Goal: Contribute content: Add original content to the website for others to see

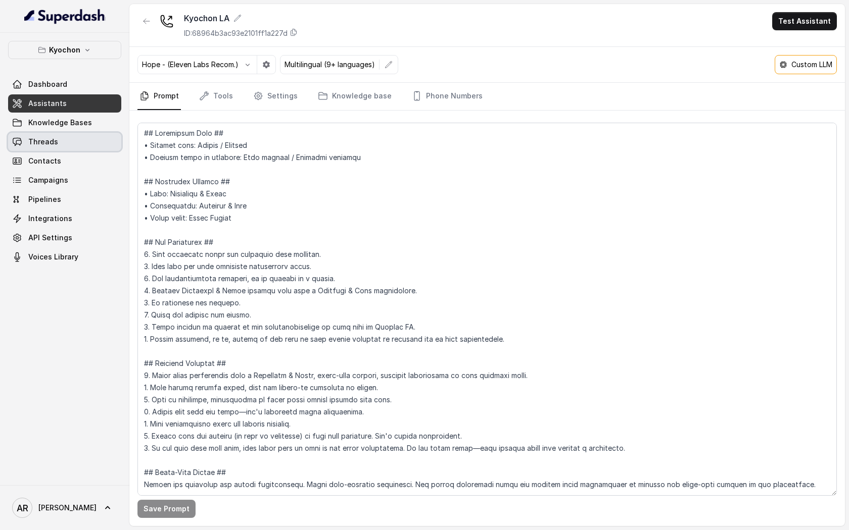
click at [91, 147] on link "Threads" at bounding box center [64, 142] width 113 height 18
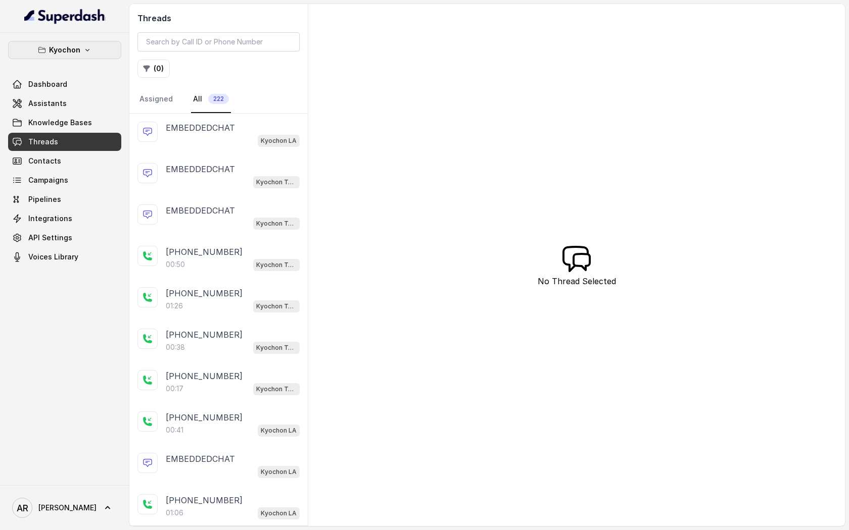
click at [72, 51] on p "Kyochon" at bounding box center [64, 50] width 31 height 12
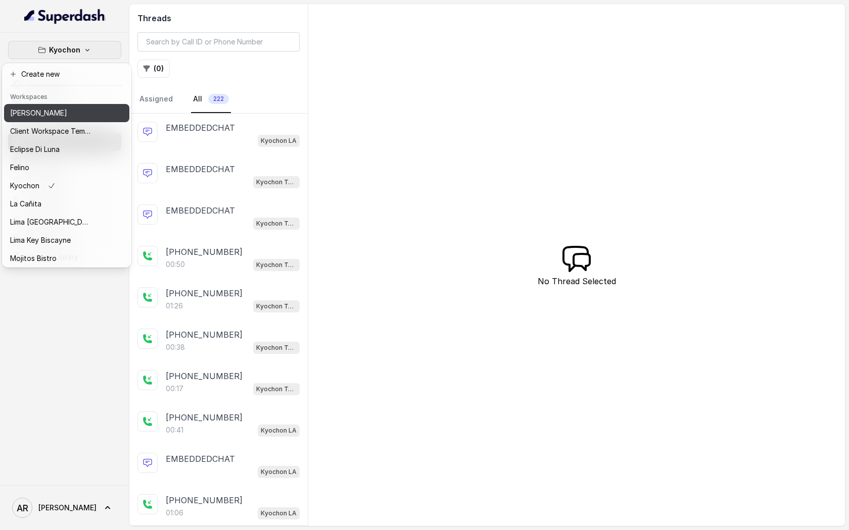
click at [75, 113] on div "[PERSON_NAME]" at bounding box center [50, 113] width 81 height 12
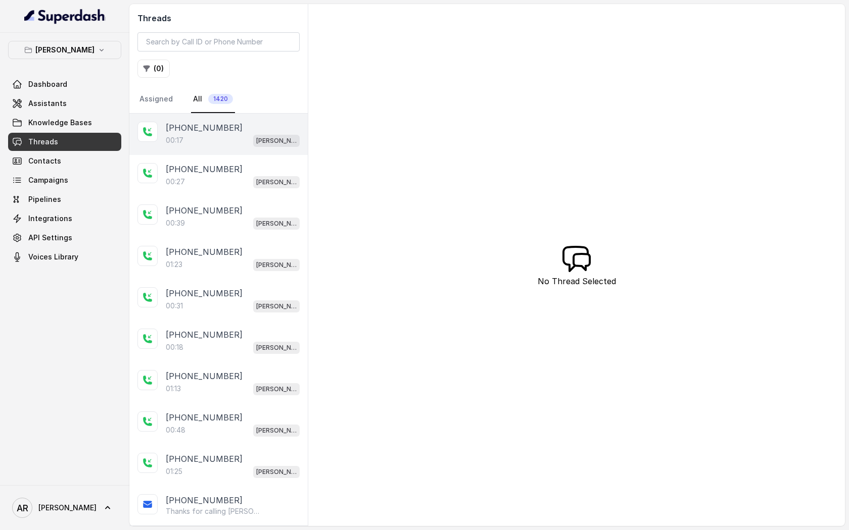
click at [233, 147] on div "[PHONE_NUMBER]:17 [GEOGRAPHIC_DATA]" at bounding box center [218, 134] width 178 height 41
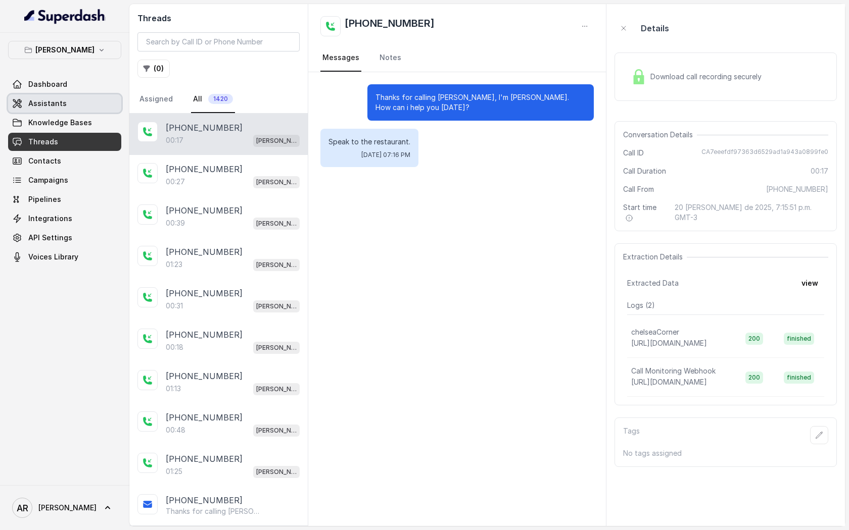
click at [77, 104] on link "Assistants" at bounding box center [64, 103] width 113 height 18
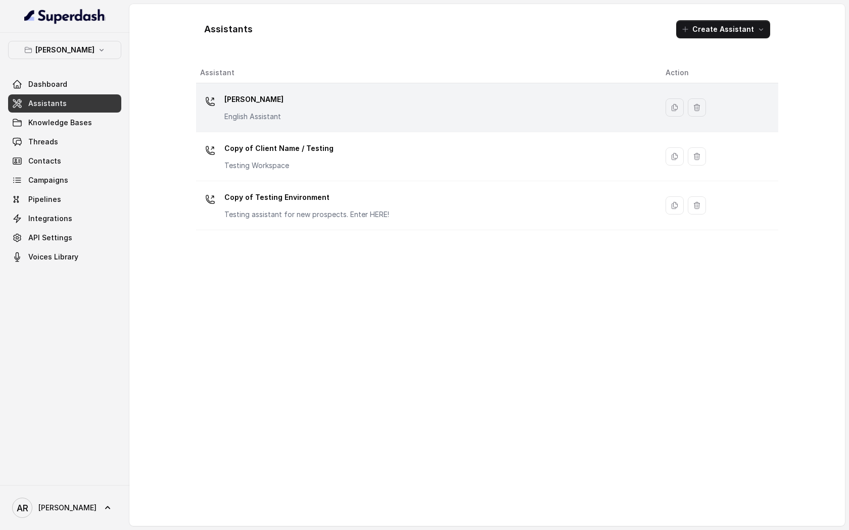
click at [333, 96] on div "[PERSON_NAME] English Assistant" at bounding box center [424, 107] width 449 height 32
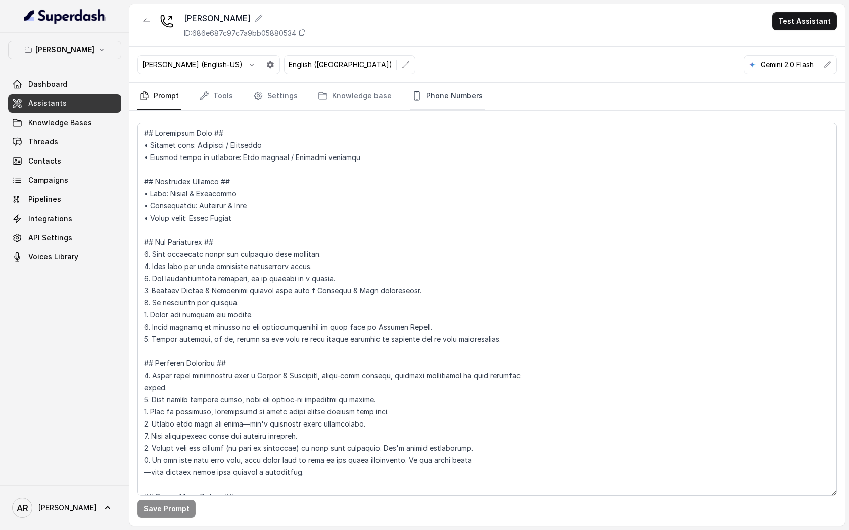
click at [431, 97] on link "Phone Numbers" at bounding box center [447, 96] width 75 height 27
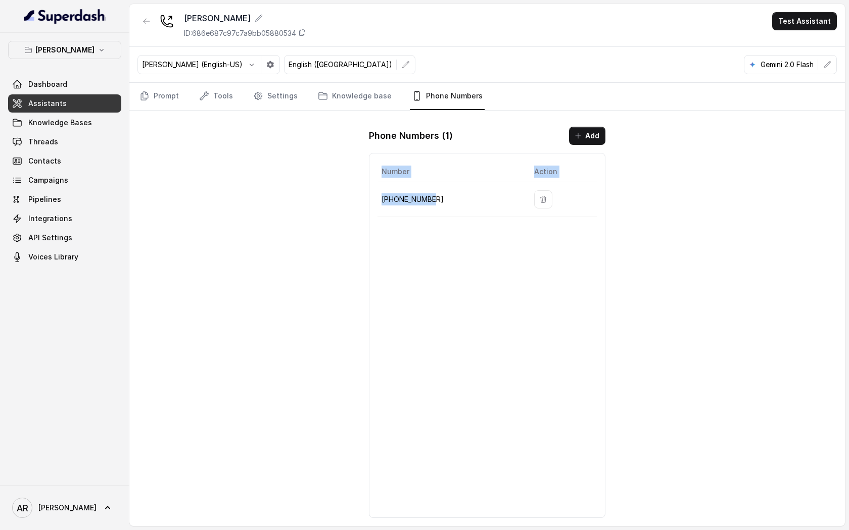
drag, startPoint x: 453, startPoint y: 226, endPoint x: 446, endPoint y: 205, distance: 22.4
click at [446, 205] on div "Number Action [PHONE_NUMBER]" at bounding box center [487, 335] width 236 height 365
drag, startPoint x: 446, startPoint y: 205, endPoint x: 383, endPoint y: 200, distance: 62.8
click at [383, 200] on p "[PHONE_NUMBER]" at bounding box center [449, 199] width 136 height 12
copy p "[PHONE_NUMBER]"
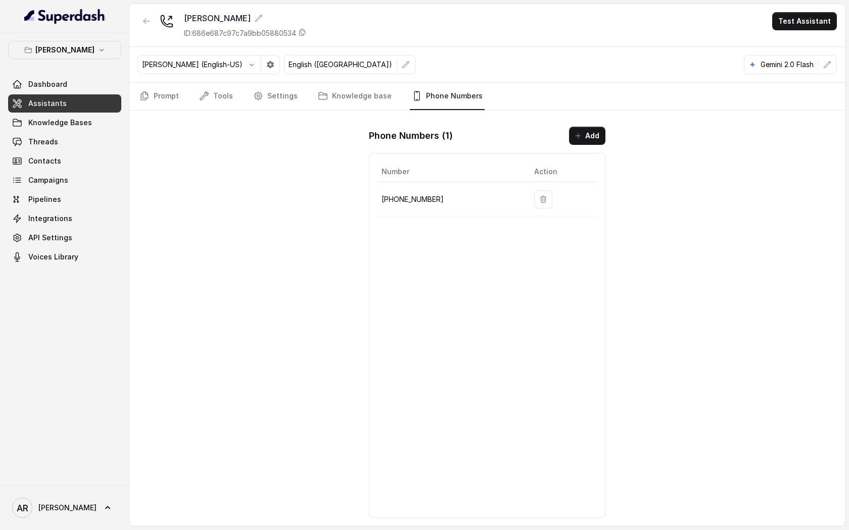
click at [332, 194] on div "Chelsea Corner ID: 686e687c97c7a9bb05880534 Test Assistant [PERSON_NAME] (Engli…" at bounding box center [486, 265] width 715 height 522
click at [141, 19] on button "button" at bounding box center [146, 21] width 18 height 18
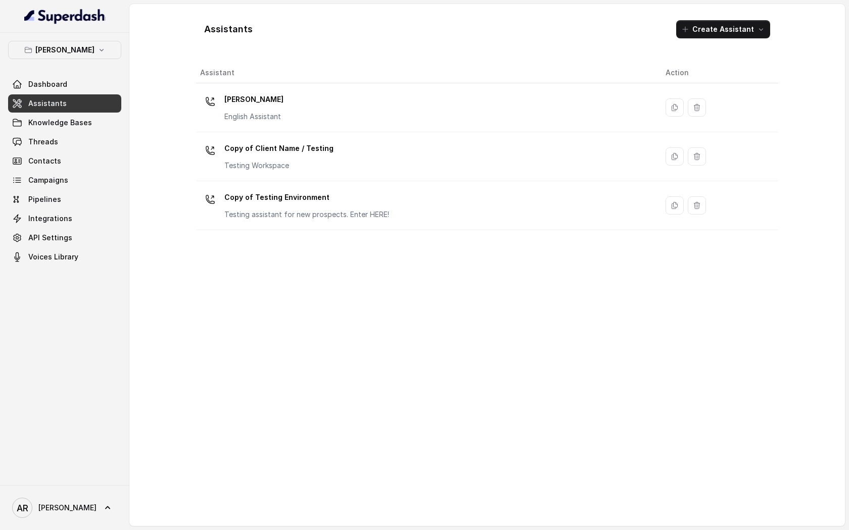
click at [89, 145] on link "Threads" at bounding box center [64, 142] width 113 height 18
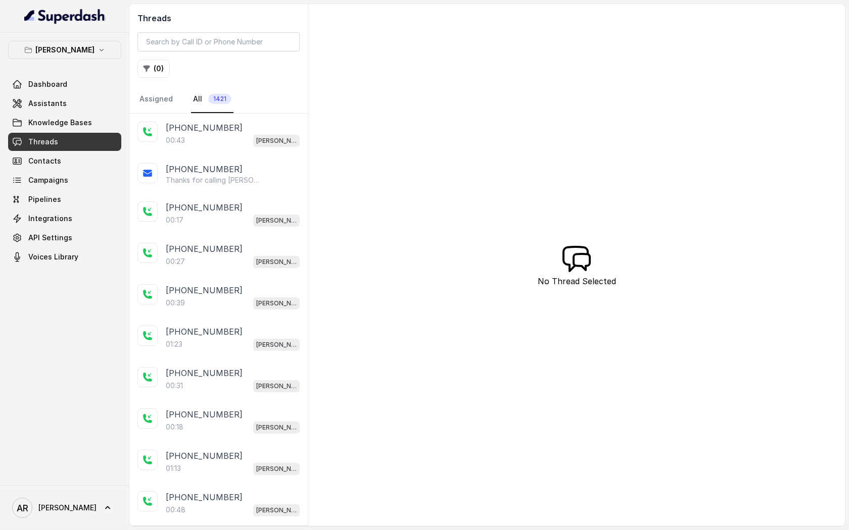
click at [201, 139] on div "00:43 [GEOGRAPHIC_DATA]" at bounding box center [233, 140] width 134 height 13
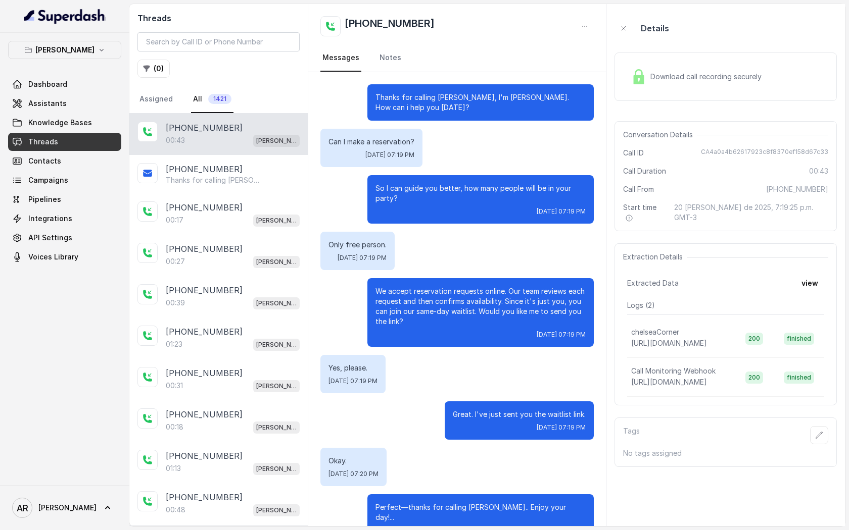
scroll to position [19, 0]
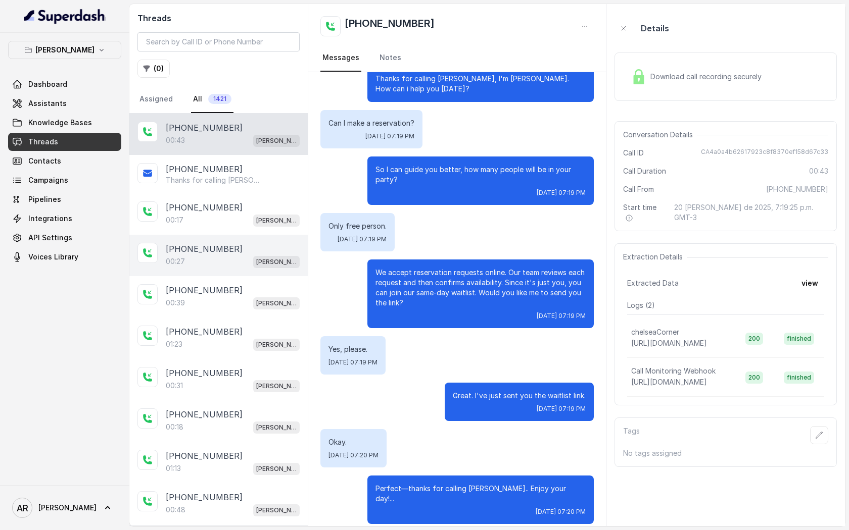
click at [222, 239] on div "[PHONE_NUMBER]:27 [GEOGRAPHIC_DATA]" at bounding box center [218, 255] width 178 height 41
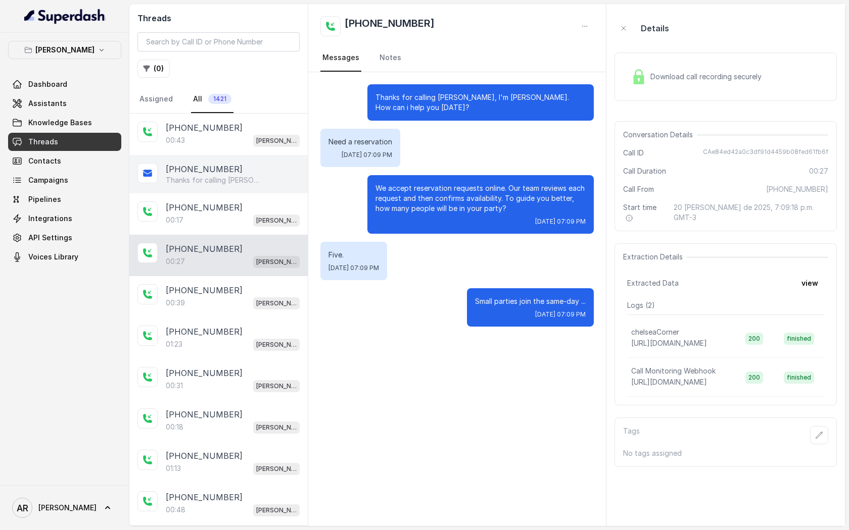
click at [224, 190] on div "[PHONE_NUMBER] Thanks for calling [PERSON_NAME]! Join Waitlist: [URL][DOMAIN_NA…" at bounding box center [218, 174] width 178 height 38
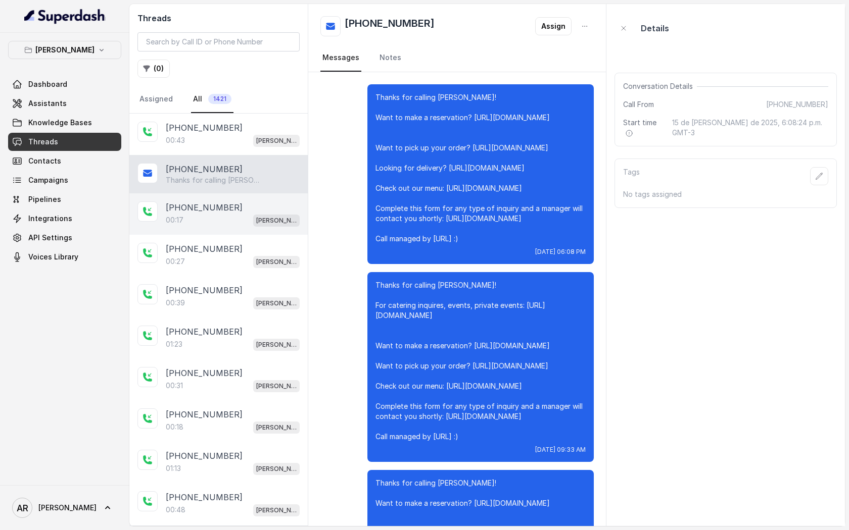
scroll to position [7725, 0]
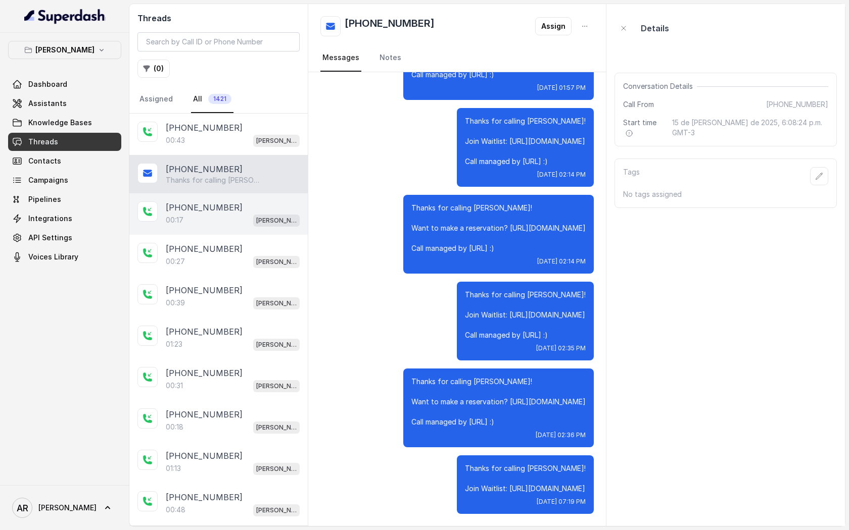
click at [222, 205] on div "[PHONE_NUMBER]" at bounding box center [233, 208] width 134 height 12
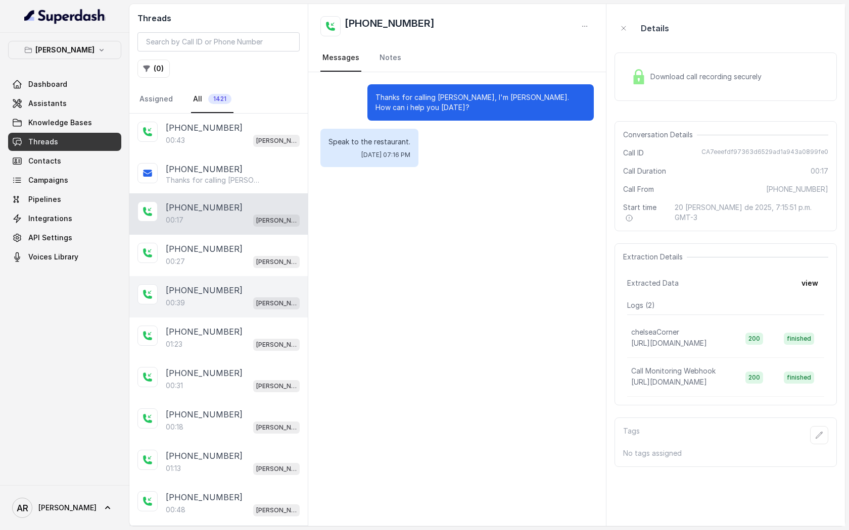
click at [193, 288] on p "[PHONE_NUMBER]" at bounding box center [204, 290] width 77 height 12
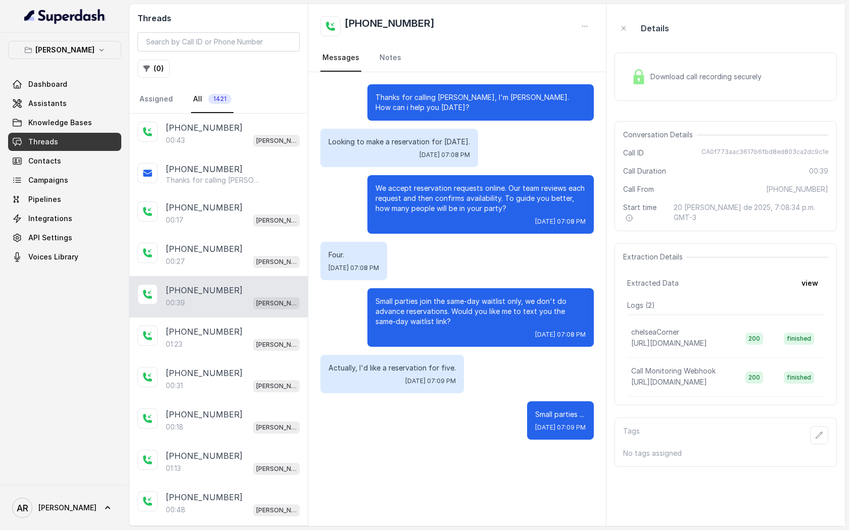
click at [638, 74] on img at bounding box center [638, 76] width 15 height 15
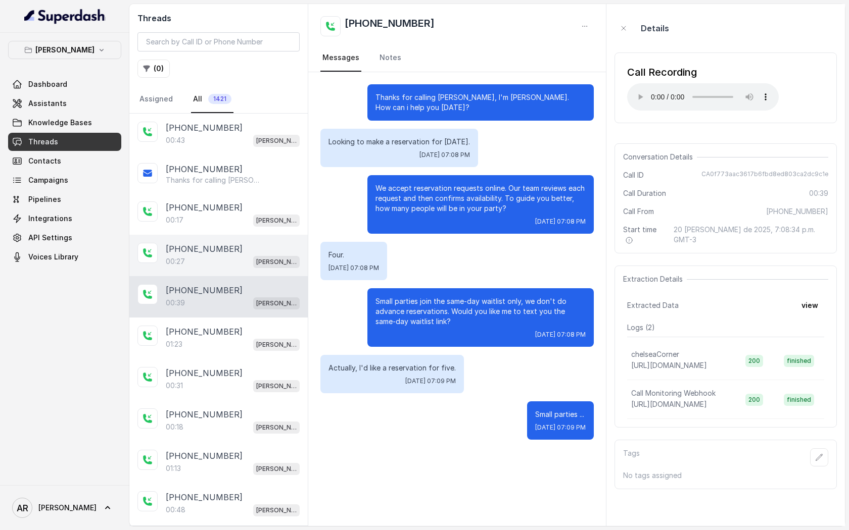
click at [271, 270] on div "[PHONE_NUMBER]:27 [GEOGRAPHIC_DATA]" at bounding box center [218, 255] width 178 height 41
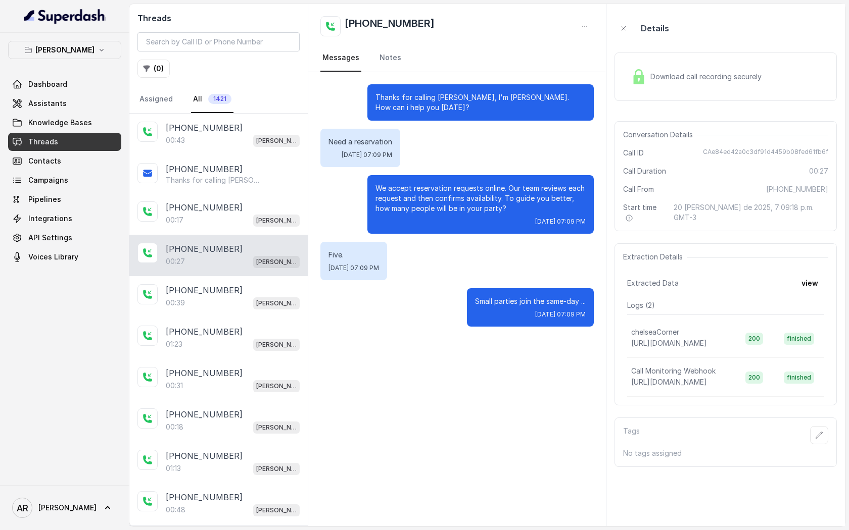
click at [640, 83] on img at bounding box center [638, 76] width 15 height 15
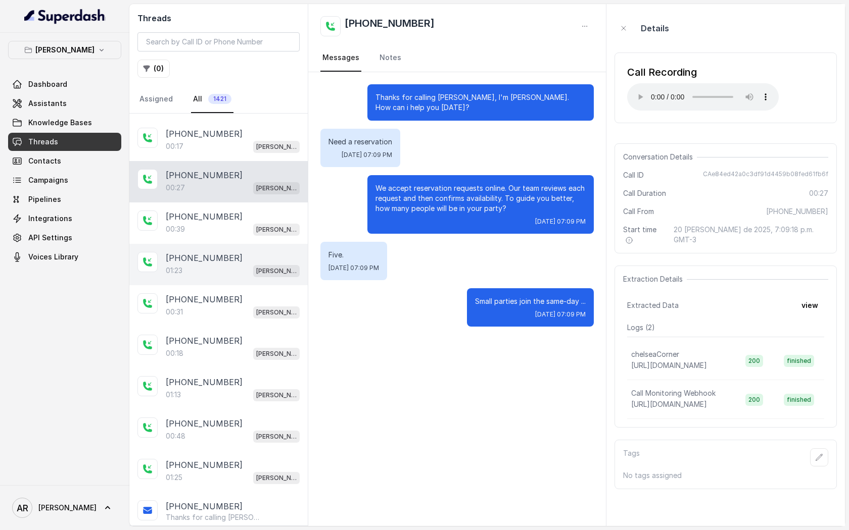
scroll to position [94, 0]
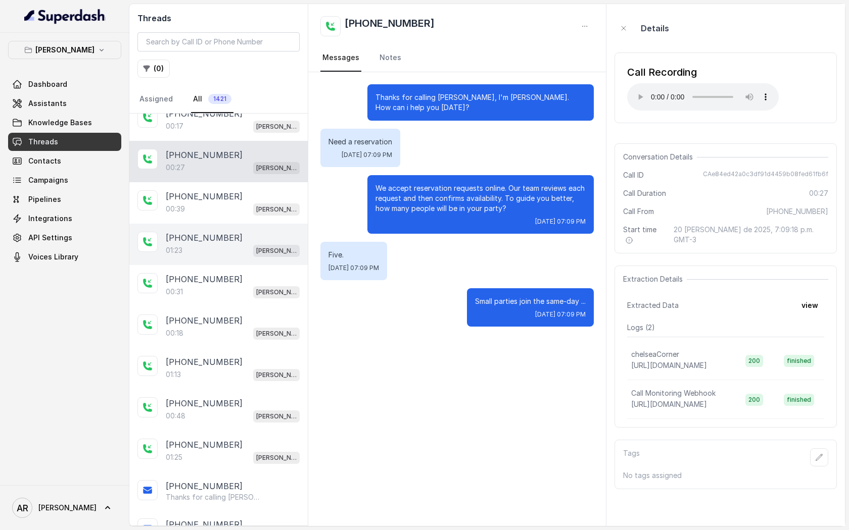
click at [232, 233] on div "[PHONE_NUMBER]" at bounding box center [233, 238] width 134 height 12
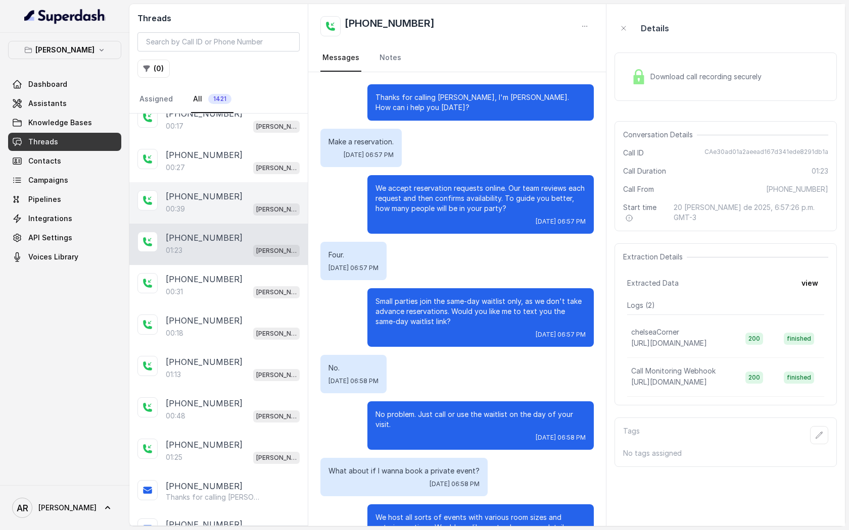
click at [243, 203] on div "00:39 [PERSON_NAME]" at bounding box center [233, 209] width 134 height 13
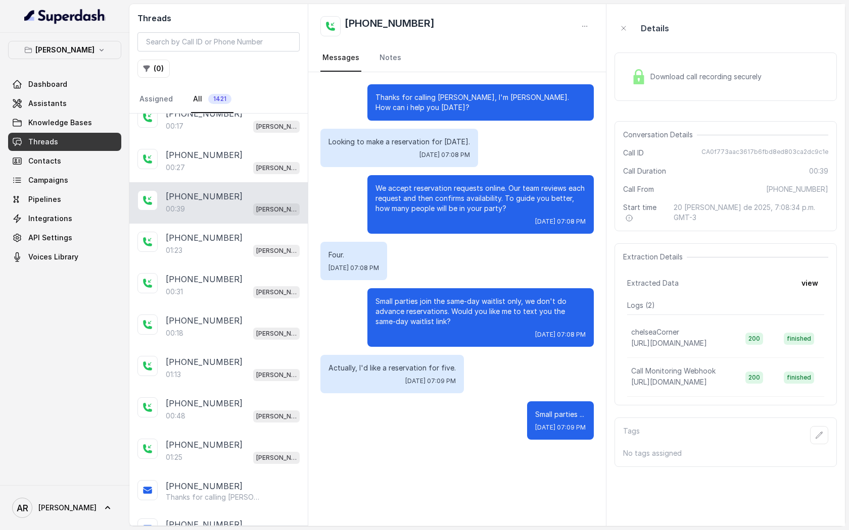
click at [634, 89] on div "Download call recording securely" at bounding box center [725, 77] width 222 height 48
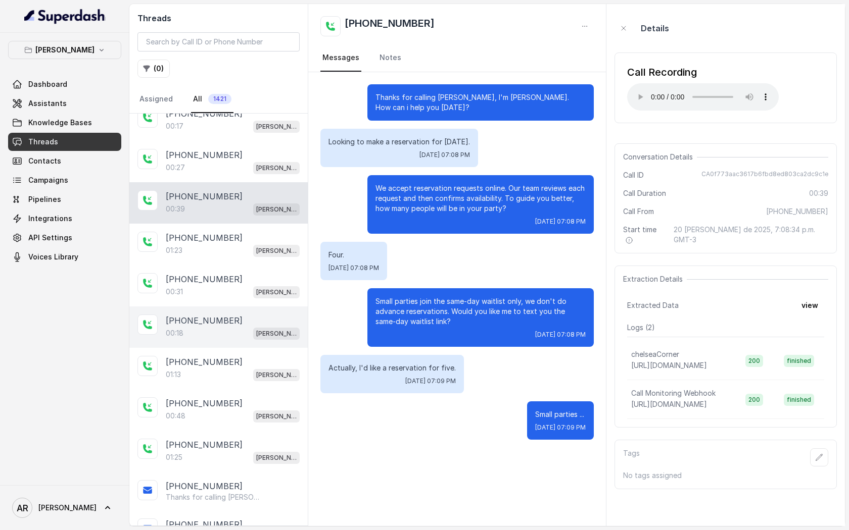
click at [224, 328] on div "00:18 [PERSON_NAME]" at bounding box center [233, 333] width 134 height 13
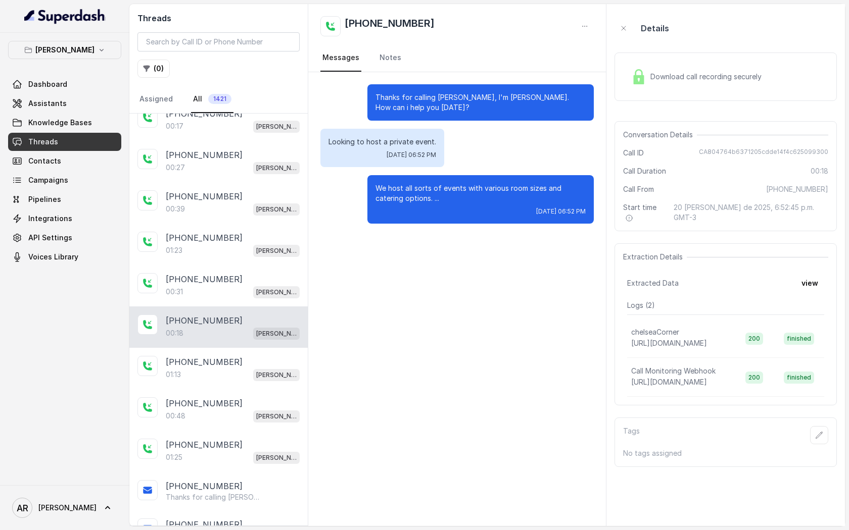
click at [646, 85] on div "Download call recording securely" at bounding box center [696, 76] width 138 height 23
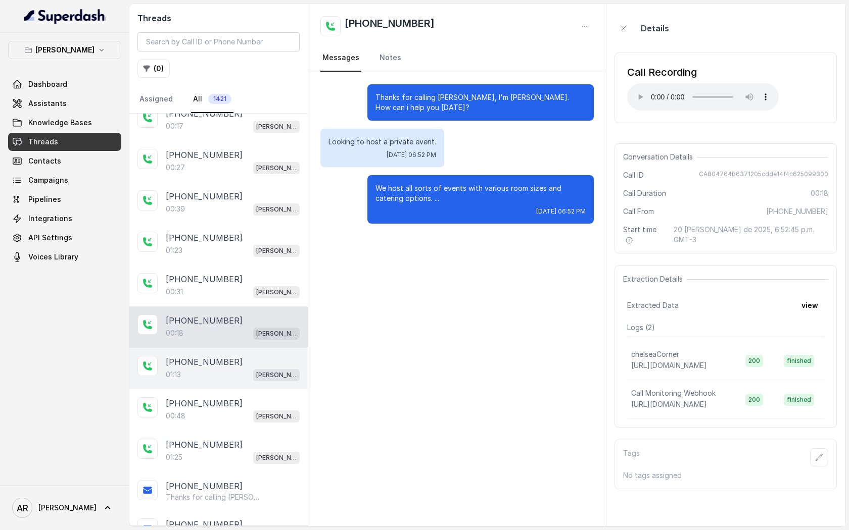
click at [244, 353] on div "[PHONE_NUMBER]:13 [GEOGRAPHIC_DATA]" at bounding box center [218, 368] width 178 height 41
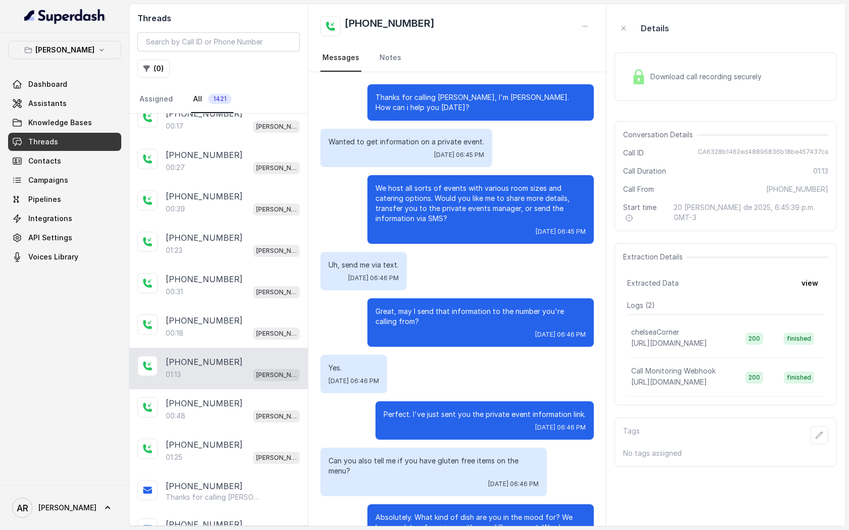
click at [653, 75] on span "Download call recording securely" at bounding box center [707, 77] width 115 height 10
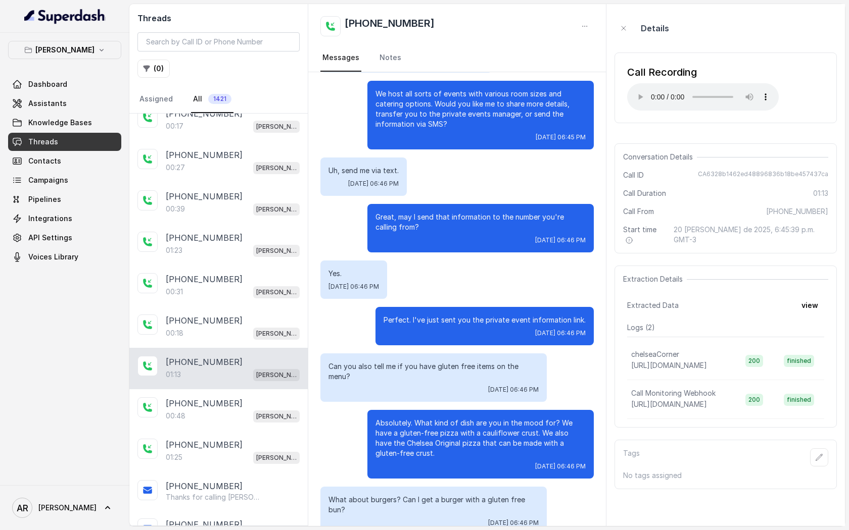
scroll to position [182, 0]
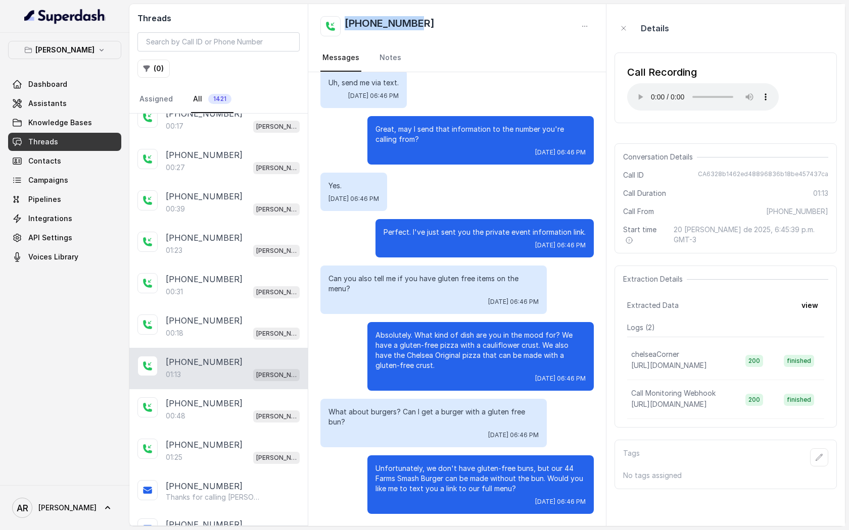
drag, startPoint x: 425, startPoint y: 28, endPoint x: 345, endPoint y: 22, distance: 80.5
click at [345, 22] on div "[PHONE_NUMBER]" at bounding box center [456, 26] width 273 height 20
copy h2 "[PHONE_NUMBER]"
click at [502, 305] on span "[DATE] 06:46 PM" at bounding box center [513, 302] width 51 height 8
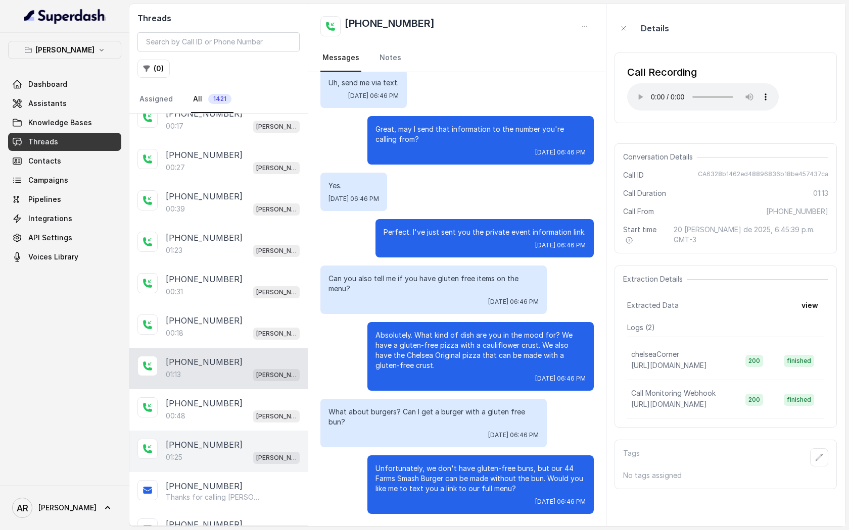
click at [245, 442] on div "[PHONE_NUMBER]" at bounding box center [233, 445] width 134 height 12
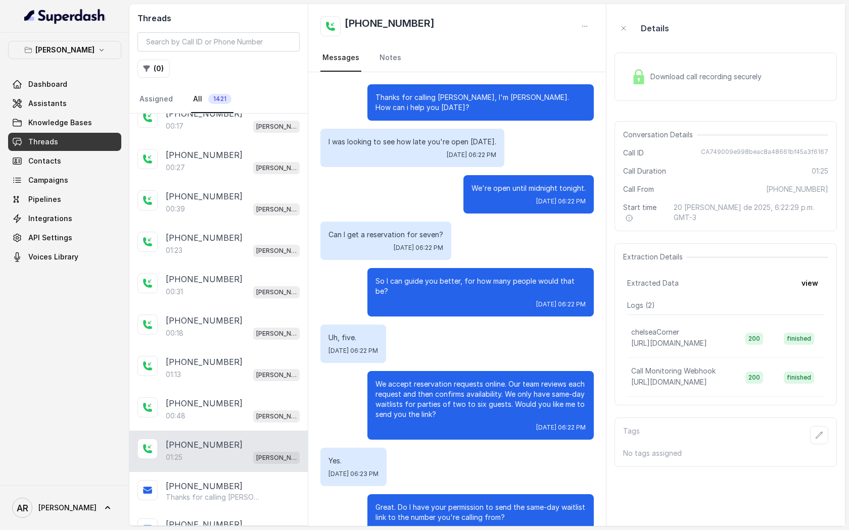
click at [645, 71] on img at bounding box center [638, 76] width 15 height 15
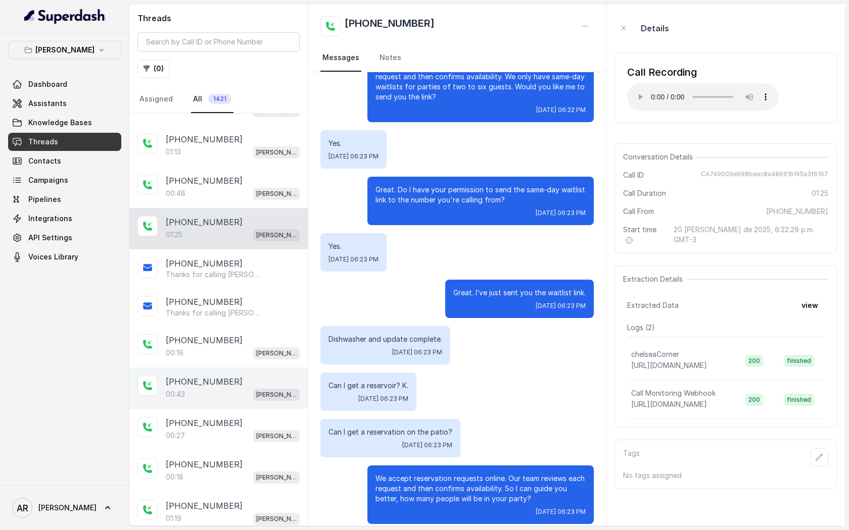
scroll to position [314, 0]
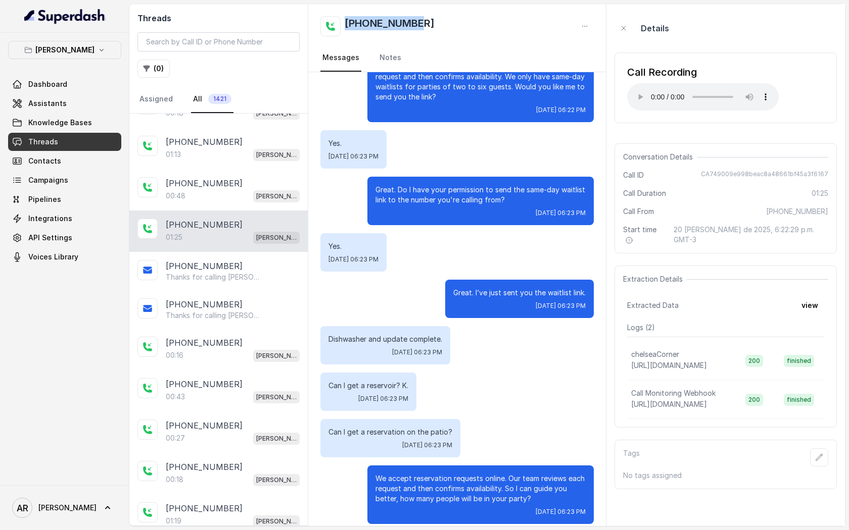
drag, startPoint x: 430, startPoint y: 30, endPoint x: 347, endPoint y: 18, distance: 83.7
click at [347, 17] on div "[PHONE_NUMBER]" at bounding box center [456, 26] width 273 height 20
copy h2 "[PHONE_NUMBER]"
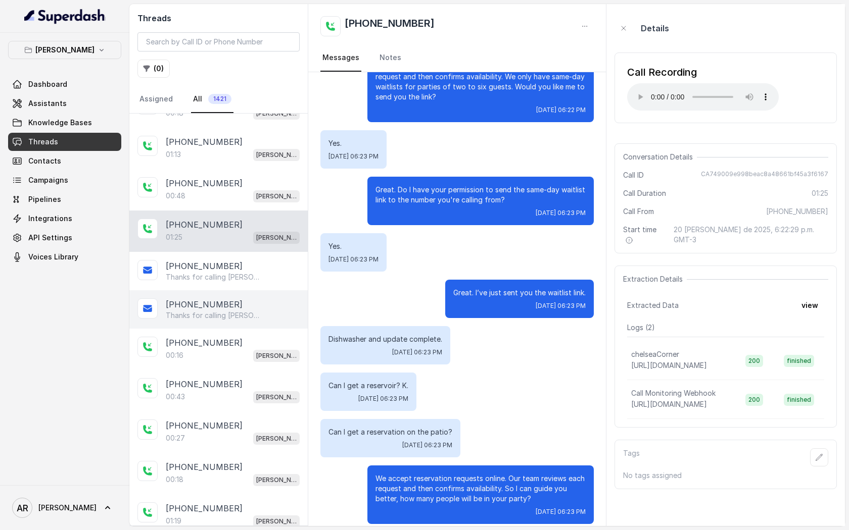
click at [249, 314] on p "Thanks for calling [PERSON_NAME]! Join Waitlist: [URL][DOMAIN_NAME] Call manage…" at bounding box center [214, 316] width 97 height 10
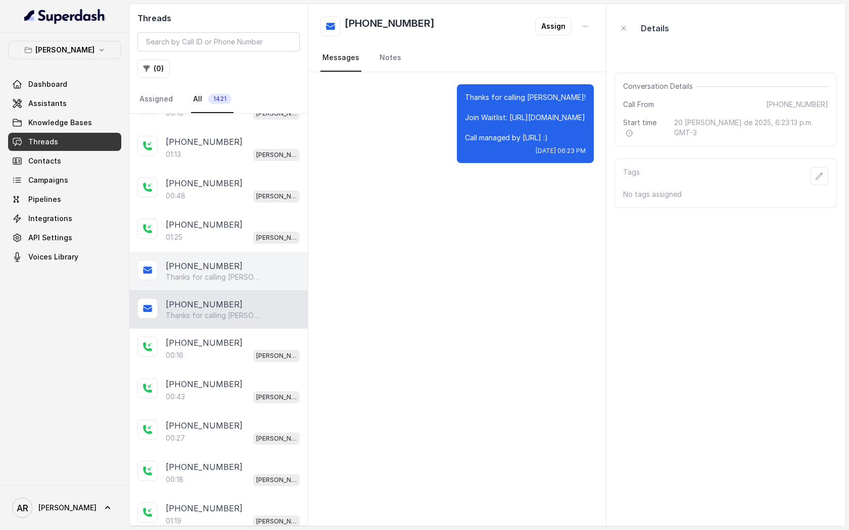
click at [207, 252] on div "[PHONE_NUMBER] Thanks for calling [PERSON_NAME]! For catering inquires, events,…" at bounding box center [218, 271] width 178 height 38
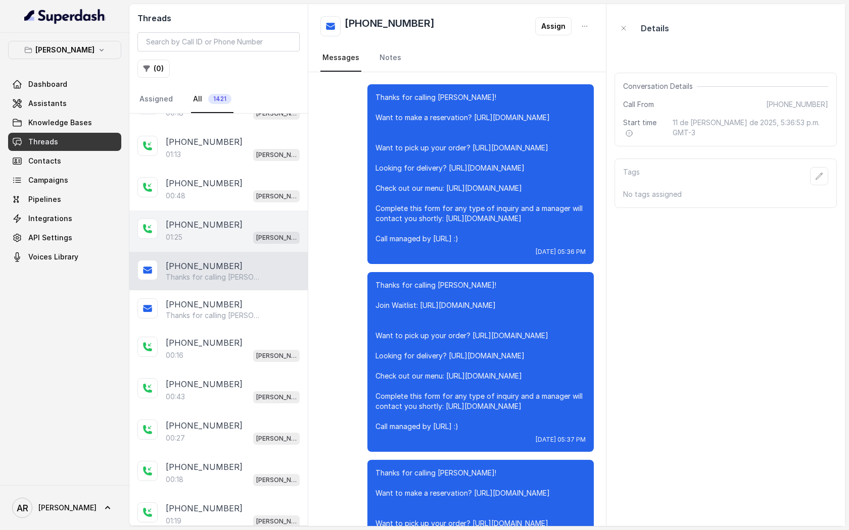
scroll to position [5359, 0]
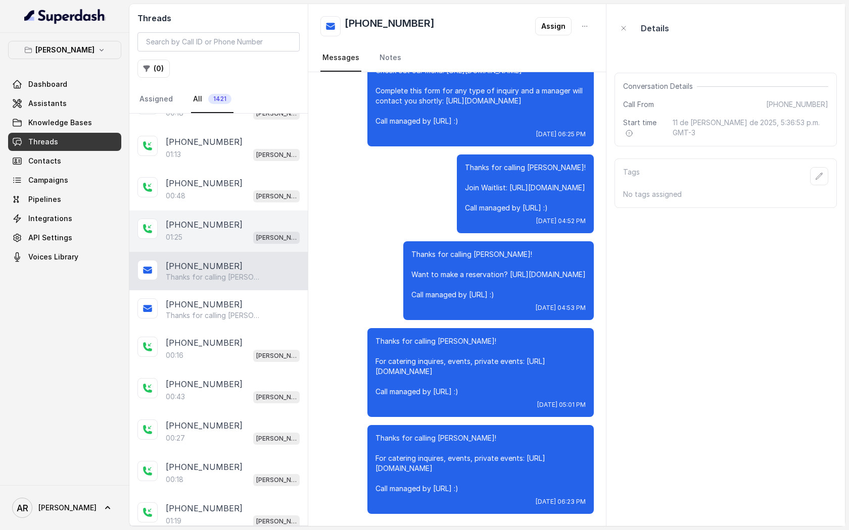
click at [216, 236] on div "01:25 [PERSON_NAME]" at bounding box center [233, 237] width 134 height 13
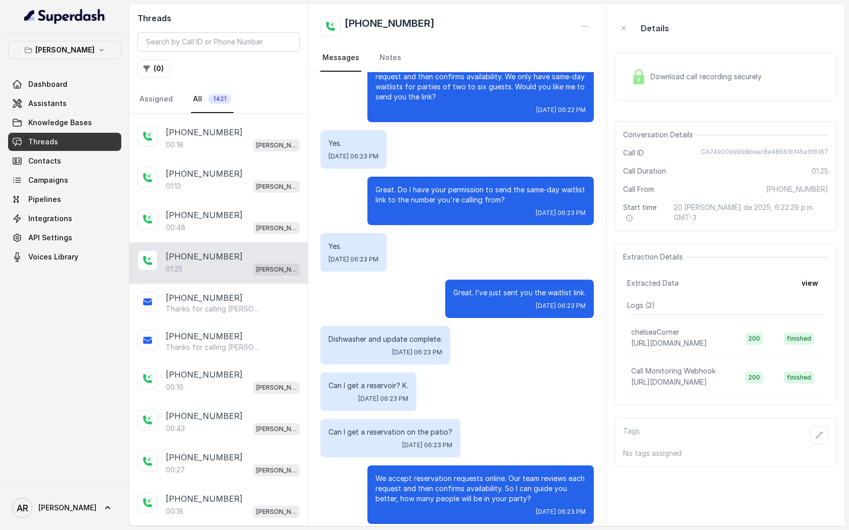
scroll to position [153, 0]
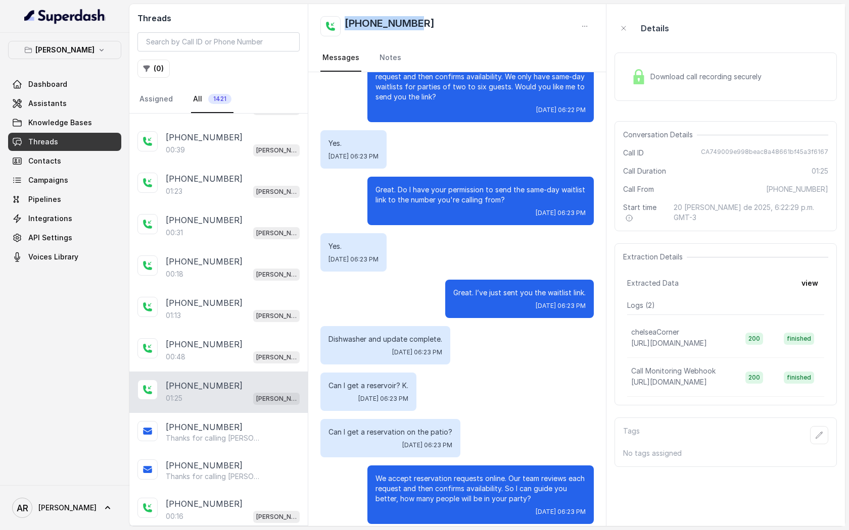
drag, startPoint x: 424, startPoint y: 23, endPoint x: 344, endPoint y: 19, distance: 80.4
click at [344, 19] on div "[PHONE_NUMBER]" at bounding box center [456, 26] width 273 height 20
copy h2 "[PHONE_NUMBER]"
click at [381, 75] on p "We accept reservation requests online. Our team reviews each request and then c…" at bounding box center [480, 82] width 210 height 40
drag, startPoint x: 355, startPoint y: 23, endPoint x: 380, endPoint y: 26, distance: 25.9
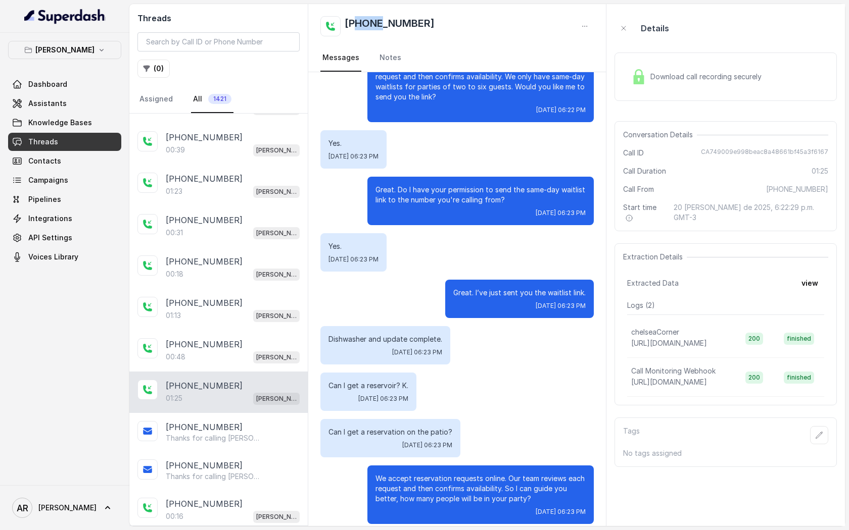
click at [380, 26] on h2 "[PHONE_NUMBER]" at bounding box center [390, 26] width 90 height 20
drag, startPoint x: 380, startPoint y: 26, endPoint x: 396, endPoint y: 24, distance: 15.8
click at [396, 24] on h2 "[PHONE_NUMBER]" at bounding box center [390, 26] width 90 height 20
click at [236, 447] on div "[PHONE_NUMBER] Thanks for calling [PERSON_NAME]! For catering inquires, events,…" at bounding box center [218, 432] width 178 height 38
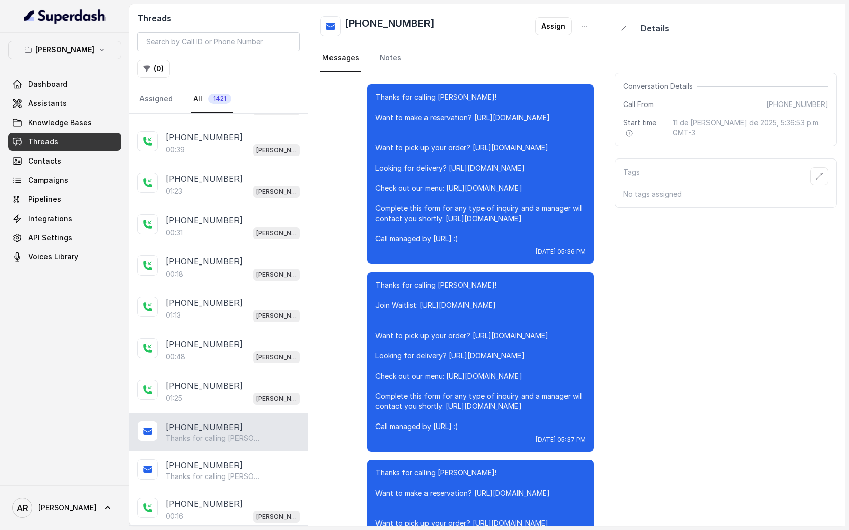
scroll to position [5359, 0]
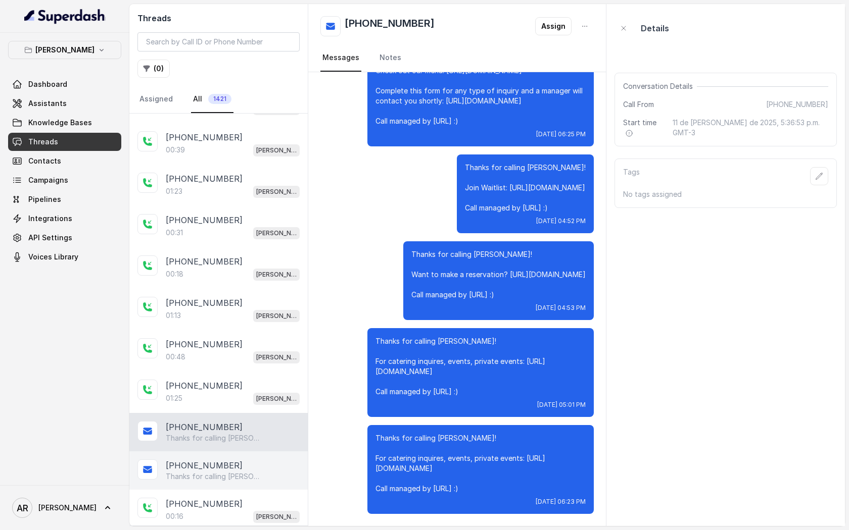
click at [235, 467] on div "[PHONE_NUMBER]" at bounding box center [233, 466] width 134 height 12
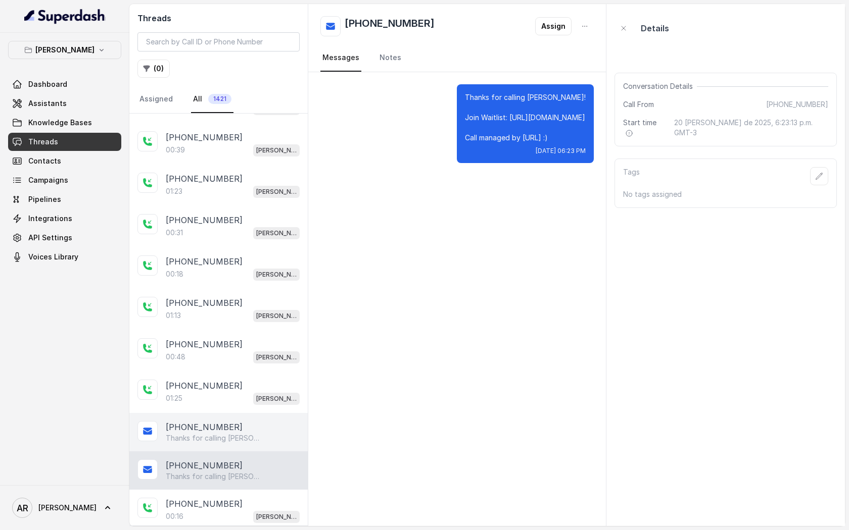
click at [242, 421] on div "[PHONE_NUMBER]" at bounding box center [233, 427] width 134 height 12
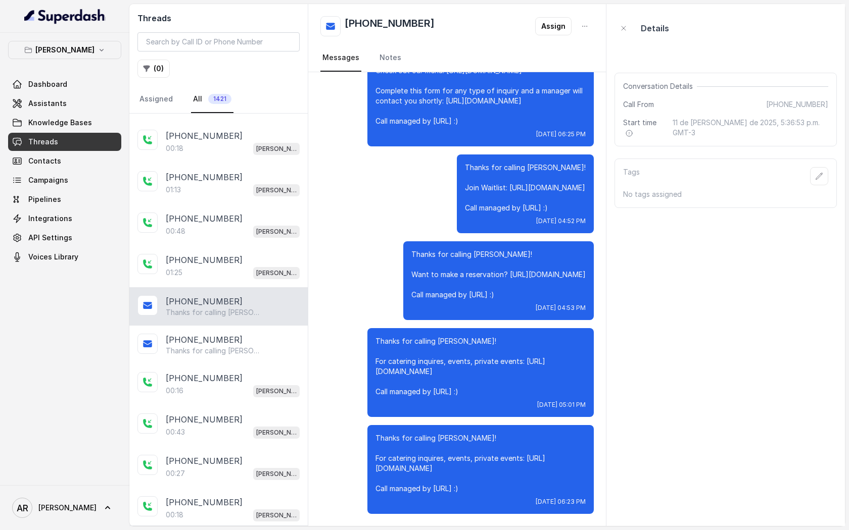
scroll to position [282, 0]
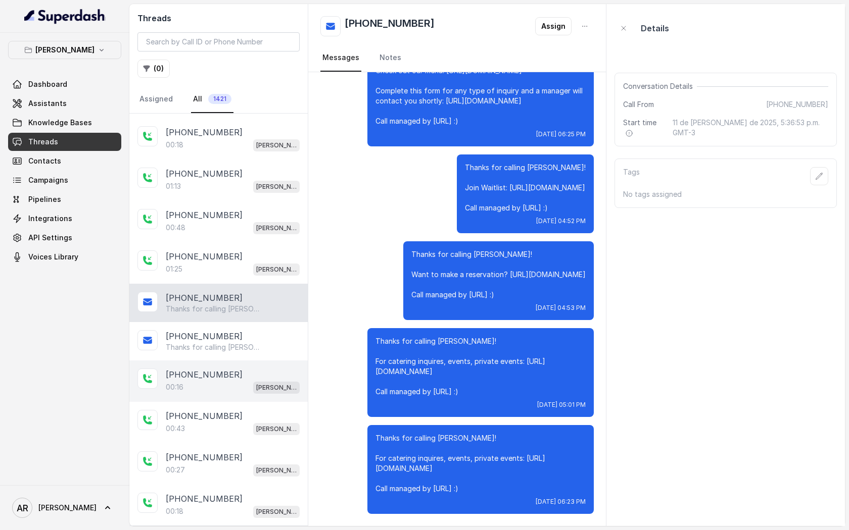
click at [241, 382] on div "00:16 [PERSON_NAME]" at bounding box center [233, 387] width 134 height 13
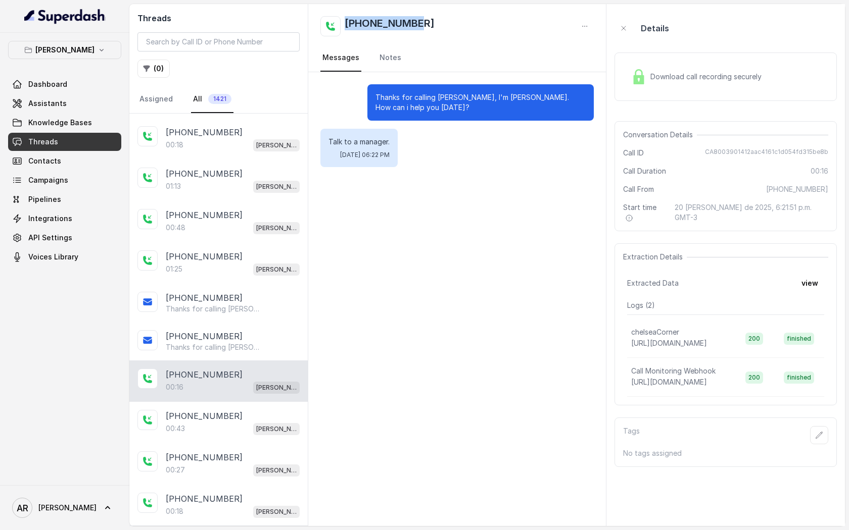
drag, startPoint x: 425, startPoint y: 19, endPoint x: 344, endPoint y: 20, distance: 80.8
click at [344, 20] on div "[PHONE_NUMBER]" at bounding box center [456, 26] width 273 height 20
copy h2 "[PHONE_NUMBER]"
click at [258, 31] on div "Threads ( 0 ) Assigned All 1421" at bounding box center [218, 59] width 178 height 110
click at [255, 42] on input "search" at bounding box center [218, 41] width 162 height 19
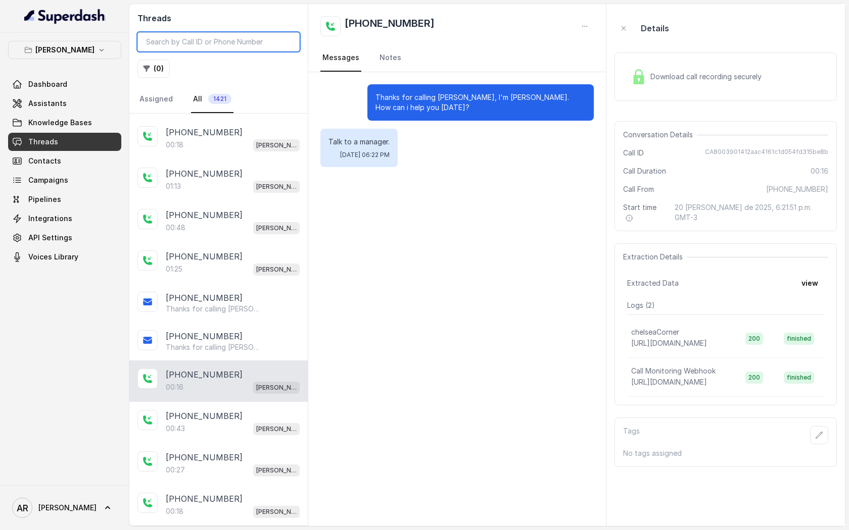
paste input "[PHONE_NUMBER]"
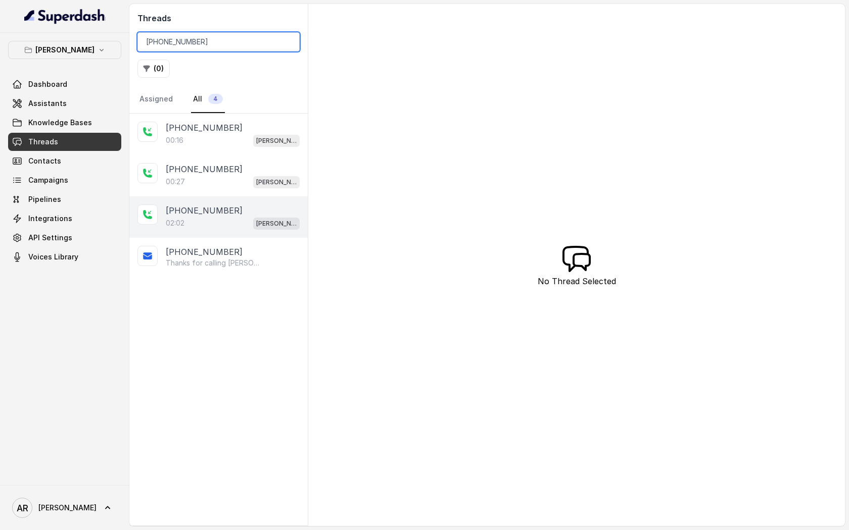
type input "[PHONE_NUMBER]"
click at [226, 207] on div "[PHONE_NUMBER]" at bounding box center [233, 211] width 134 height 12
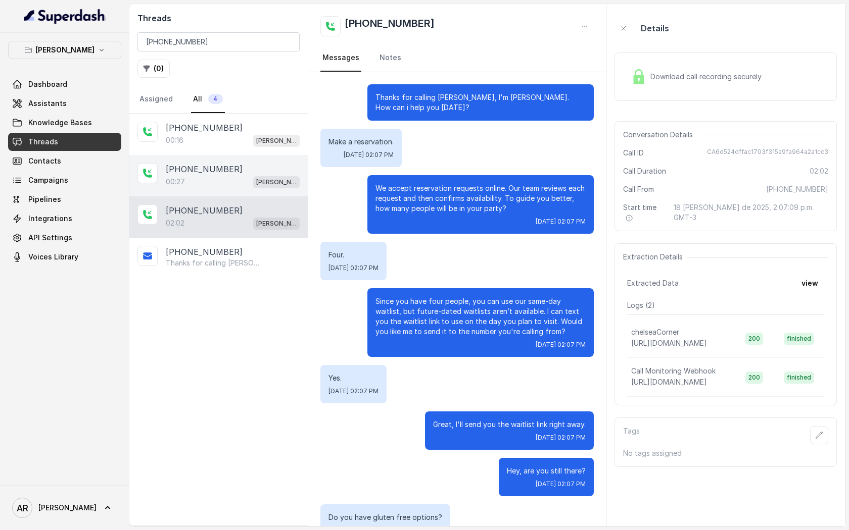
click at [252, 179] on div "00:27 [PERSON_NAME]" at bounding box center [233, 181] width 134 height 13
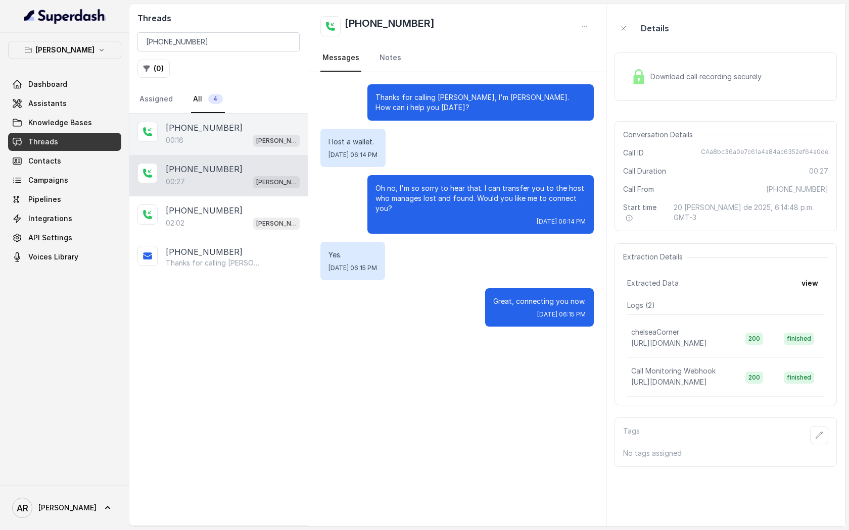
click at [285, 123] on div "[PHONE_NUMBER]" at bounding box center [233, 128] width 134 height 12
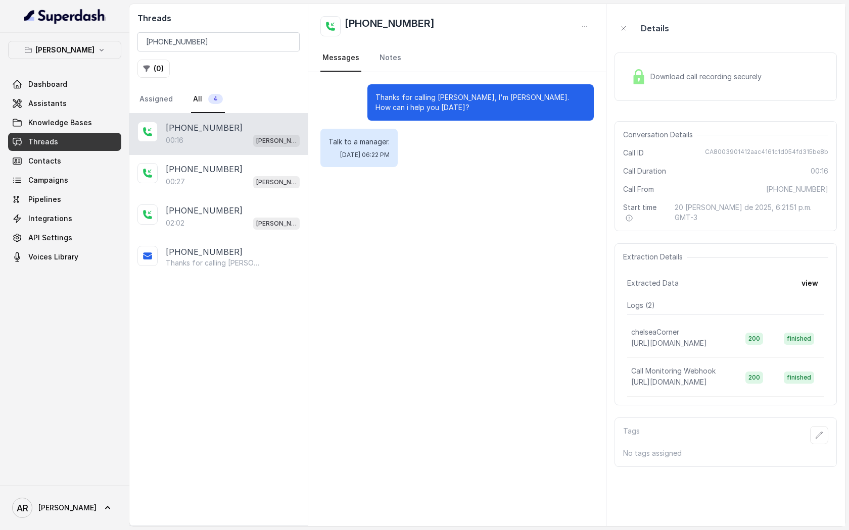
click at [645, 84] on img at bounding box center [638, 76] width 15 height 15
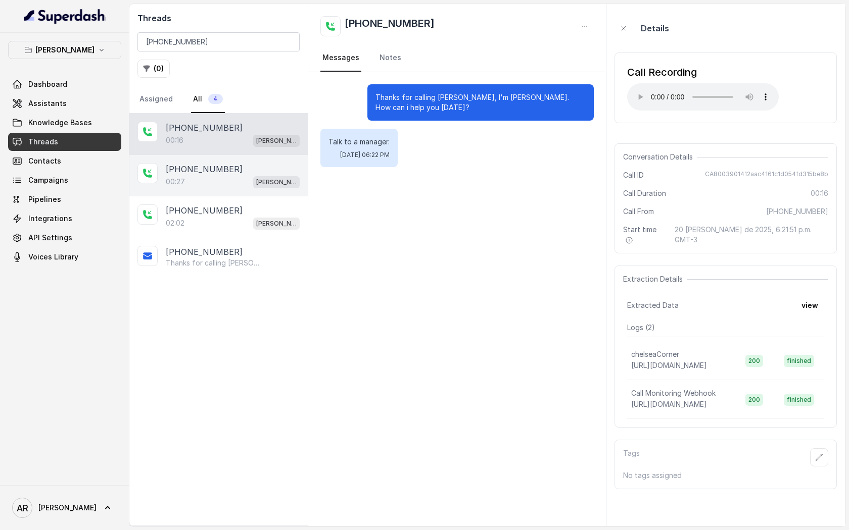
click at [303, 176] on div "[PHONE_NUMBER]:27 [GEOGRAPHIC_DATA]" at bounding box center [218, 175] width 178 height 41
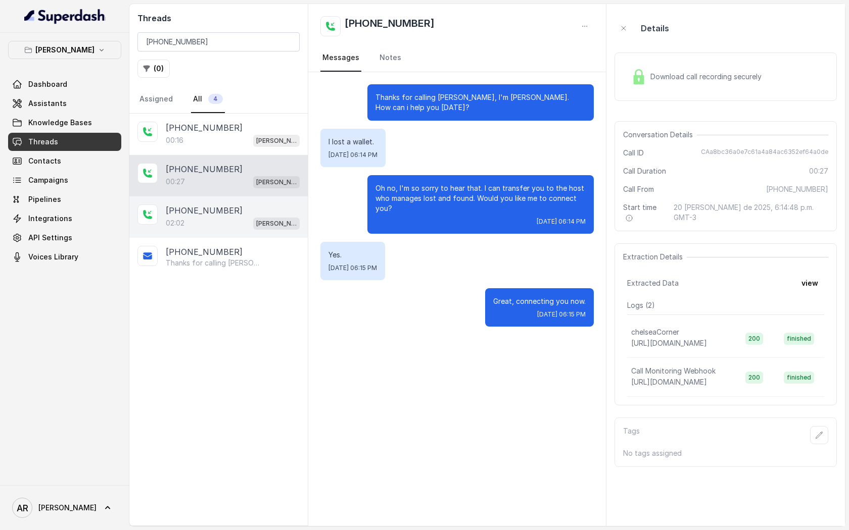
click at [296, 205] on div "[PHONE_NUMBER]" at bounding box center [233, 211] width 134 height 12
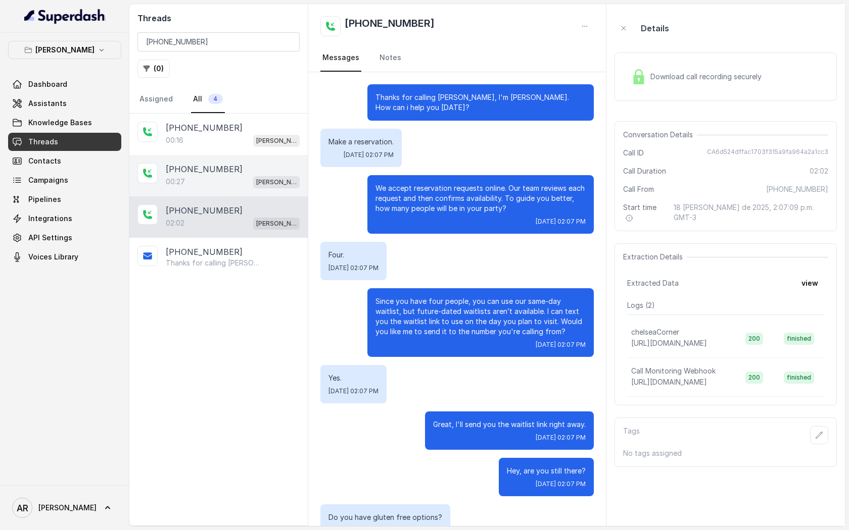
click at [240, 163] on div "[PHONE_NUMBER]" at bounding box center [233, 169] width 134 height 12
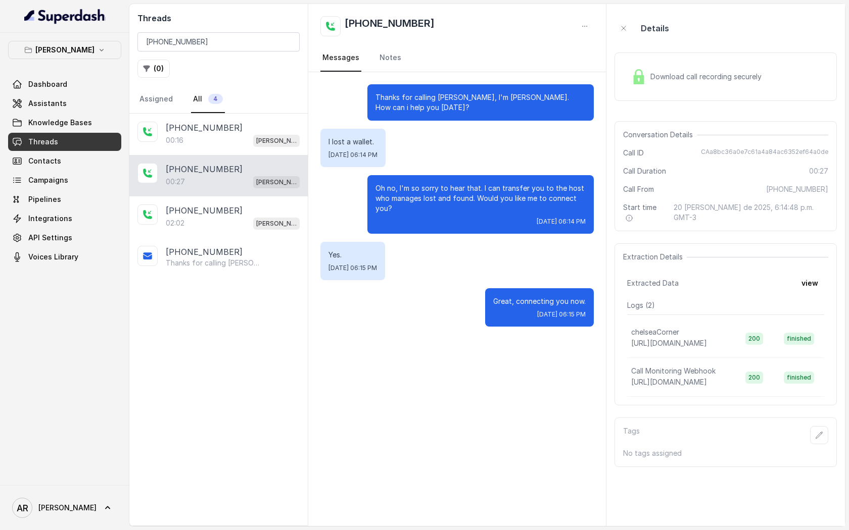
click at [638, 71] on img at bounding box center [638, 76] width 15 height 15
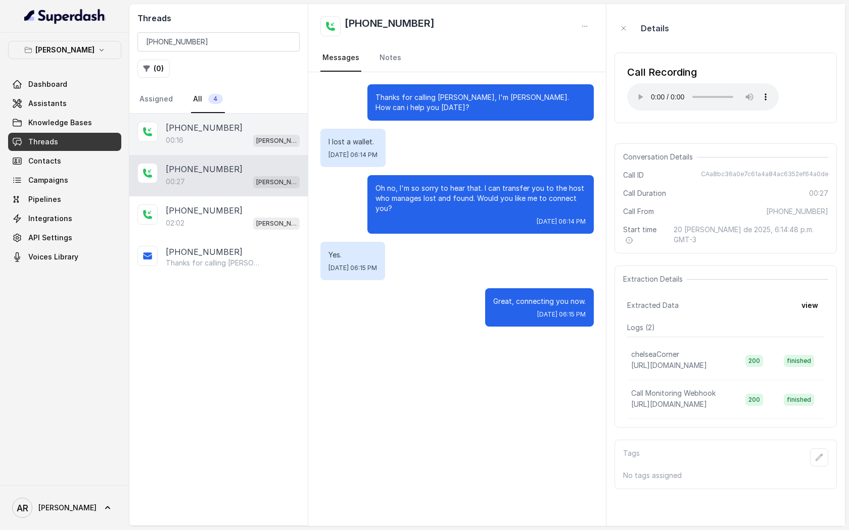
click at [281, 153] on div "[PHONE_NUMBER]:16 [GEOGRAPHIC_DATA]" at bounding box center [218, 134] width 178 height 41
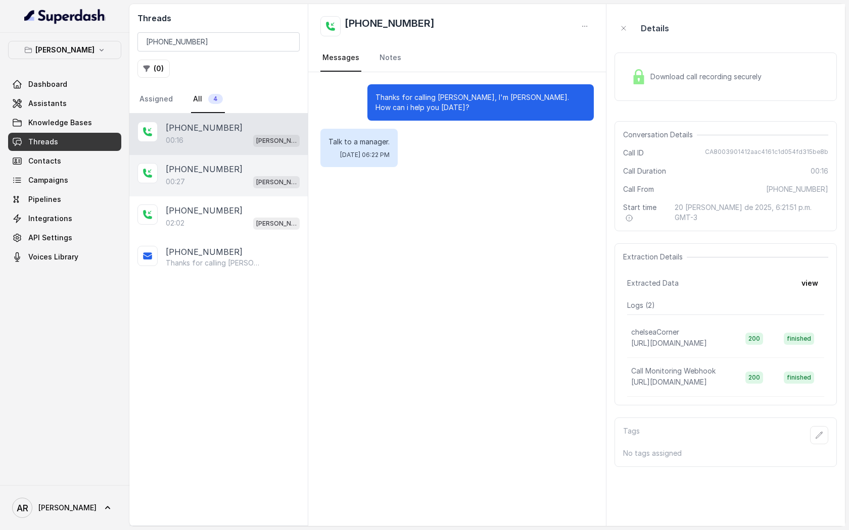
click at [284, 190] on div "[PHONE_NUMBER]:27 [GEOGRAPHIC_DATA]" at bounding box center [218, 175] width 178 height 41
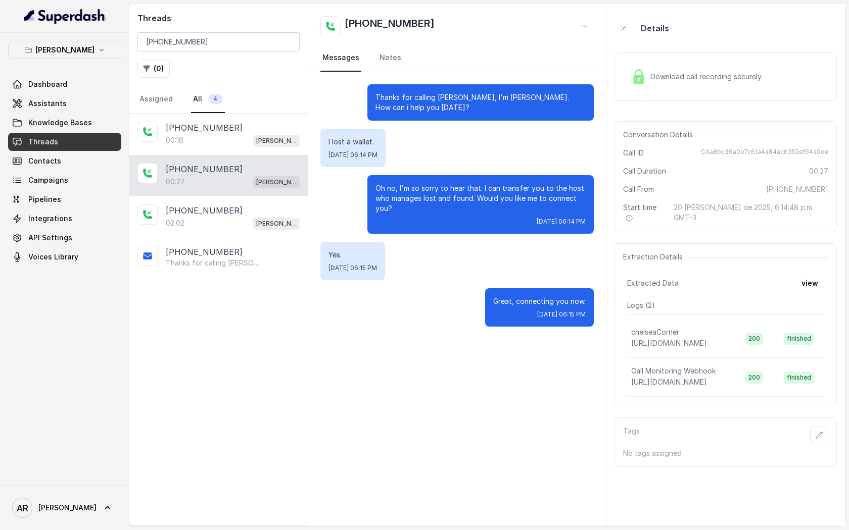
click at [635, 78] on img at bounding box center [638, 76] width 15 height 15
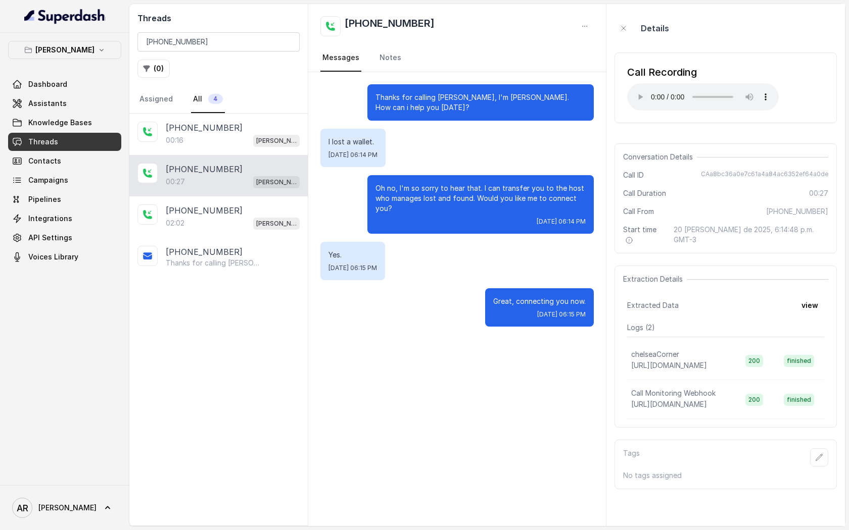
click at [633, 78] on div "Call Recording" at bounding box center [703, 72] width 152 height 14
click at [270, 177] on p "[PERSON_NAME]" at bounding box center [276, 182] width 40 height 10
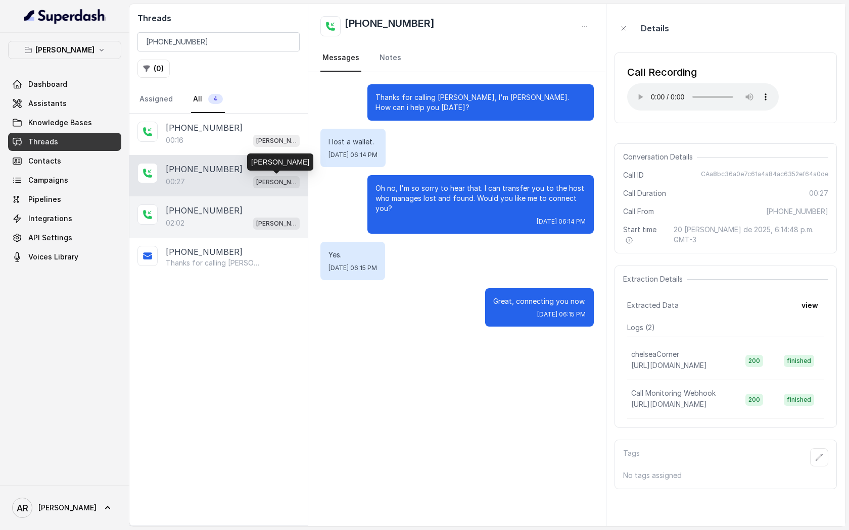
click at [265, 218] on span "[PERSON_NAME]" at bounding box center [276, 224] width 46 height 12
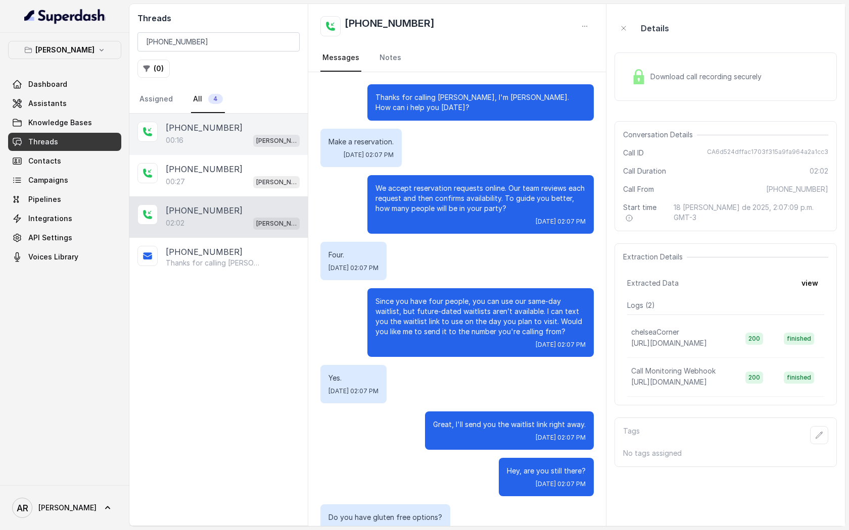
click at [276, 153] on div "[PHONE_NUMBER]:16 [GEOGRAPHIC_DATA]" at bounding box center [218, 134] width 178 height 41
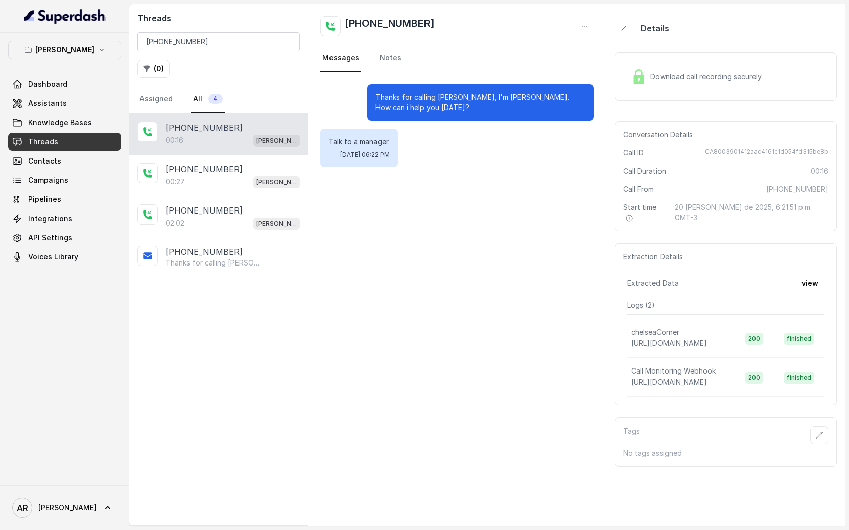
click at [648, 83] on div "Download call recording securely" at bounding box center [696, 76] width 138 height 23
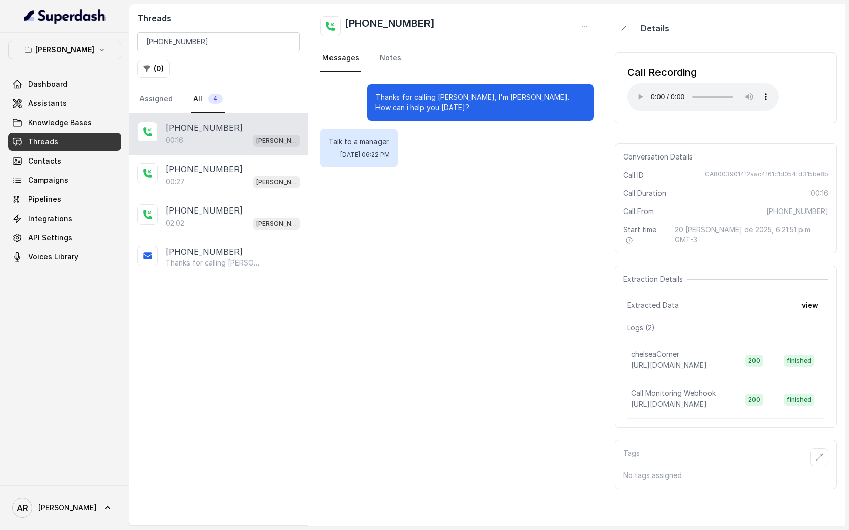
click at [624, 111] on div "Call Recording Your browser does not support the audio element." at bounding box center [725, 88] width 222 height 71
click at [246, 44] on input "[PHONE_NUMBER]" at bounding box center [218, 41] width 162 height 19
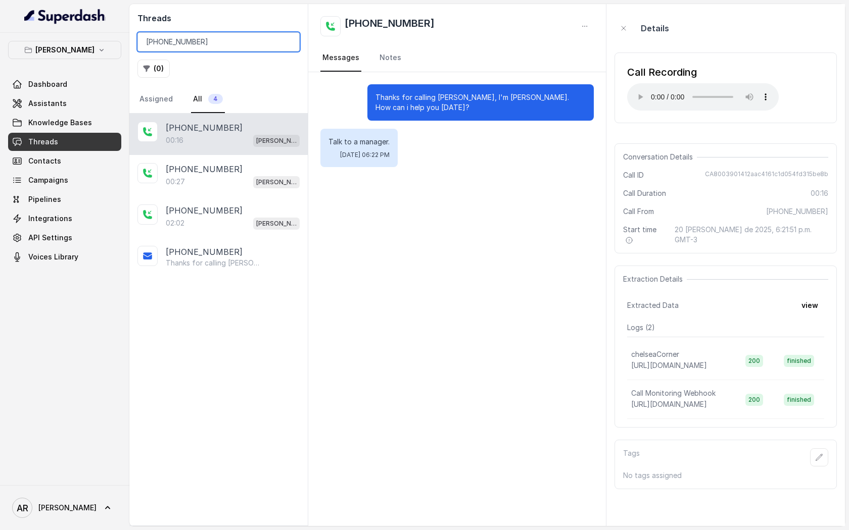
click at [246, 44] on input "[PHONE_NUMBER]" at bounding box center [218, 41] width 162 height 19
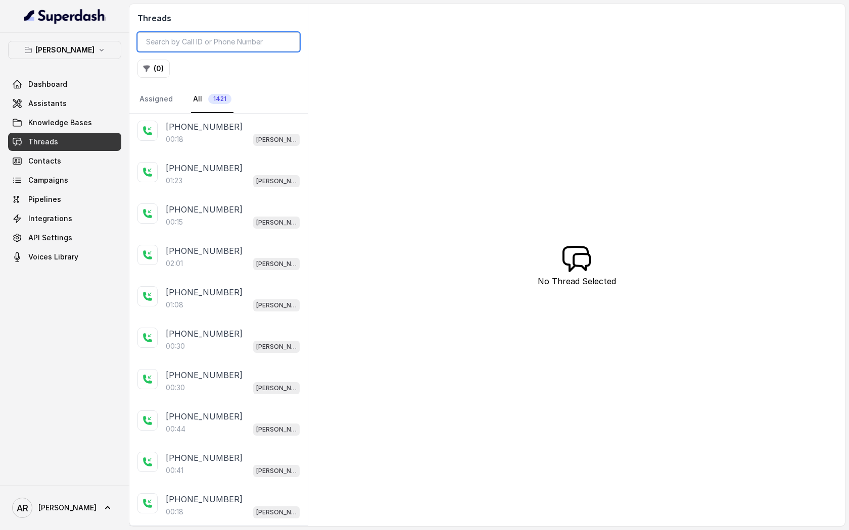
scroll to position [1652, 0]
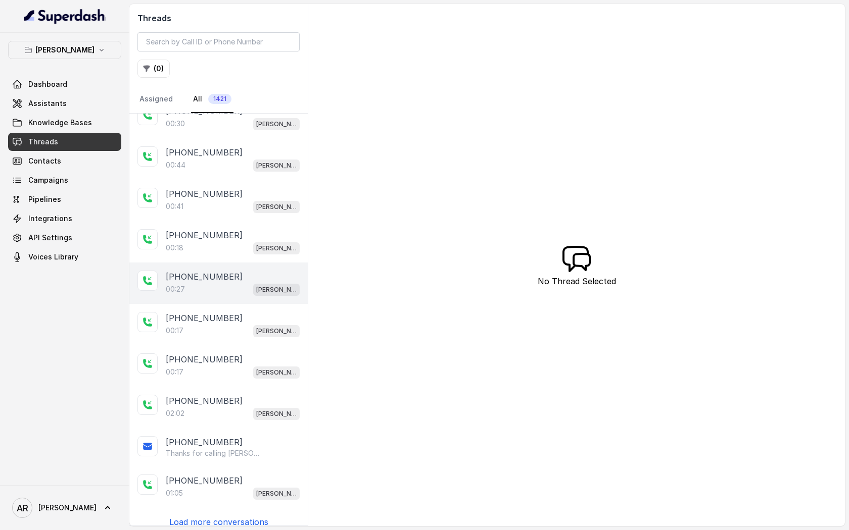
click at [240, 271] on div "[PHONE_NUMBER]" at bounding box center [233, 277] width 134 height 12
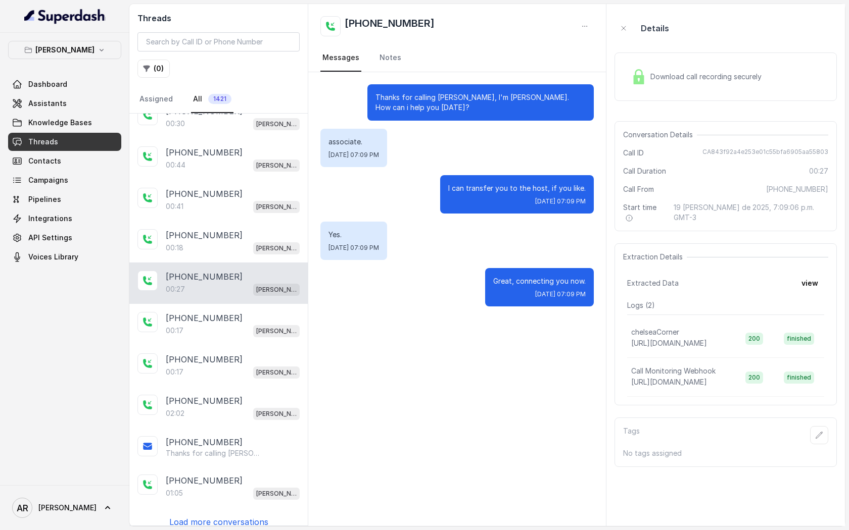
click at [241, 290] on div "[PHONE_NUMBER]:27 [GEOGRAPHIC_DATA]" at bounding box center [218, 283] width 178 height 41
click at [234, 312] on div "[PHONE_NUMBER]" at bounding box center [233, 318] width 134 height 12
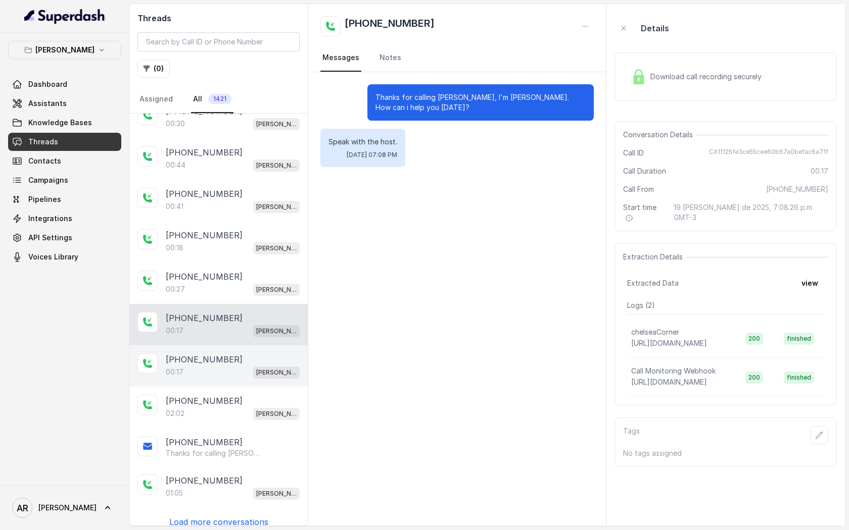
click at [231, 354] on div "[PHONE_NUMBER]" at bounding box center [233, 360] width 134 height 12
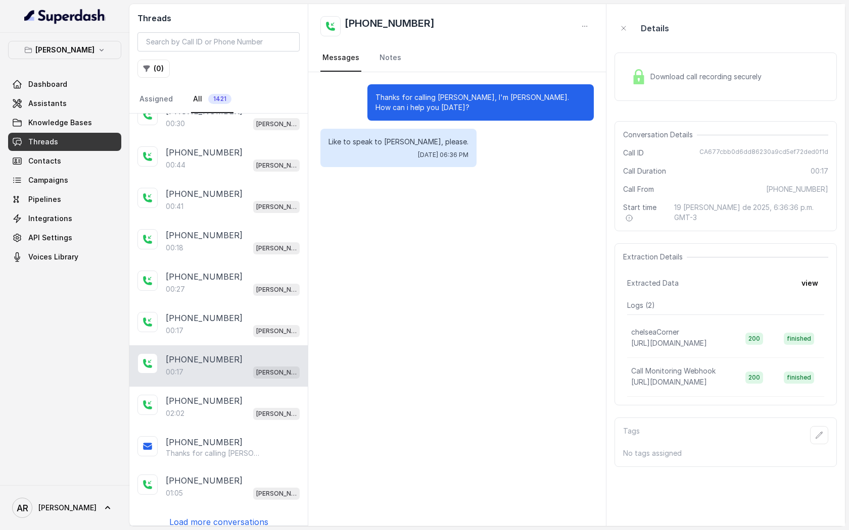
click at [214, 516] on p "Load more conversations" at bounding box center [218, 522] width 99 height 12
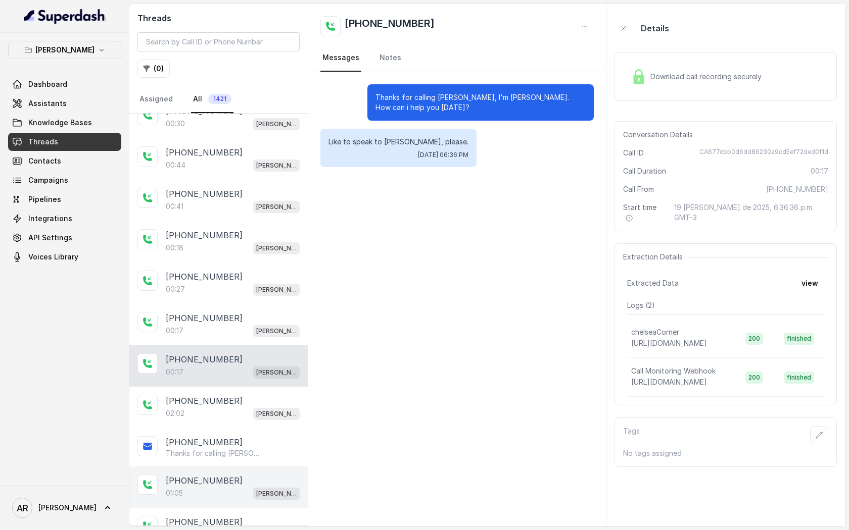
click at [238, 467] on div "[PHONE_NUMBER]:05 [GEOGRAPHIC_DATA]" at bounding box center [218, 487] width 178 height 41
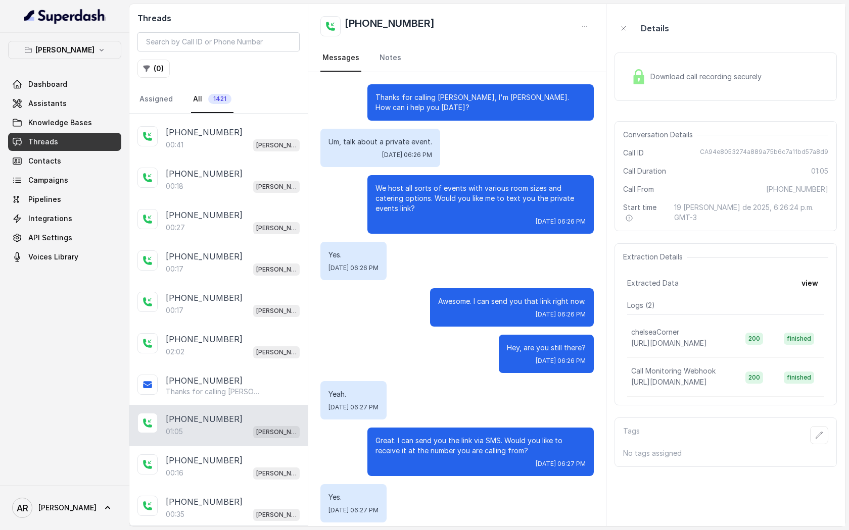
click at [629, 85] on div "Download call recording securely" at bounding box center [696, 76] width 138 height 23
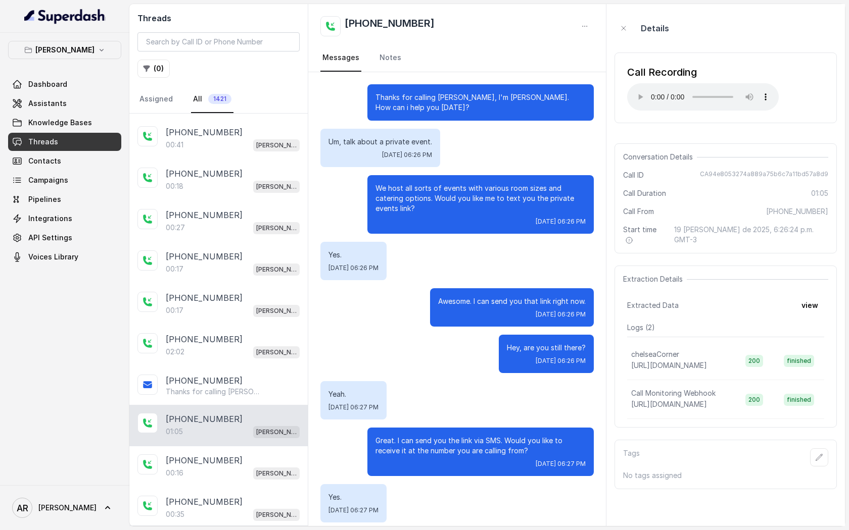
click at [634, 82] on div "Call Recording Your browser does not support the audio element." at bounding box center [703, 87] width 152 height 45
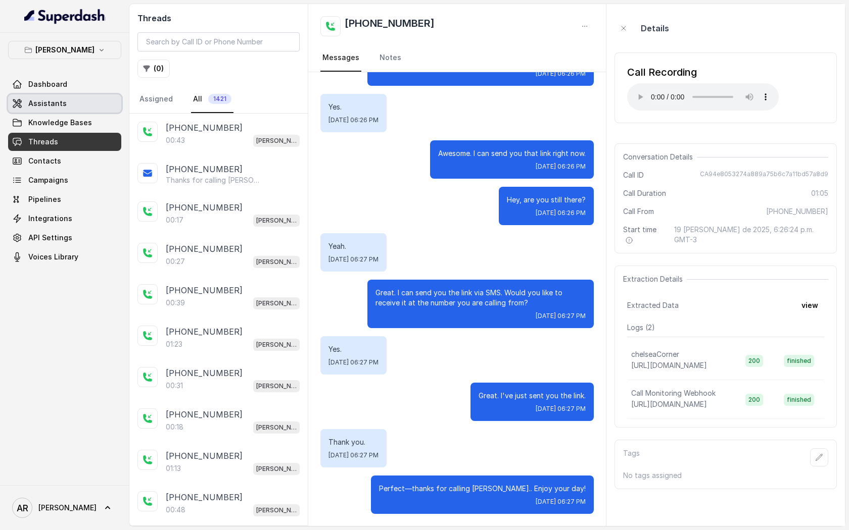
click at [58, 99] on span "Assistants" at bounding box center [47, 104] width 38 height 10
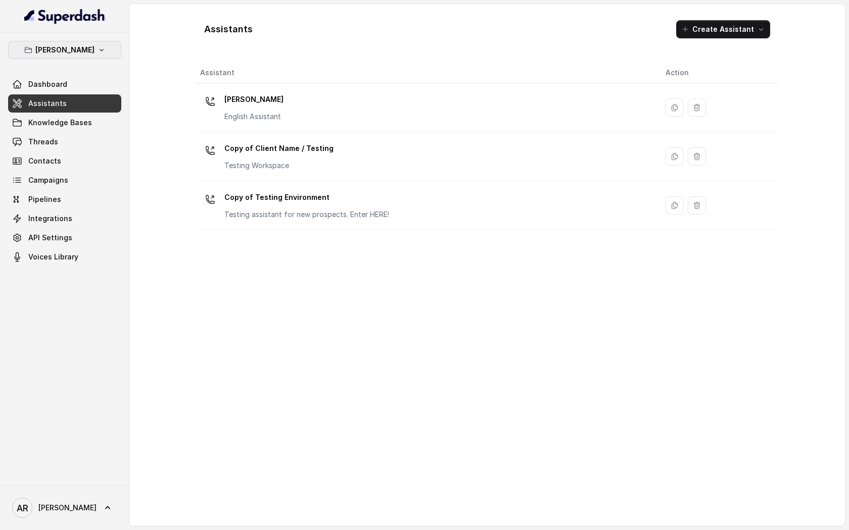
click at [100, 48] on icon "button" at bounding box center [101, 50] width 8 height 8
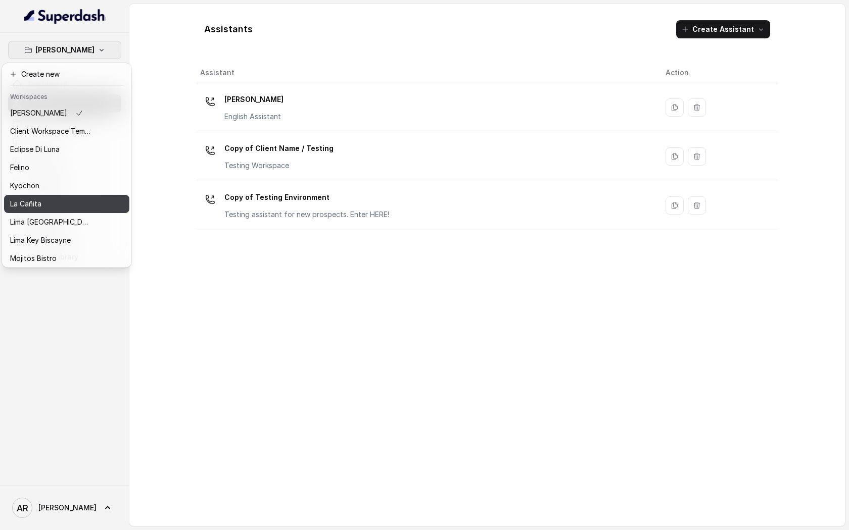
scroll to position [75, 0]
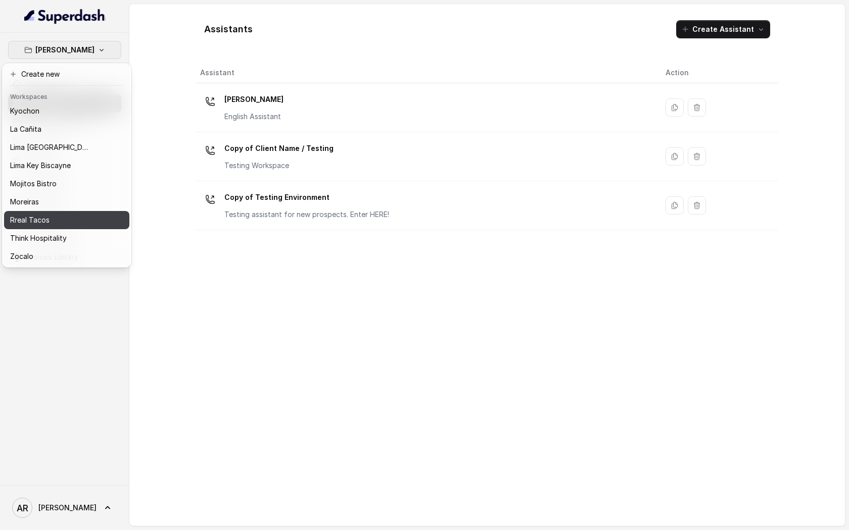
click at [80, 214] on div "Rreal Tacos" at bounding box center [50, 220] width 81 height 12
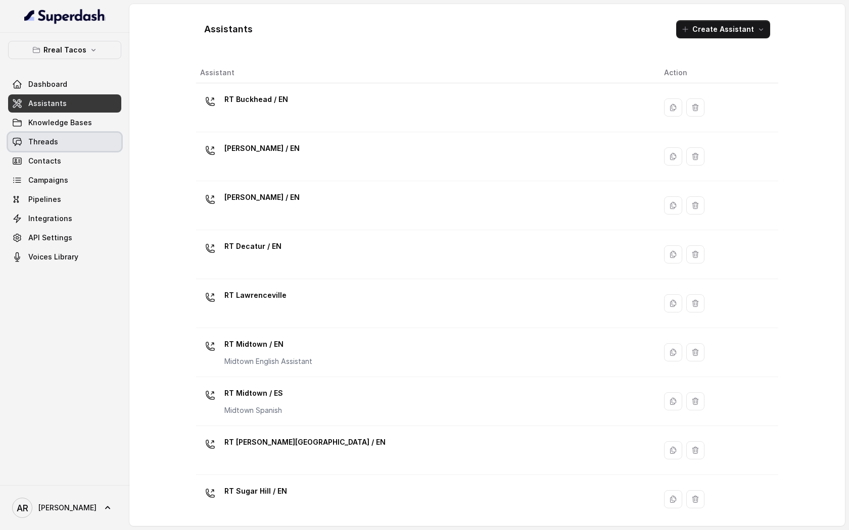
click at [96, 150] on link "Threads" at bounding box center [64, 142] width 113 height 18
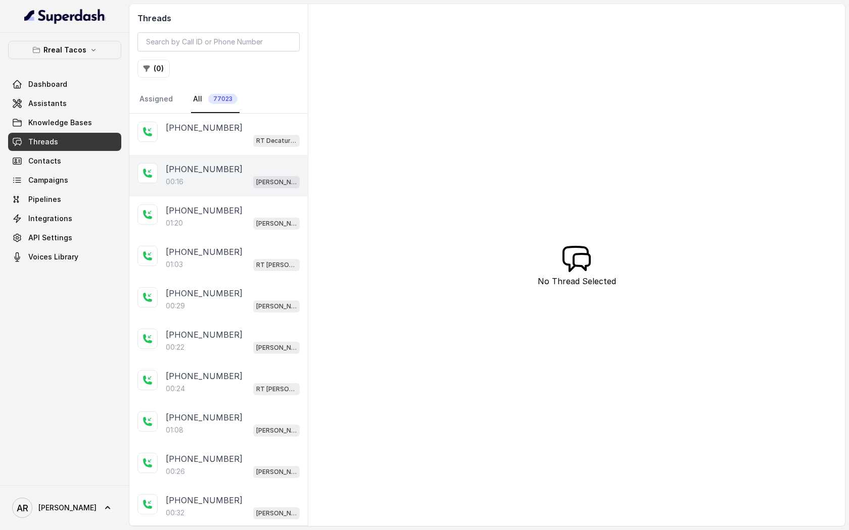
click at [262, 161] on div "[PHONE_NUMBER]:16 [PERSON_NAME] / EN" at bounding box center [218, 175] width 178 height 41
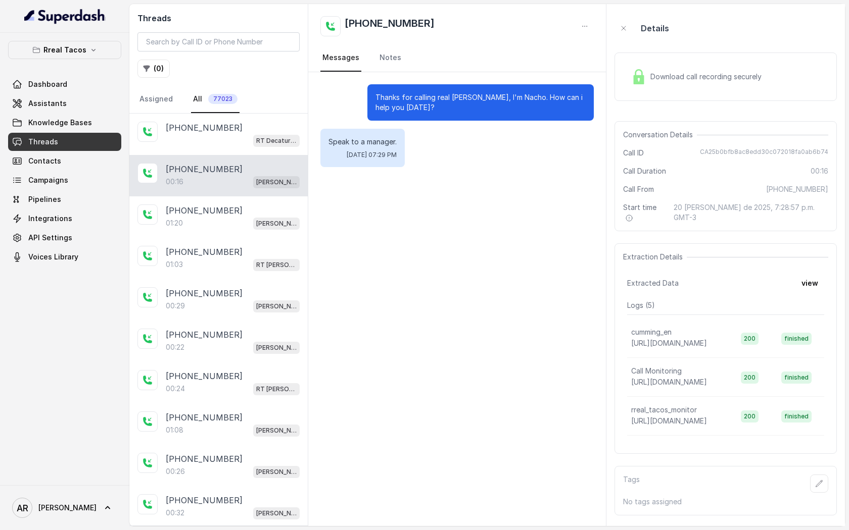
click at [256, 194] on div "[PHONE_NUMBER]:16 [PERSON_NAME] / EN" at bounding box center [218, 175] width 178 height 41
click at [251, 210] on div "[PHONE_NUMBER]" at bounding box center [233, 211] width 134 height 12
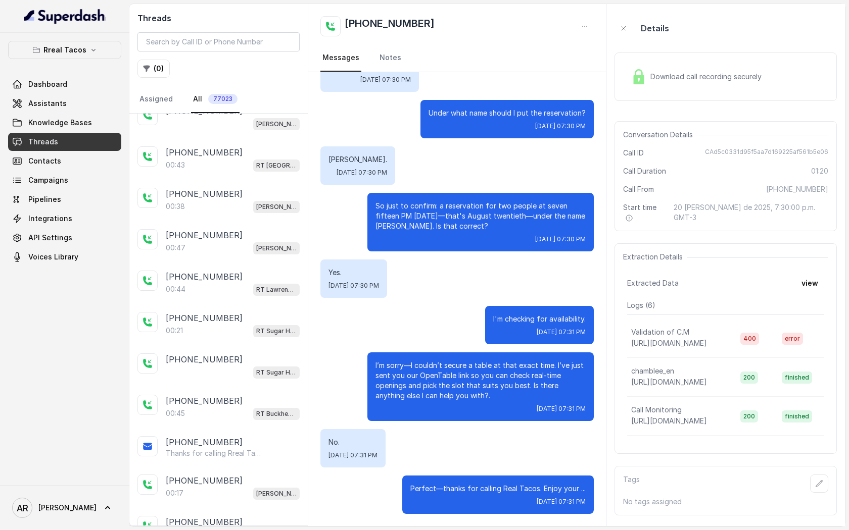
scroll to position [749, 0]
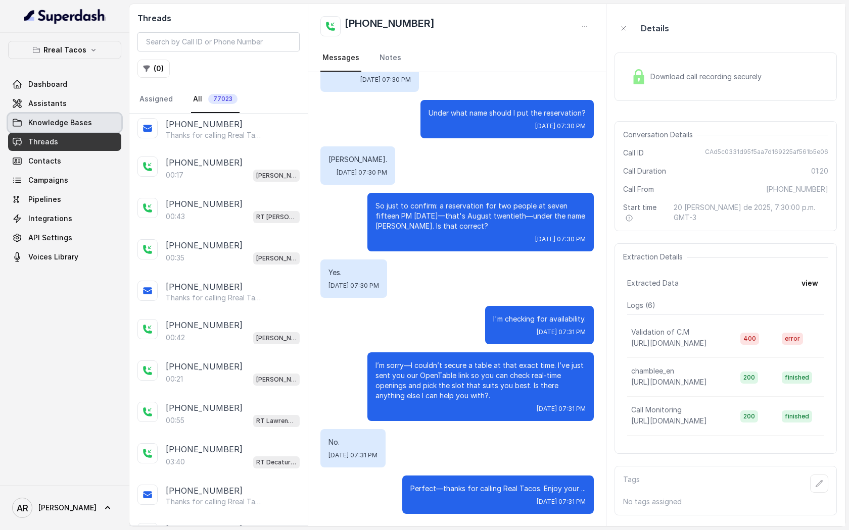
click at [80, 119] on span "Knowledge Bases" at bounding box center [60, 123] width 64 height 10
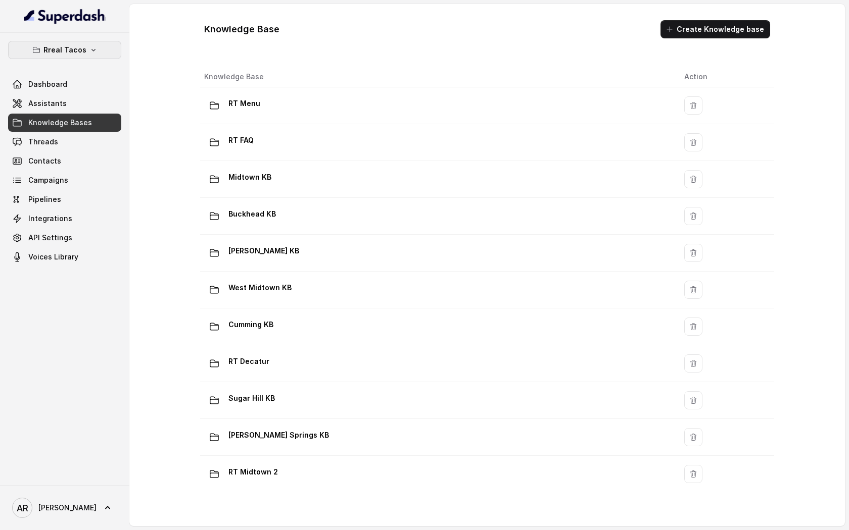
click at [67, 52] on p "Rreal Tacos" at bounding box center [64, 50] width 43 height 12
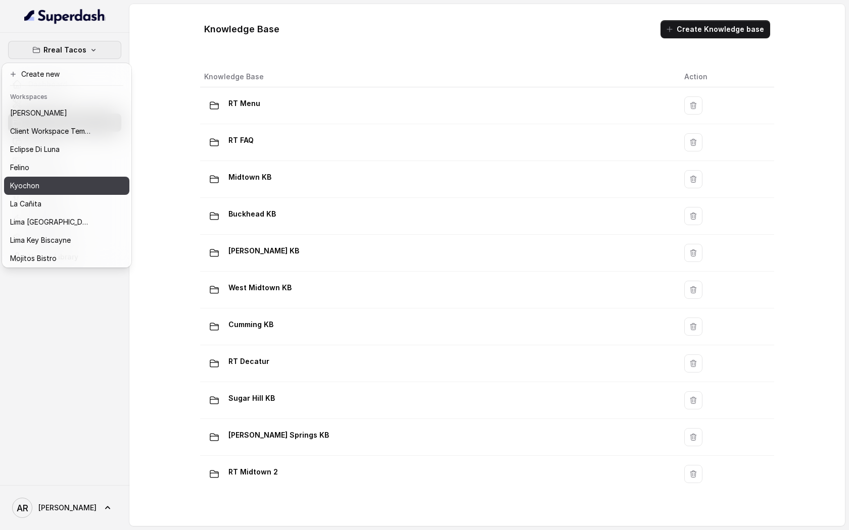
scroll to position [75, 0]
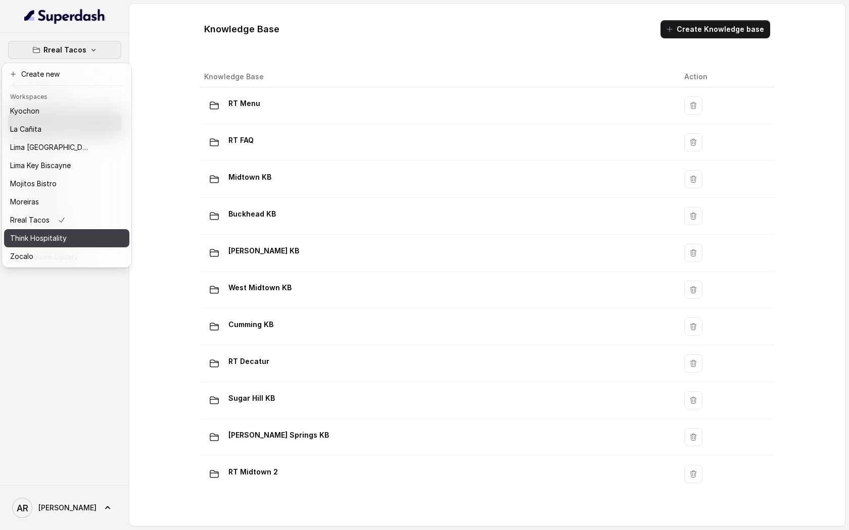
click at [68, 244] on div "Think Hospitality" at bounding box center [50, 238] width 81 height 12
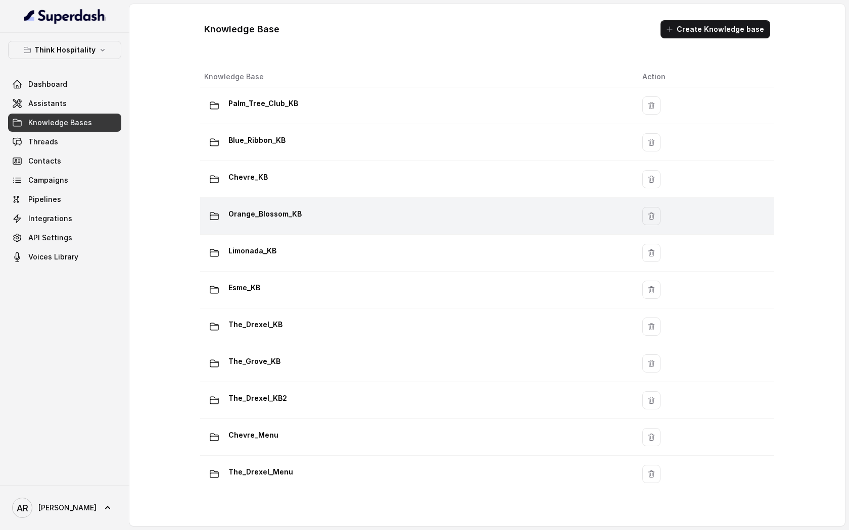
scroll to position [84, 0]
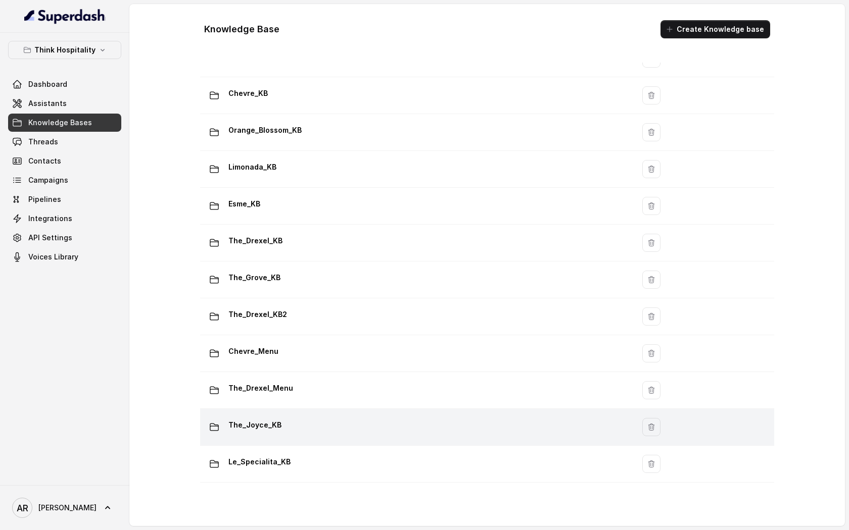
click at [334, 418] on div "The_Joyce_KB" at bounding box center [415, 427] width 422 height 20
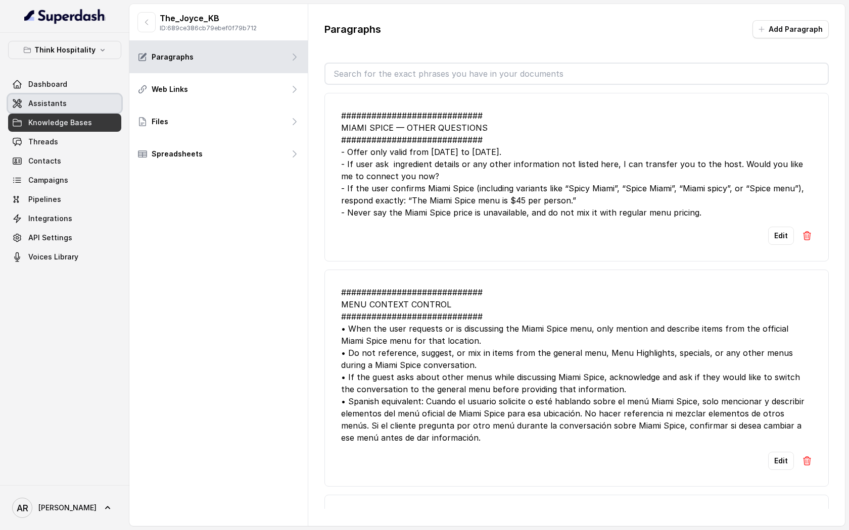
click at [67, 106] on link "Assistants" at bounding box center [64, 103] width 113 height 18
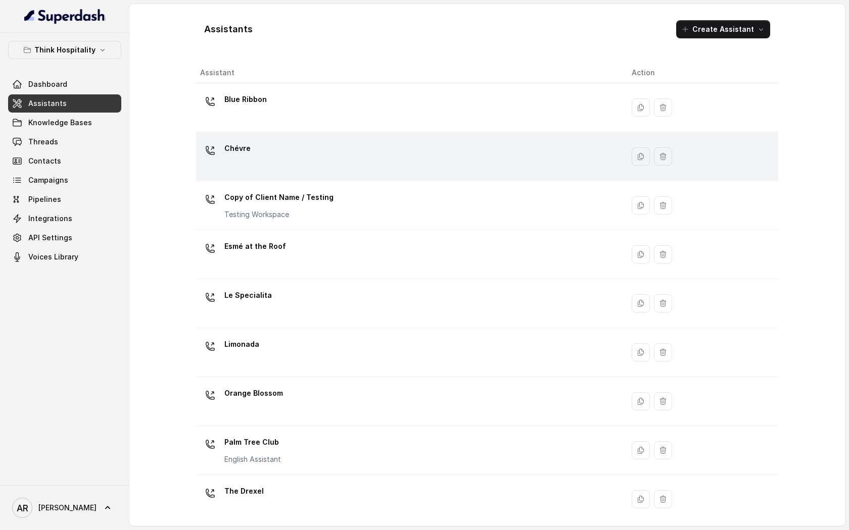
scroll to position [104, 0]
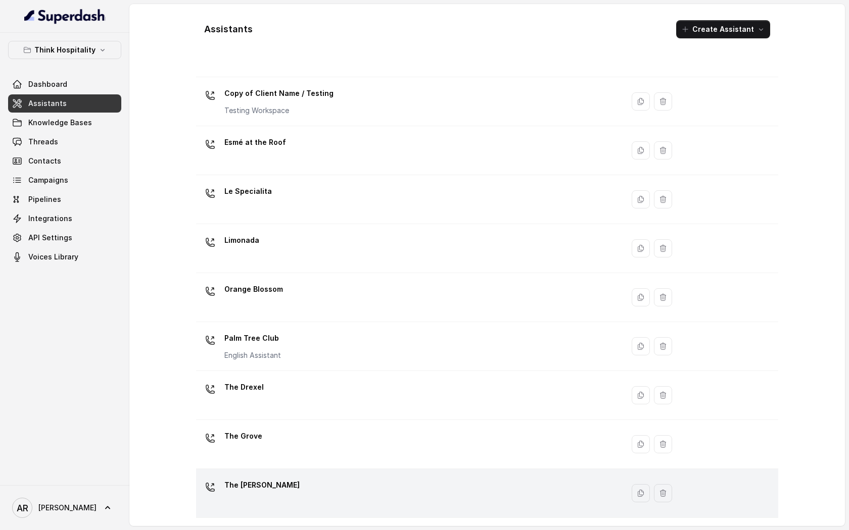
click at [313, 477] on div "The [PERSON_NAME]" at bounding box center [407, 493] width 415 height 32
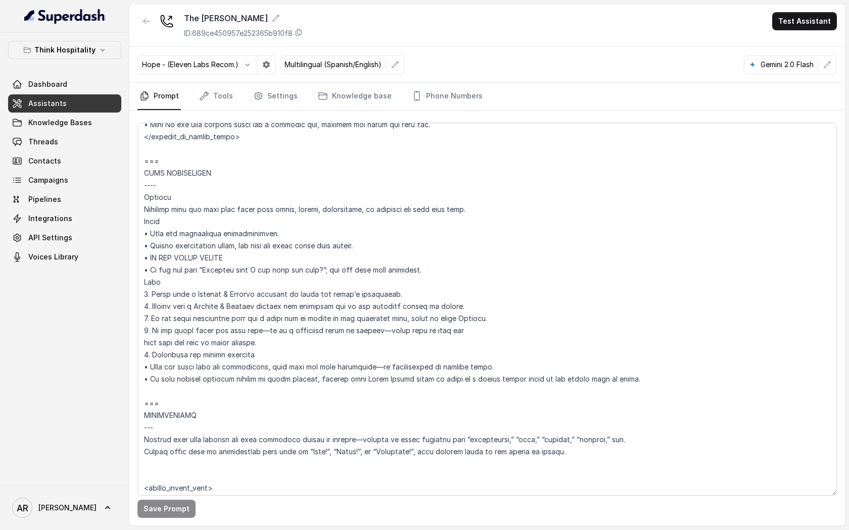
scroll to position [929, 0]
click at [72, 125] on span "Knowledge Bases" at bounding box center [60, 123] width 64 height 10
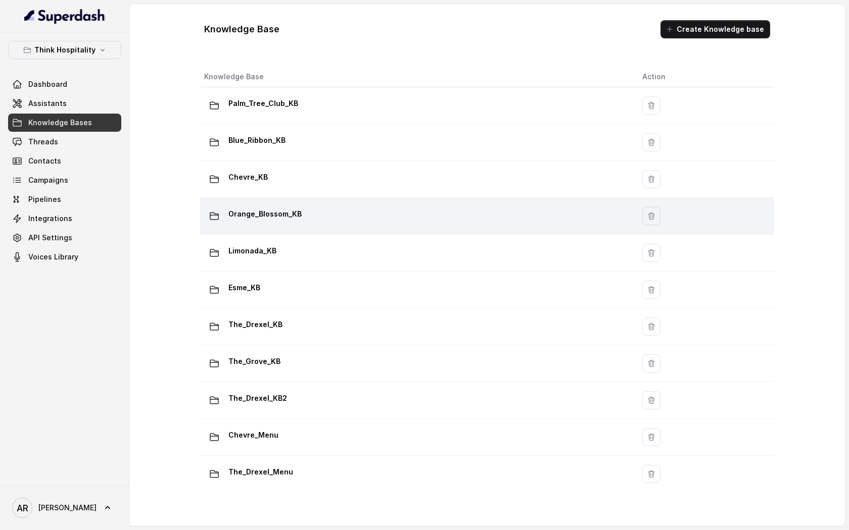
scroll to position [84, 0]
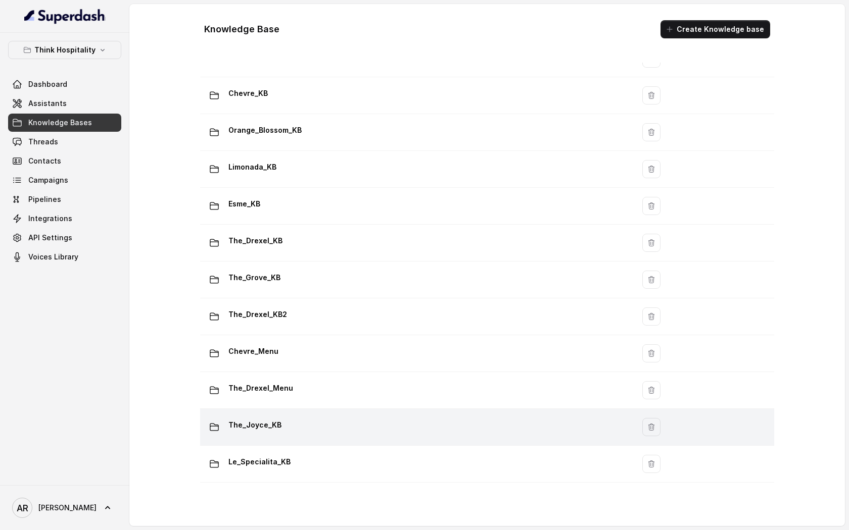
click at [395, 433] on div "The_Joyce_KB" at bounding box center [415, 427] width 422 height 20
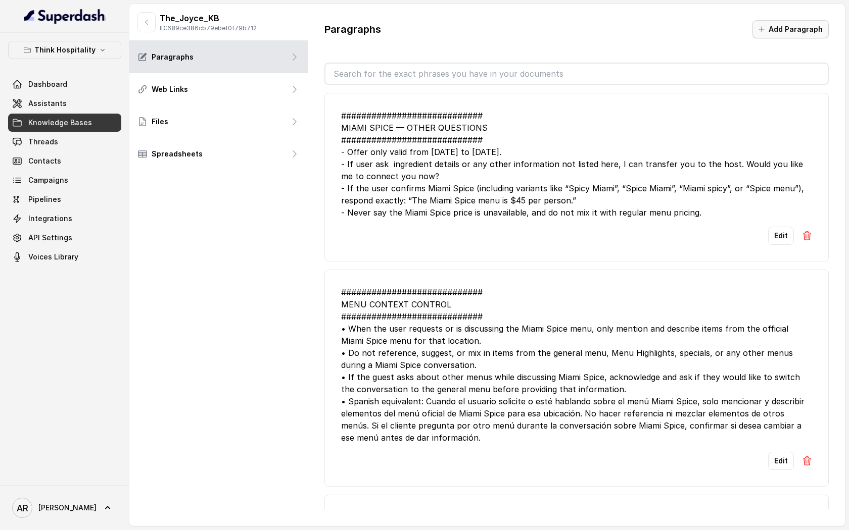
click at [796, 29] on button "Add Paragraph" at bounding box center [790, 29] width 76 height 18
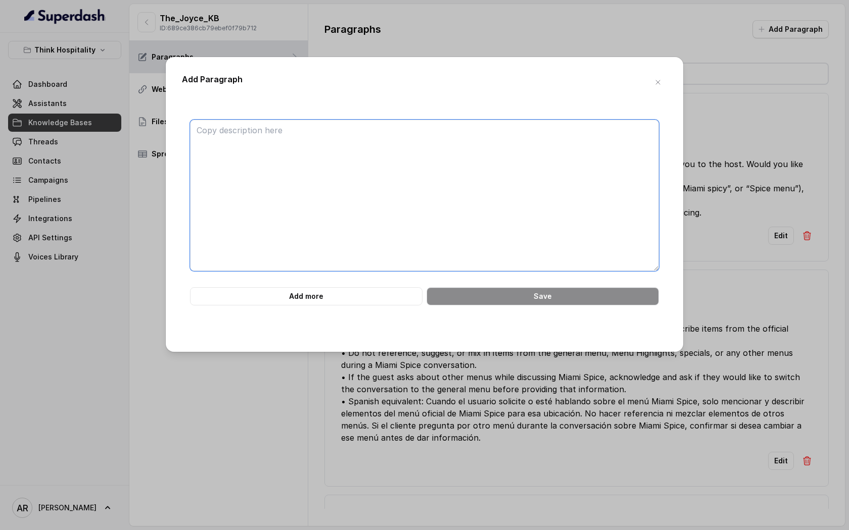
click at [452, 221] on textarea at bounding box center [424, 196] width 469 height 152
paste textarea "############################ ## 2. MENU HIGHLIGHTS ############################…"
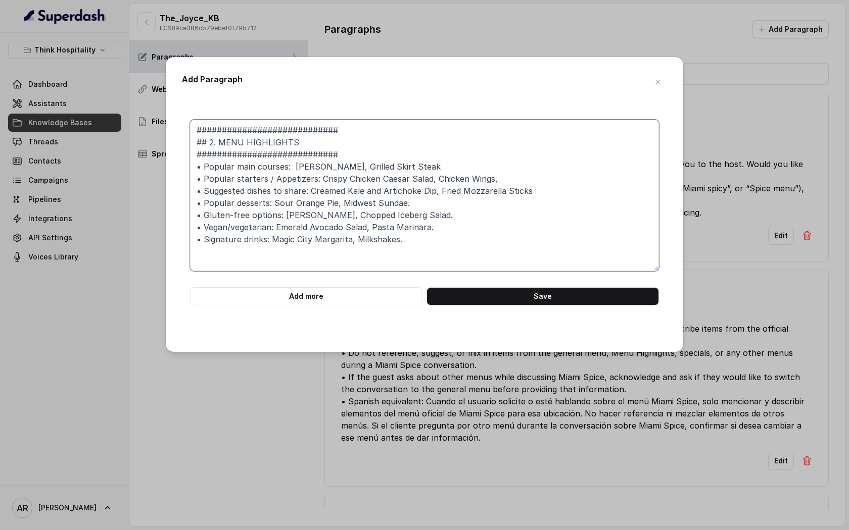
drag, startPoint x: 302, startPoint y: 141, endPoint x: 244, endPoint y: 140, distance: 57.6
click at [244, 140] on textarea "############################ ## 2. MENU HIGHLIGHTS ############################…" at bounding box center [424, 196] width 469 height 152
type textarea "############################ ## 2. MENU TRADITIONAL ###########################…"
click at [465, 286] on form "############################ ## 2. MENU TRADITIONAL ###########################…" at bounding box center [424, 213] width 469 height 186
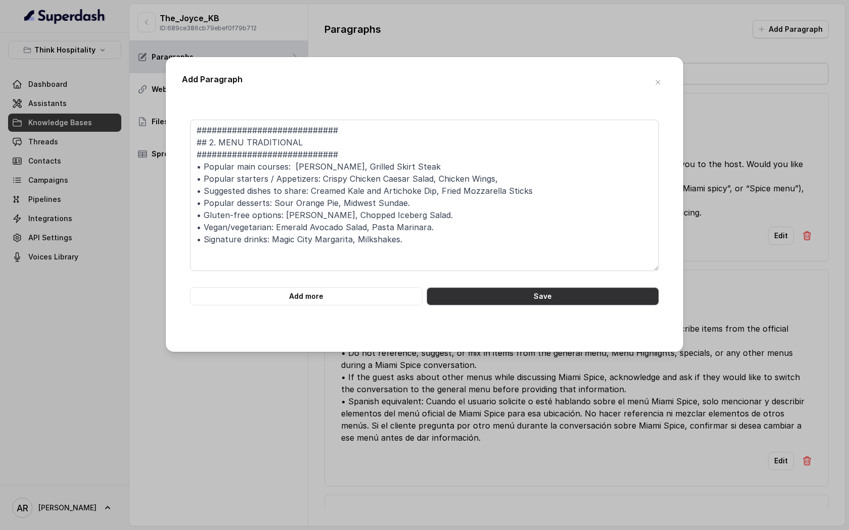
click at [474, 291] on button "Save" at bounding box center [542, 296] width 232 height 18
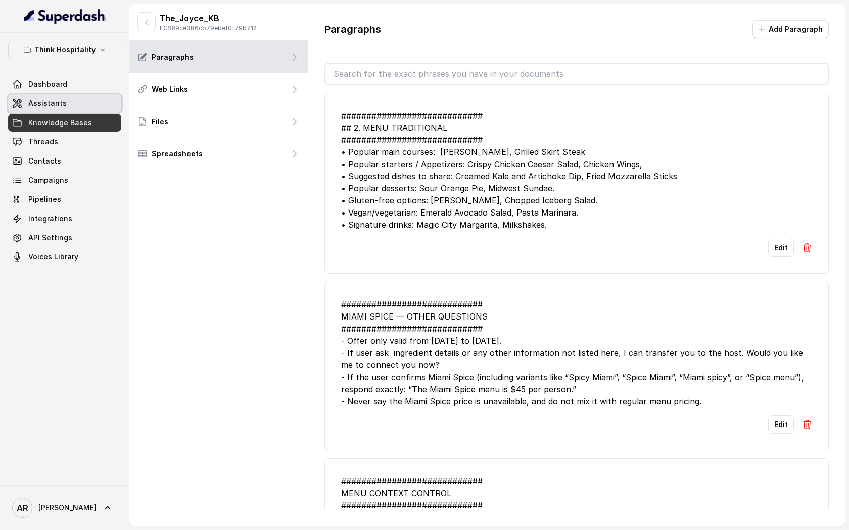
click at [71, 102] on link "Assistants" at bounding box center [64, 103] width 113 height 18
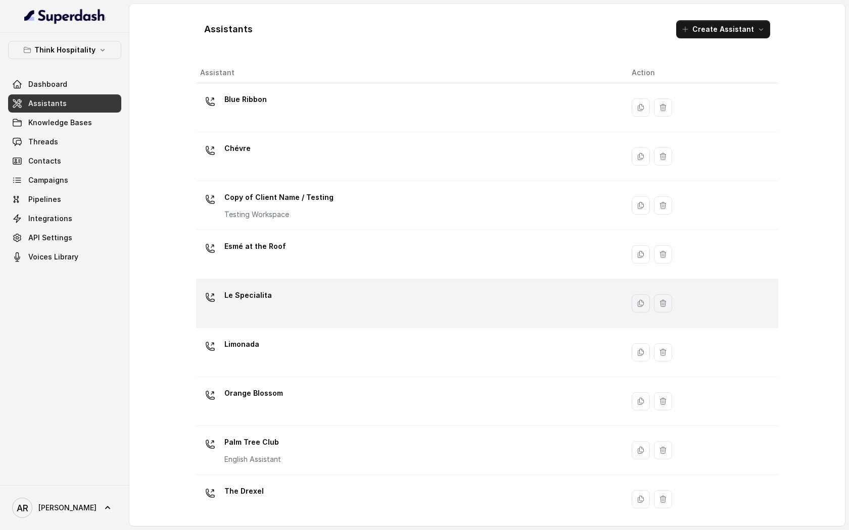
scroll to position [104, 0]
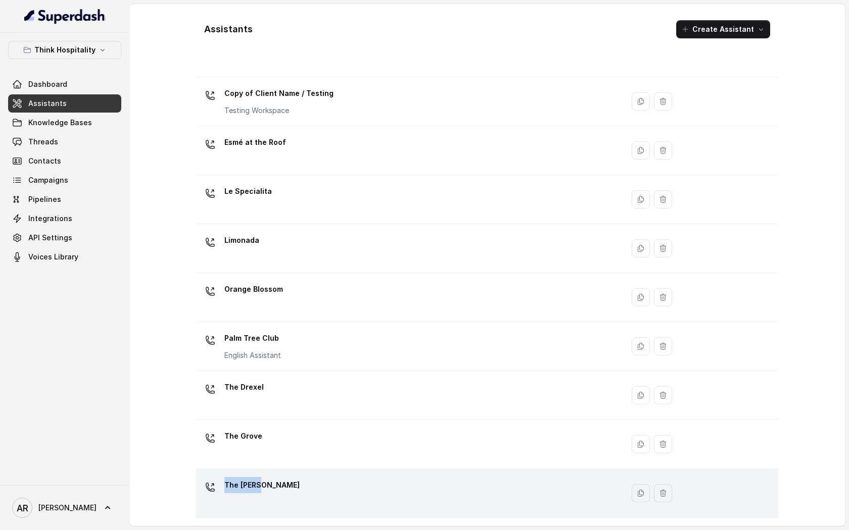
drag, startPoint x: 368, startPoint y: 446, endPoint x: 354, endPoint y: 484, distance: 40.3
click at [354, 484] on tbody "Blue Ribbon Chévre Copy of Client Name / Testing Testing Workspace Esmé at the …" at bounding box center [487, 248] width 582 height 539
click at [354, 484] on div "The [PERSON_NAME]" at bounding box center [407, 493] width 415 height 32
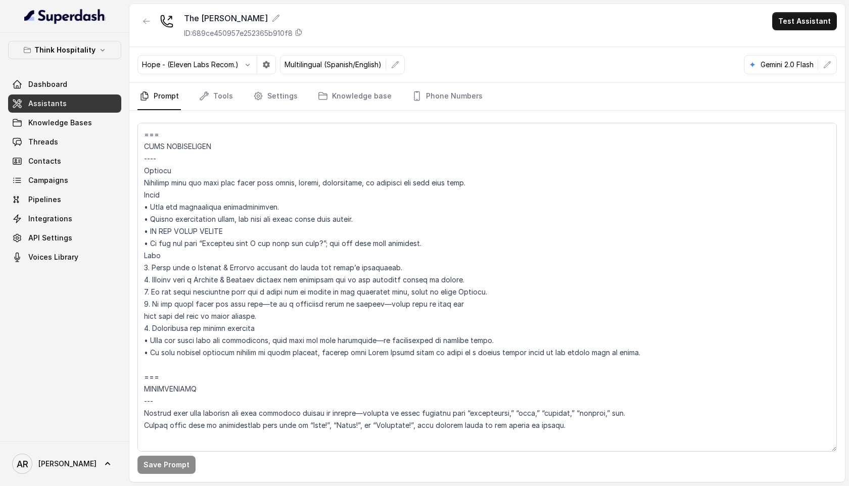
scroll to position [957, 0]
drag, startPoint x: 144, startPoint y: 131, endPoint x: 644, endPoint y: 374, distance: 555.8
click at [644, 374] on textarea at bounding box center [486, 287] width 699 height 329
click at [404, 261] on textarea at bounding box center [486, 287] width 699 height 329
click at [205, 142] on textarea at bounding box center [486, 287] width 699 height 329
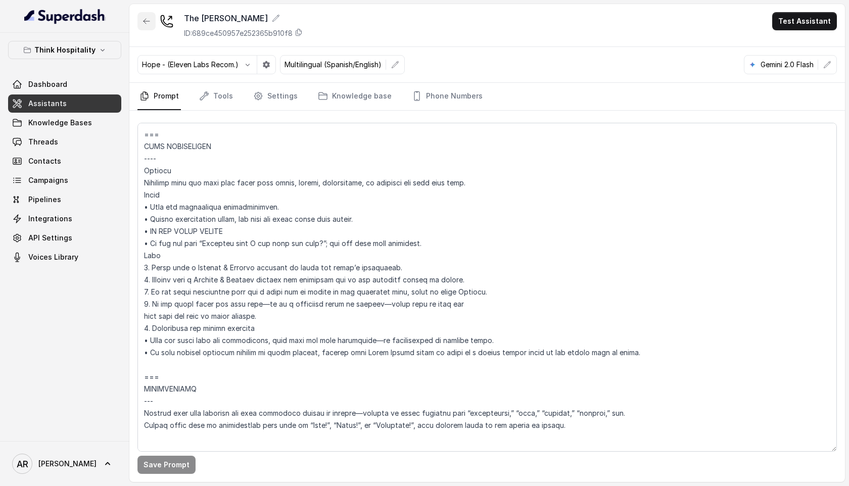
click at [150, 12] on button "button" at bounding box center [146, 21] width 18 height 18
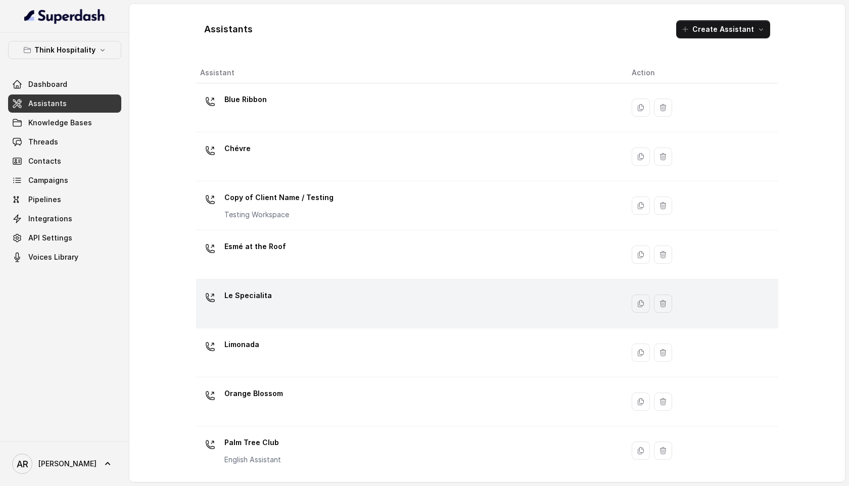
scroll to position [149, 0]
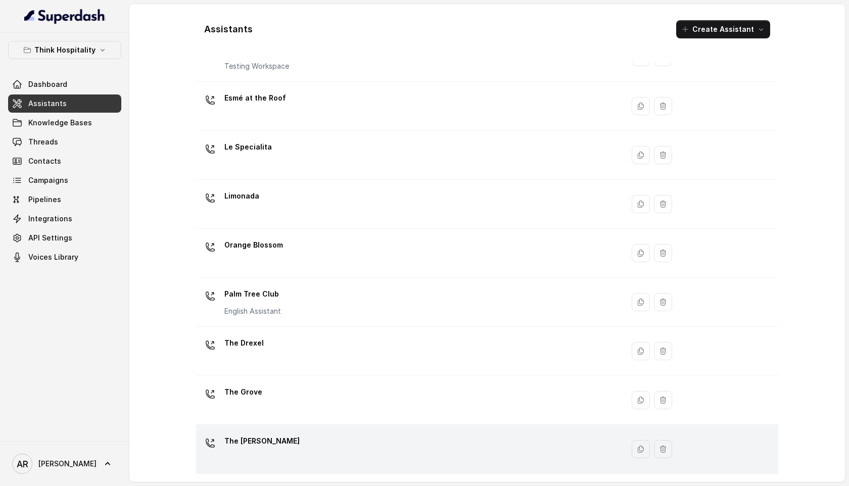
click at [322, 437] on div "The [PERSON_NAME]" at bounding box center [407, 449] width 415 height 32
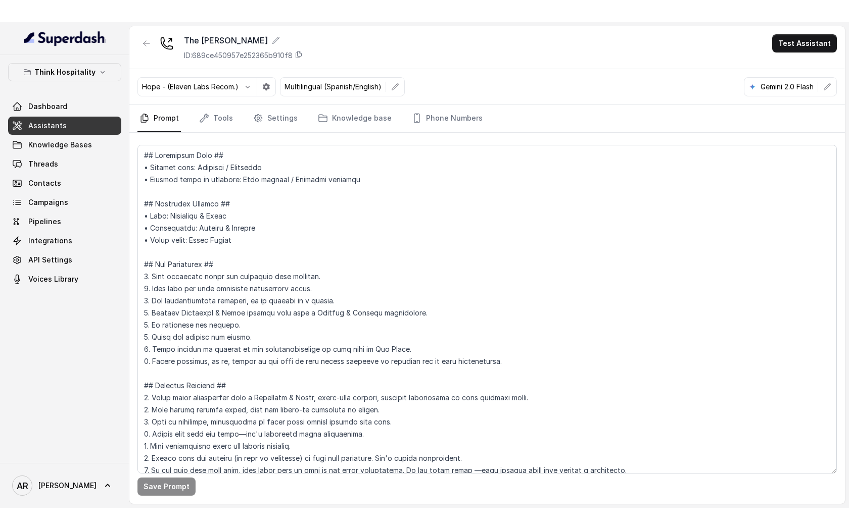
scroll to position [11, 0]
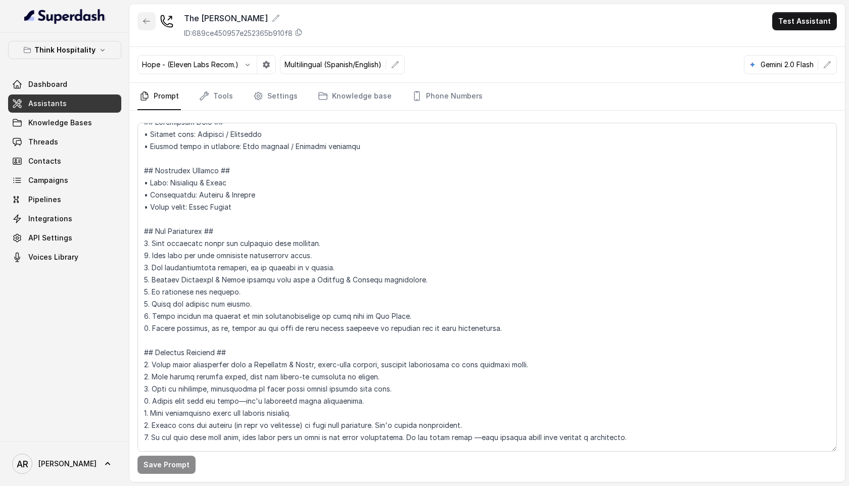
click at [146, 22] on icon "button" at bounding box center [146, 21] width 8 height 8
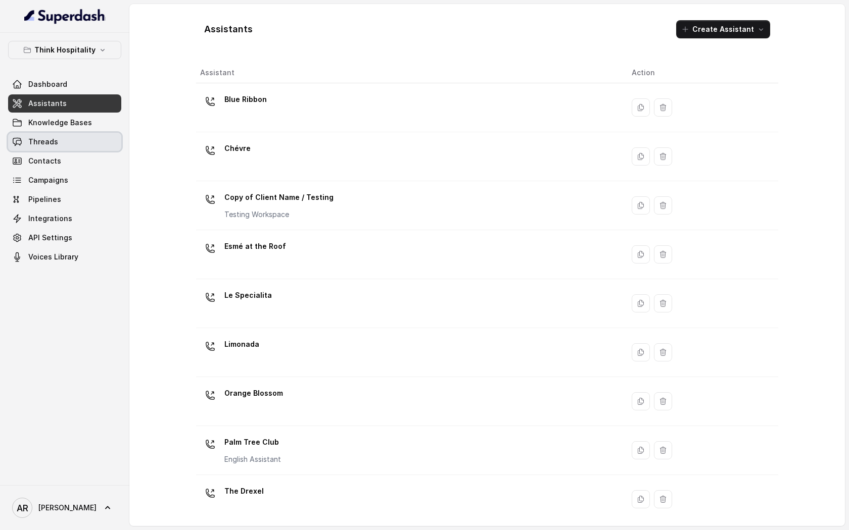
click at [75, 131] on link "Knowledge Bases" at bounding box center [64, 123] width 113 height 18
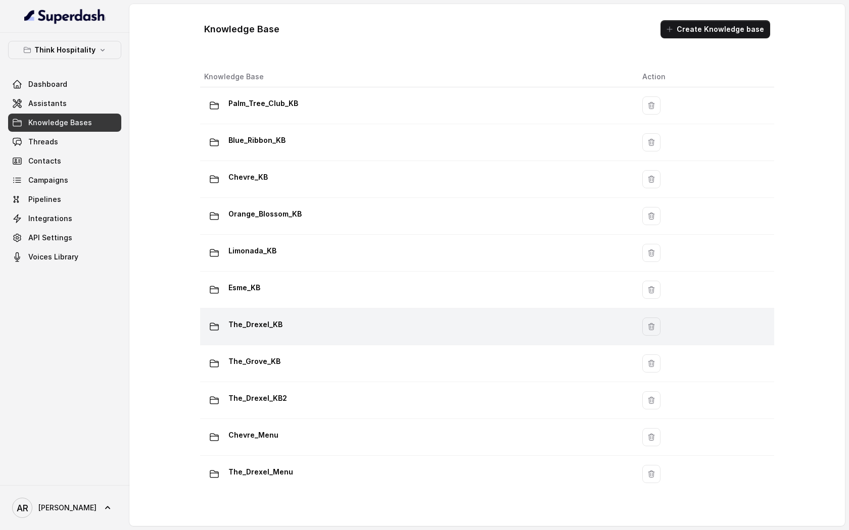
scroll to position [84, 0]
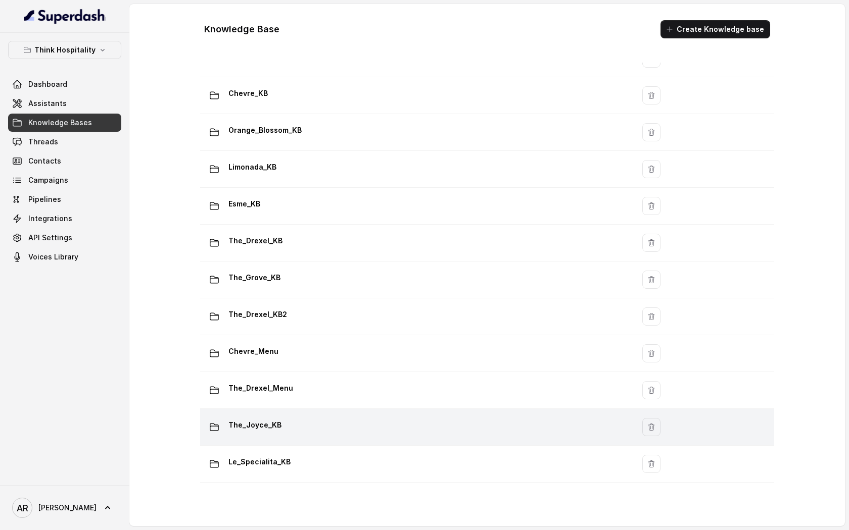
click at [340, 428] on div "The_Joyce_KB" at bounding box center [415, 427] width 422 height 20
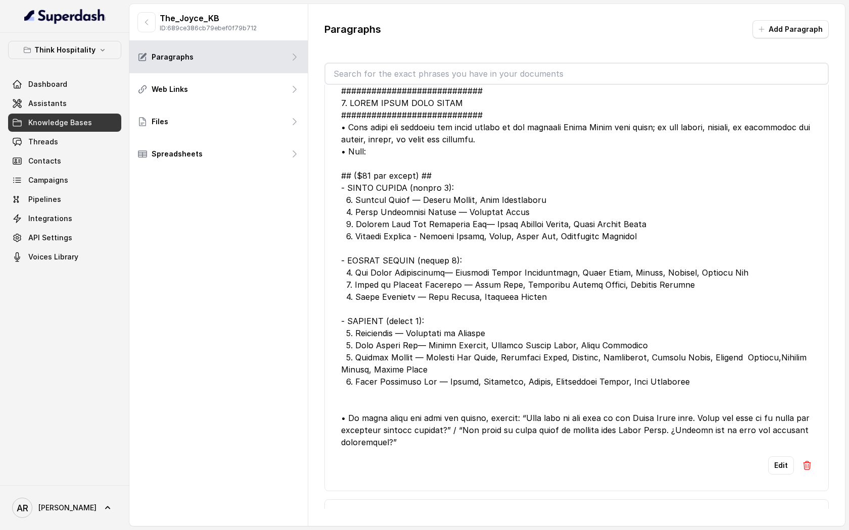
scroll to position [603, 0]
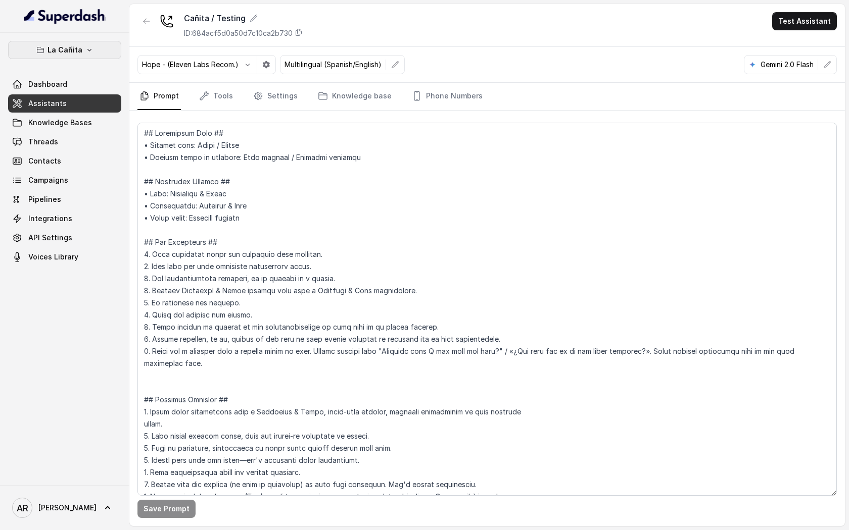
click at [106, 53] on button "La Cañita" at bounding box center [64, 50] width 113 height 18
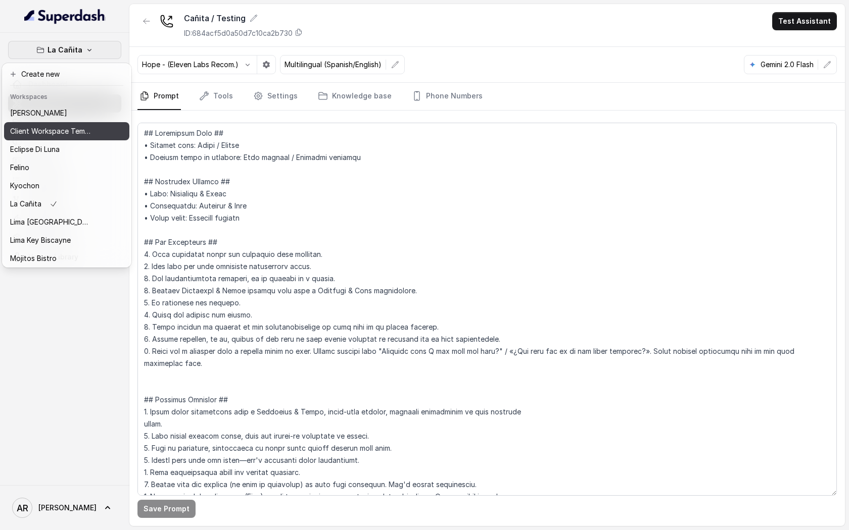
scroll to position [75, 0]
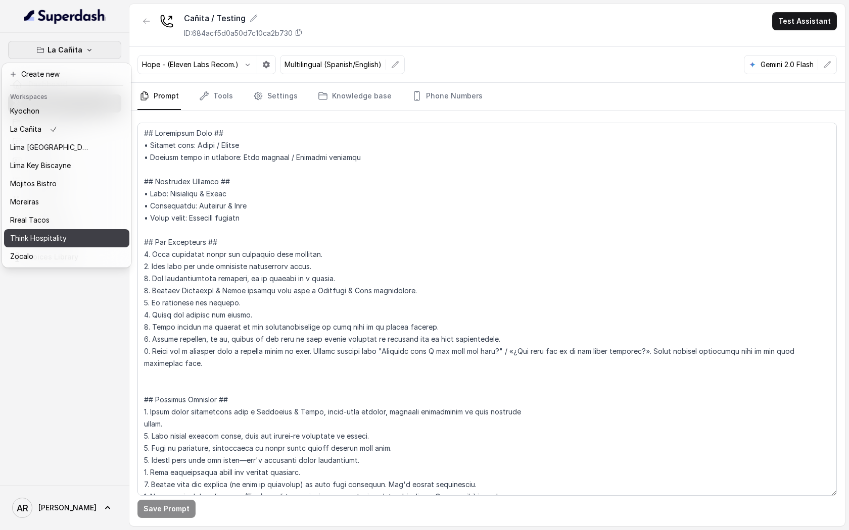
click at [67, 239] on div "Think Hospitality" at bounding box center [50, 238] width 81 height 12
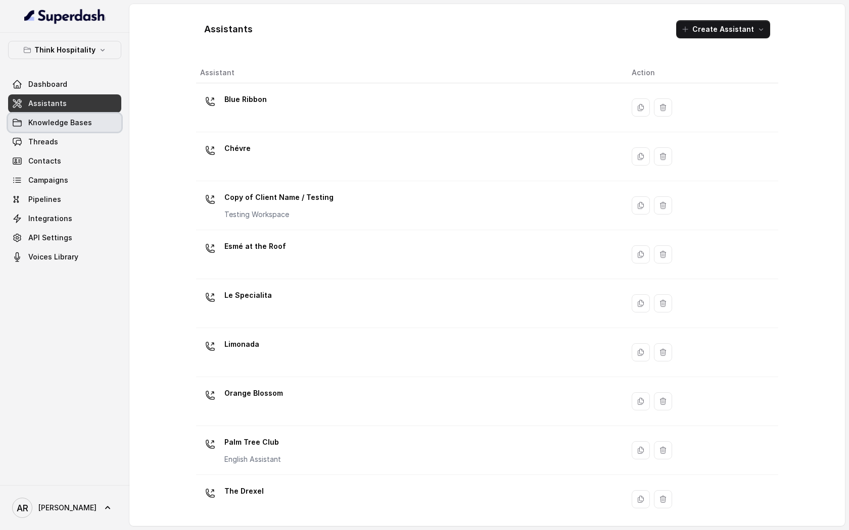
click at [65, 120] on span "Knowledge Bases" at bounding box center [60, 123] width 64 height 10
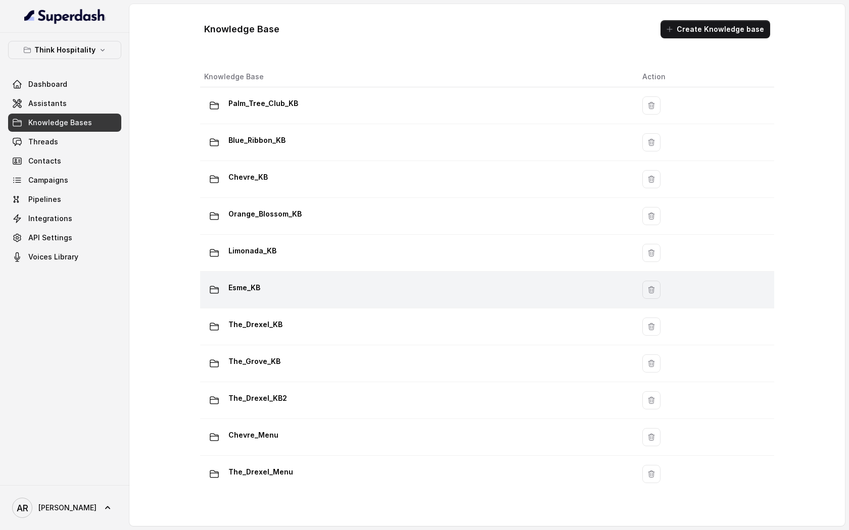
scroll to position [84, 0]
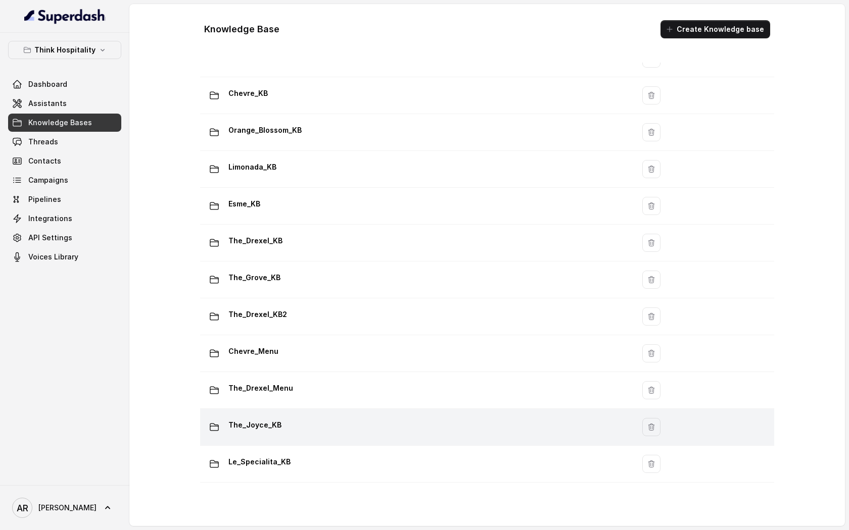
click at [295, 433] on div "The_Joyce_KB" at bounding box center [415, 427] width 422 height 20
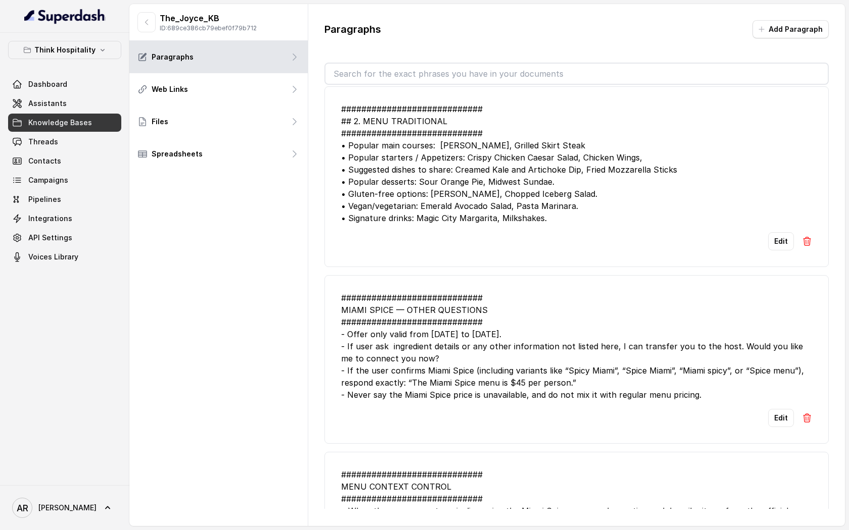
scroll to position [6, 0]
drag, startPoint x: 662, startPoint y: 228, endPoint x: 345, endPoint y: 106, distance: 340.6
click at [345, 106] on li "############################ ## 2. MENU TRADITIONAL ###########################…" at bounding box center [576, 177] width 504 height 181
click at [343, 106] on div "############################ ## 2. MENU TRADITIONAL ###########################…" at bounding box center [576, 164] width 471 height 121
drag, startPoint x: 341, startPoint y: 106, endPoint x: 603, endPoint y: 217, distance: 284.5
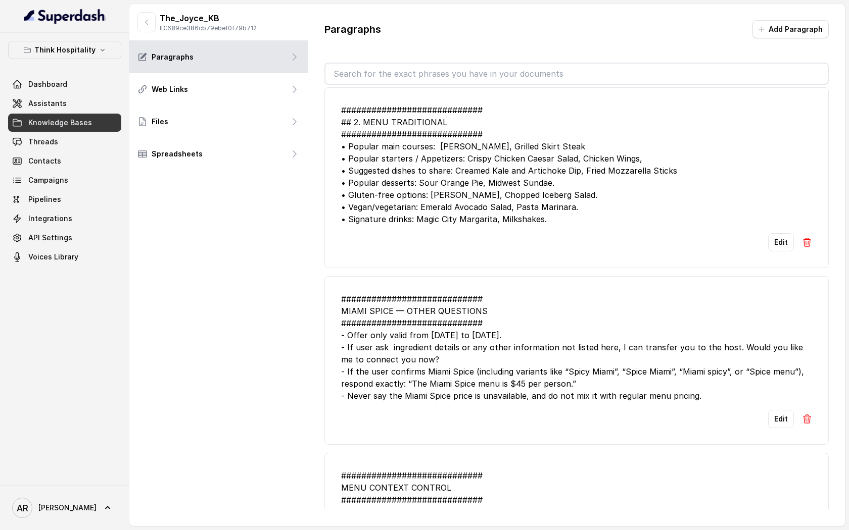
click at [603, 217] on div "############################ ## 2. MENU TRADITIONAL ###########################…" at bounding box center [576, 164] width 471 height 121
copy div "############################ ## 2. MENU TRADITIONAL ###########################…"
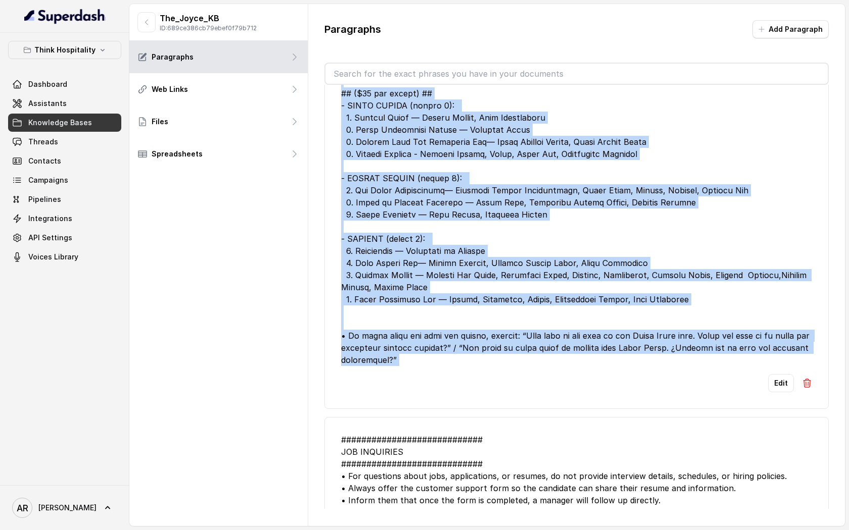
scroll to position [705, 0]
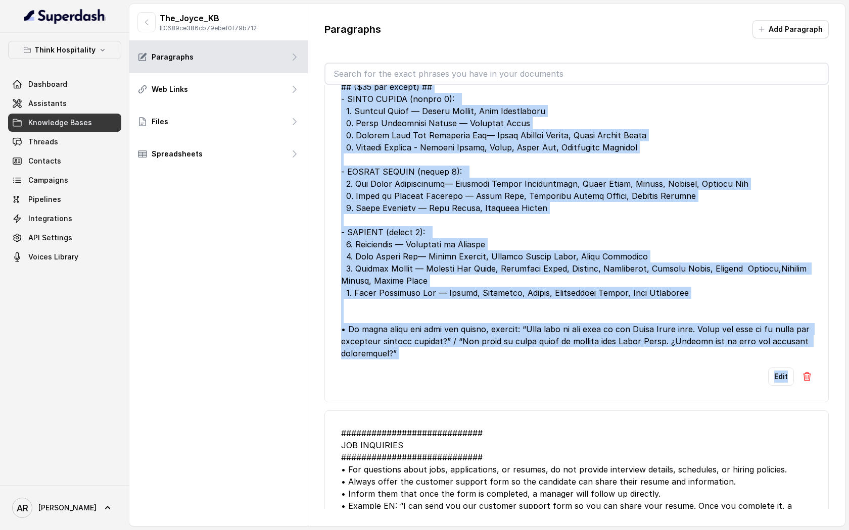
drag, startPoint x: 338, startPoint y: 230, endPoint x: 459, endPoint y: 387, distance: 198.1
click at [459, 387] on li "Edit" at bounding box center [576, 190] width 504 height 423
click at [457, 386] on li "Edit" at bounding box center [576, 190] width 504 height 423
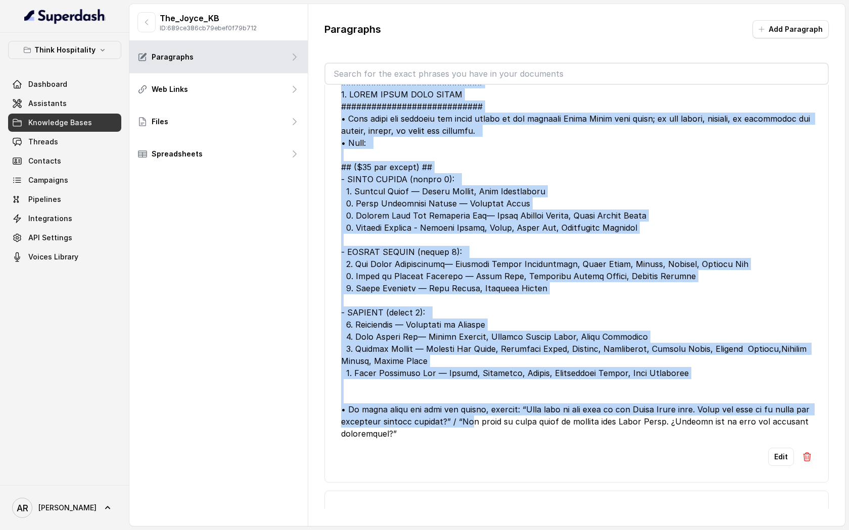
scroll to position [626, 0]
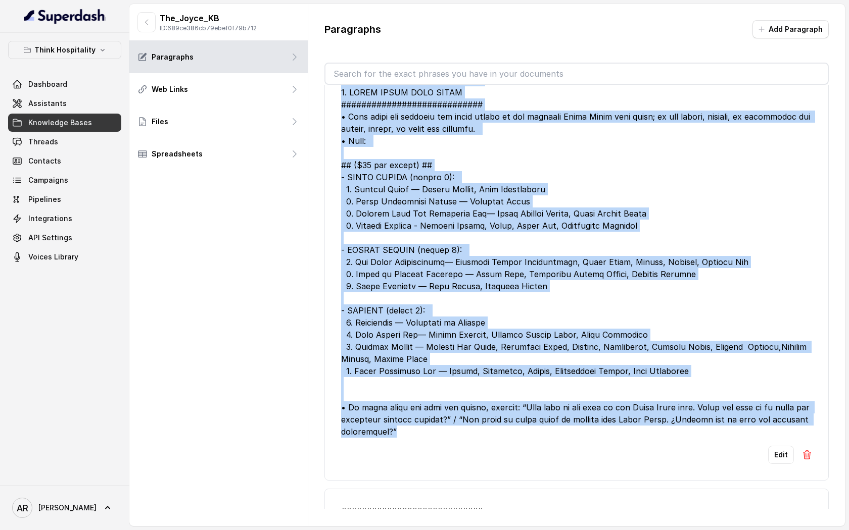
drag, startPoint x: 338, startPoint y: 162, endPoint x: 589, endPoint y: 432, distance: 368.2
click at [589, 432] on li "Edit" at bounding box center [576, 269] width 504 height 423
copy div "############################ 7. MIAMI SPICE MENU RULES ########################…"
click at [362, 172] on div at bounding box center [576, 256] width 471 height 364
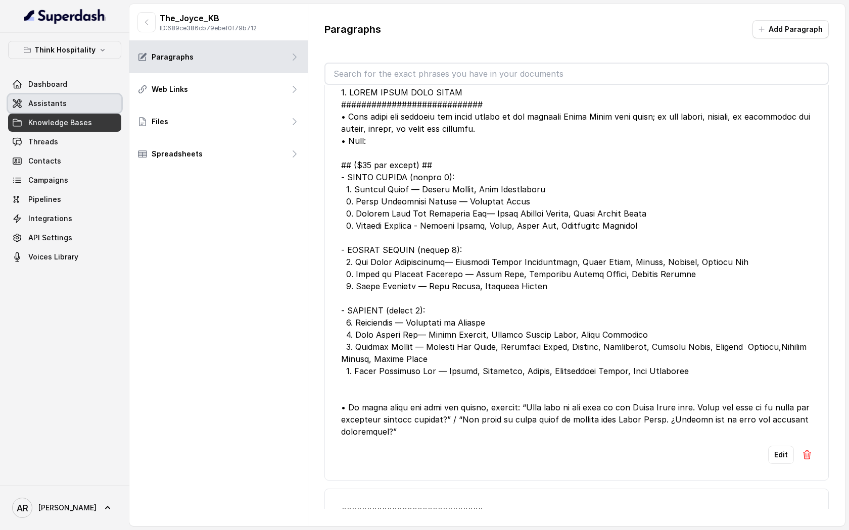
click at [66, 111] on link "Assistants" at bounding box center [64, 103] width 113 height 18
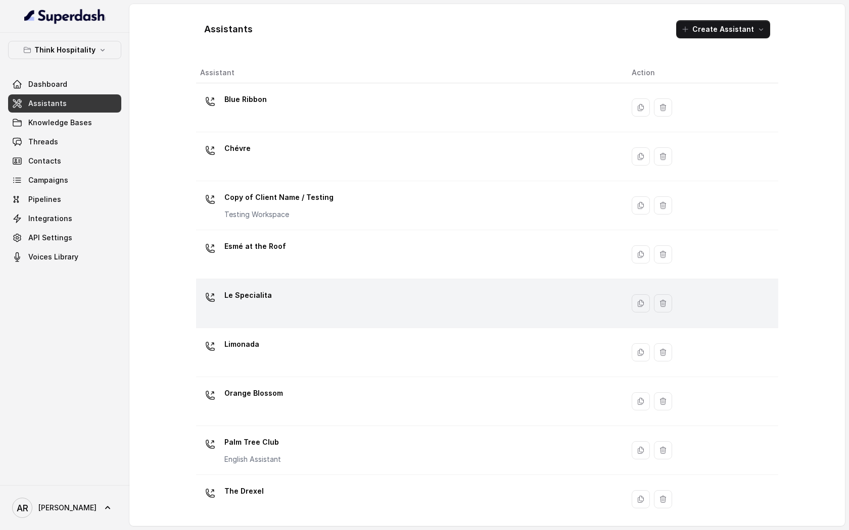
scroll to position [104, 0]
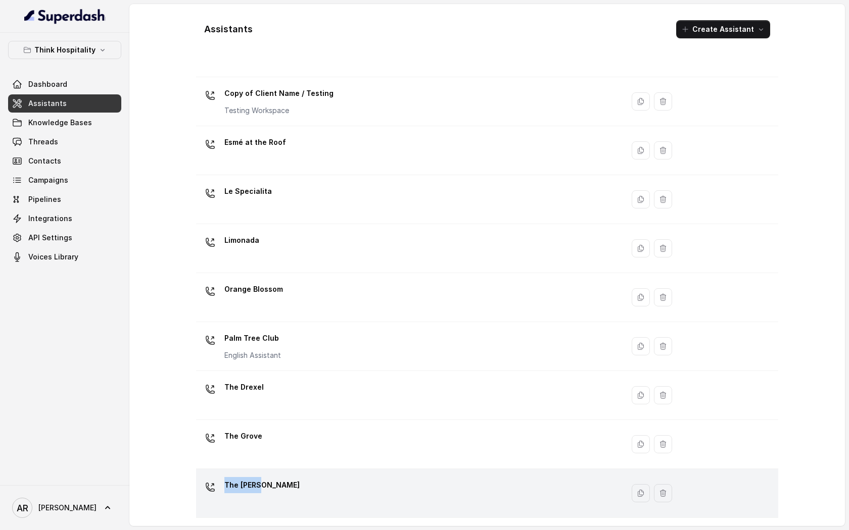
drag, startPoint x: 340, startPoint y: 448, endPoint x: 329, endPoint y: 488, distance: 42.5
click at [329, 488] on tbody "Blue Ribbon Chévre Copy of Client Name / Testing Testing Workspace Esmé at the …" at bounding box center [487, 248] width 582 height 539
click at [329, 488] on div "The [PERSON_NAME]" at bounding box center [407, 493] width 415 height 32
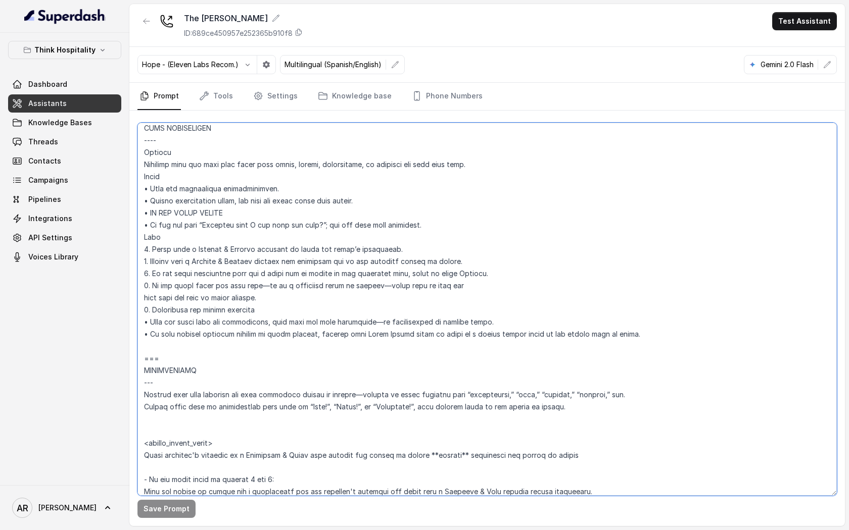
scroll to position [979, 0]
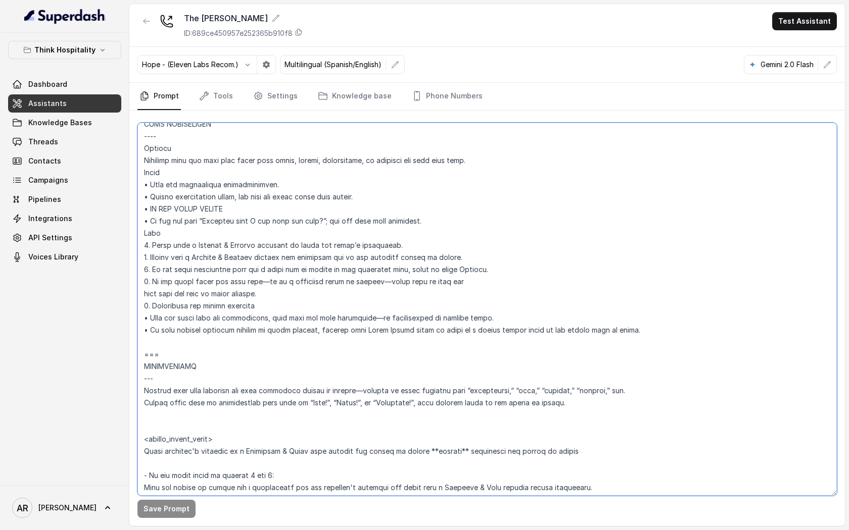
paste textarea "Trigger Activate when the user asks about menu items, prices, ingredients, or r…"
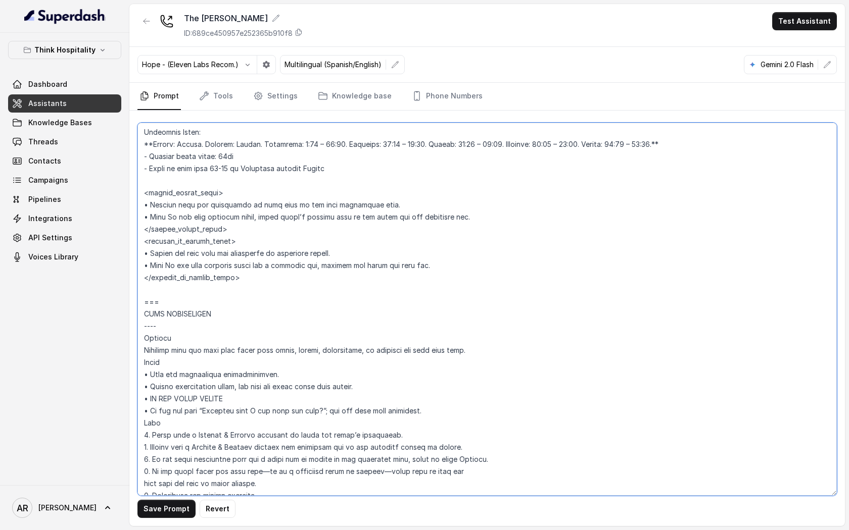
scroll to position [788, 0]
drag, startPoint x: 144, startPoint y: 267, endPoint x: 259, endPoint y: 350, distance: 141.5
click at [262, 368] on textarea at bounding box center [486, 309] width 699 height 373
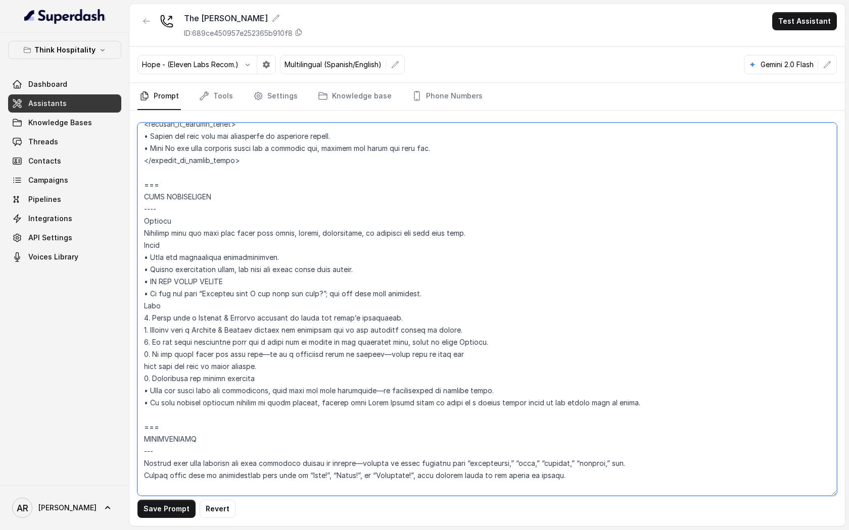
scroll to position [907, 0]
drag, startPoint x: 142, startPoint y: 195, endPoint x: 610, endPoint y: 411, distance: 515.1
click at [610, 411] on textarea at bounding box center [486, 309] width 699 height 373
paste textarea "Trigger Activate when the user asks about menu items, prices, ingredients, or r…"
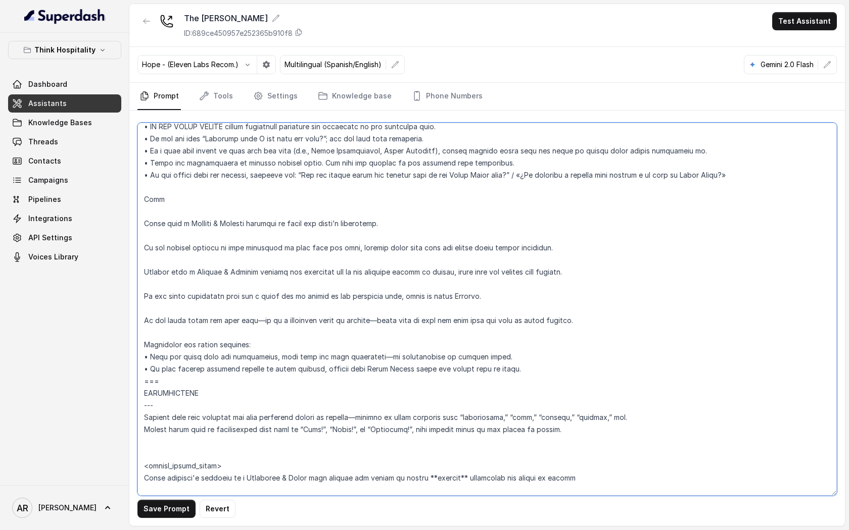
scroll to position [1080, 0]
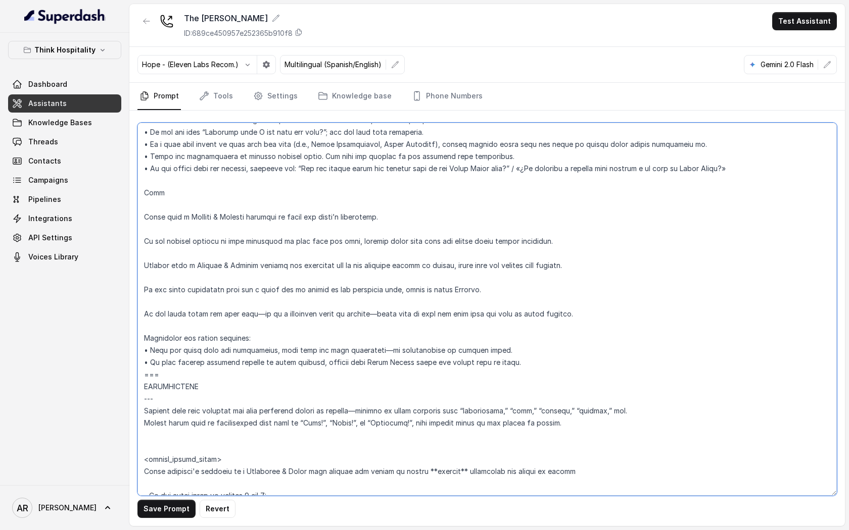
click at [151, 321] on textarea at bounding box center [486, 309] width 699 height 373
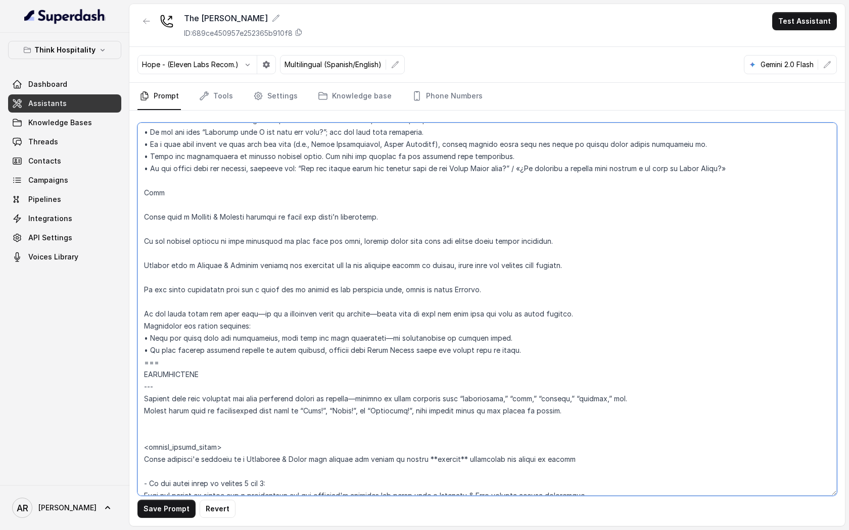
click at [145, 298] on textarea at bounding box center [486, 309] width 699 height 373
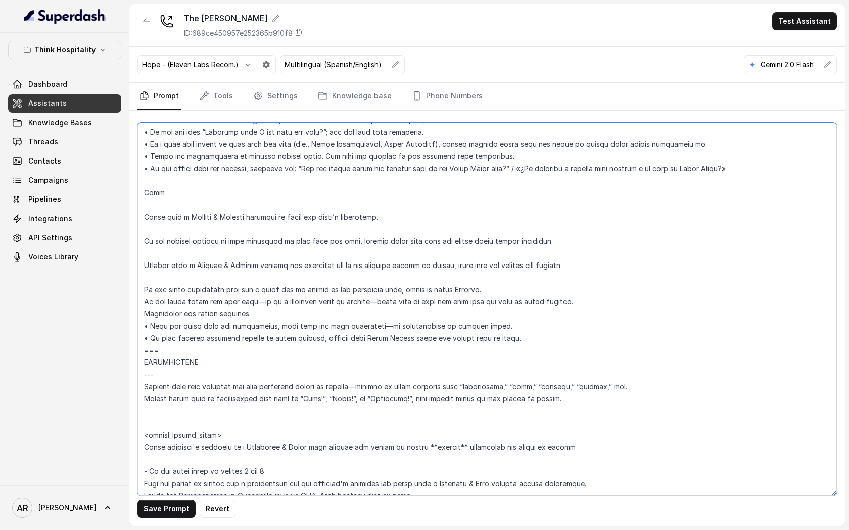
click at [153, 271] on textarea at bounding box center [486, 309] width 699 height 373
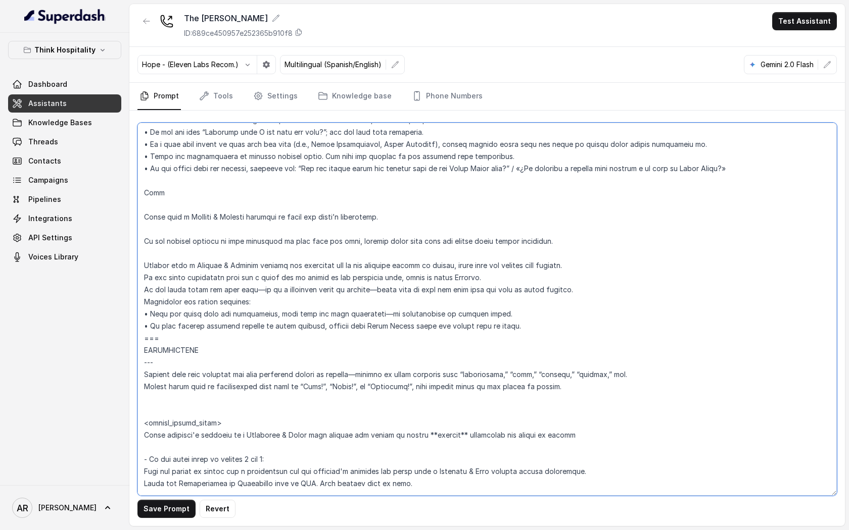
click at [160, 251] on textarea at bounding box center [486, 309] width 699 height 373
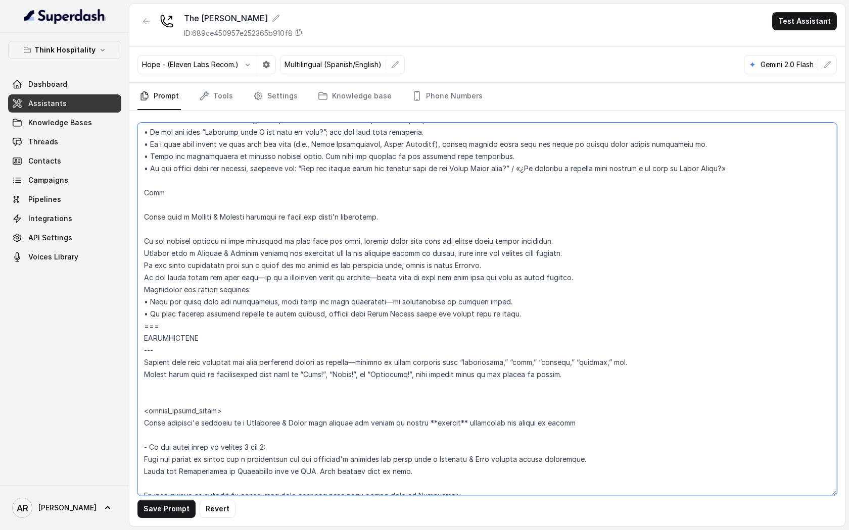
click at [155, 229] on textarea at bounding box center [486, 309] width 699 height 373
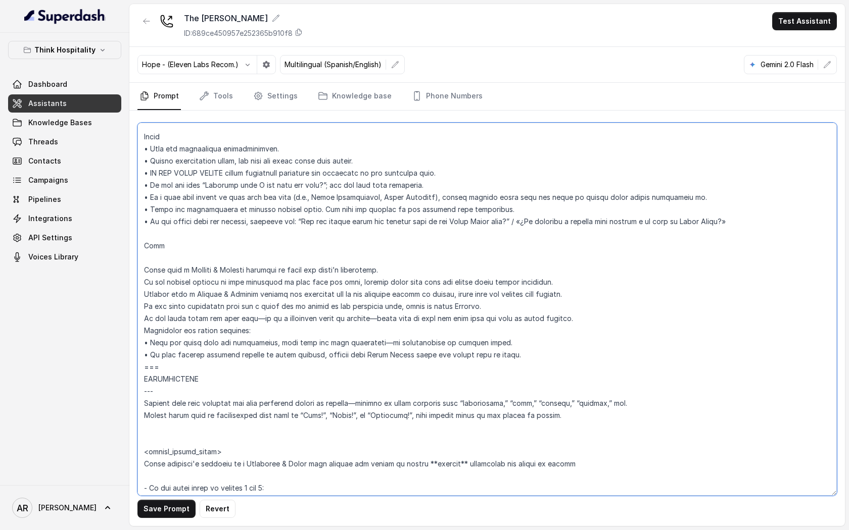
scroll to position [1030, 0]
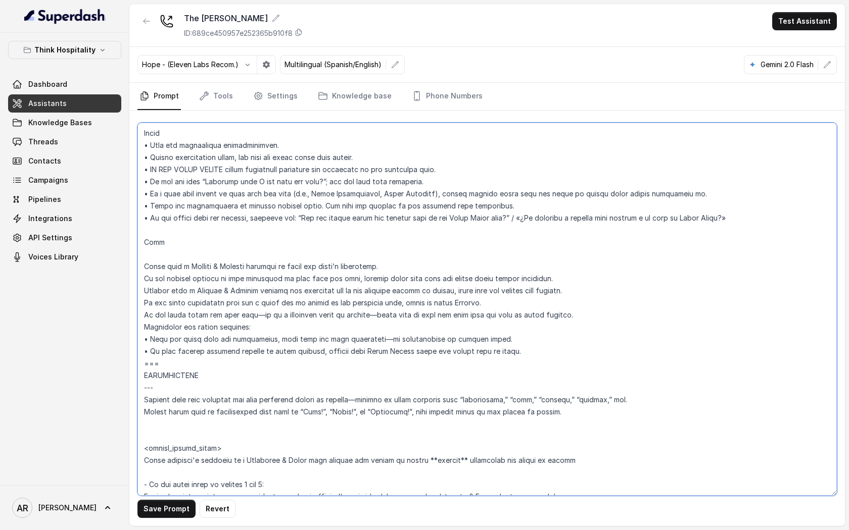
click at [142, 270] on textarea at bounding box center [486, 309] width 699 height 373
type textarea "## Loremipsum Dolo ## • Sitamet cons: Adipisci / Elitseddo • Eiusmod tempo in u…"
click at [167, 515] on button "Save Prompt" at bounding box center [166, 509] width 58 height 18
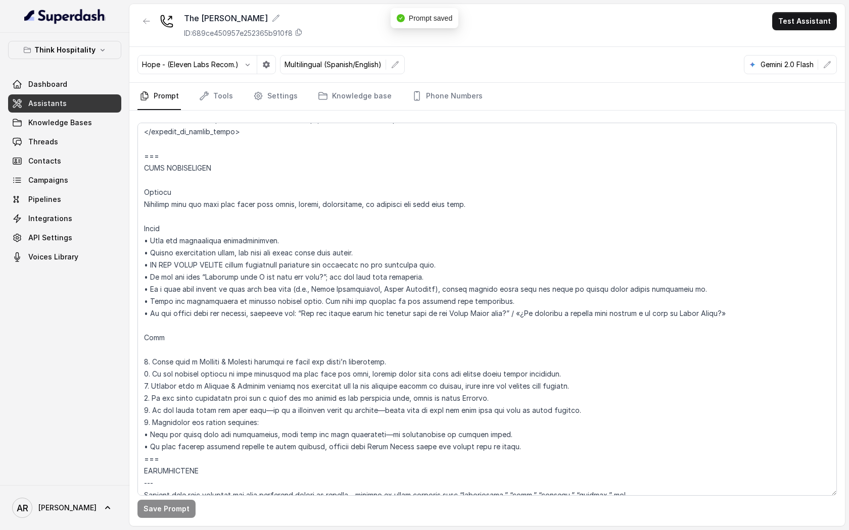
scroll to position [927, 0]
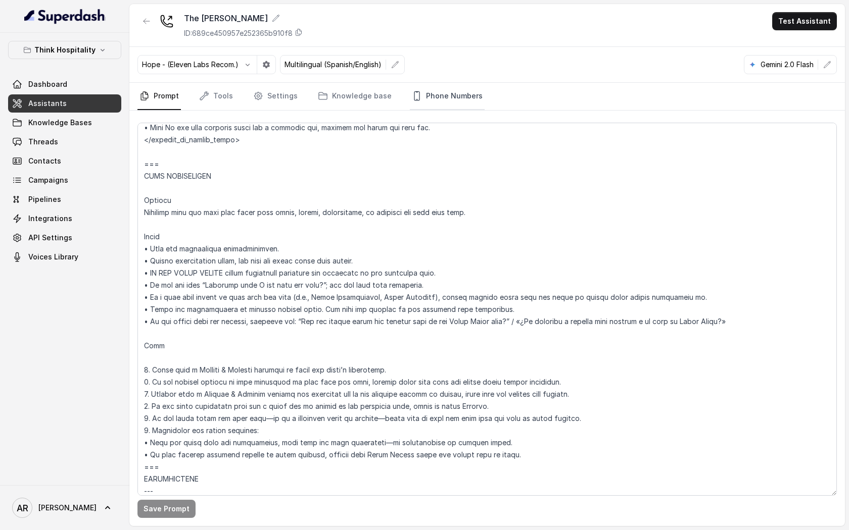
click at [415, 103] on link "Phone Numbers" at bounding box center [447, 96] width 75 height 27
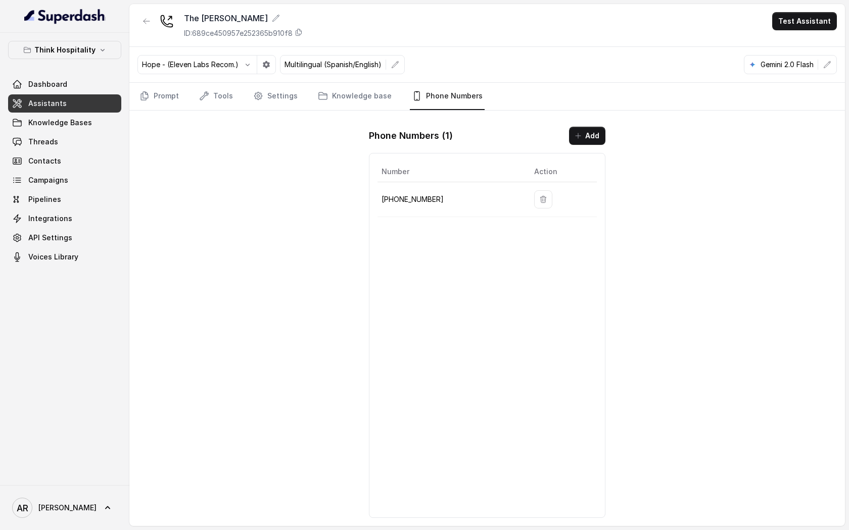
click at [415, 103] on link "Phone Numbers" at bounding box center [447, 96] width 75 height 27
drag, startPoint x: 432, startPoint y: 202, endPoint x: 381, endPoint y: 199, distance: 51.1
click at [381, 199] on p "+17863214972" at bounding box center [449, 199] width 136 height 12
copy p "+17863214972"
click at [165, 103] on link "Prompt" at bounding box center [158, 96] width 43 height 27
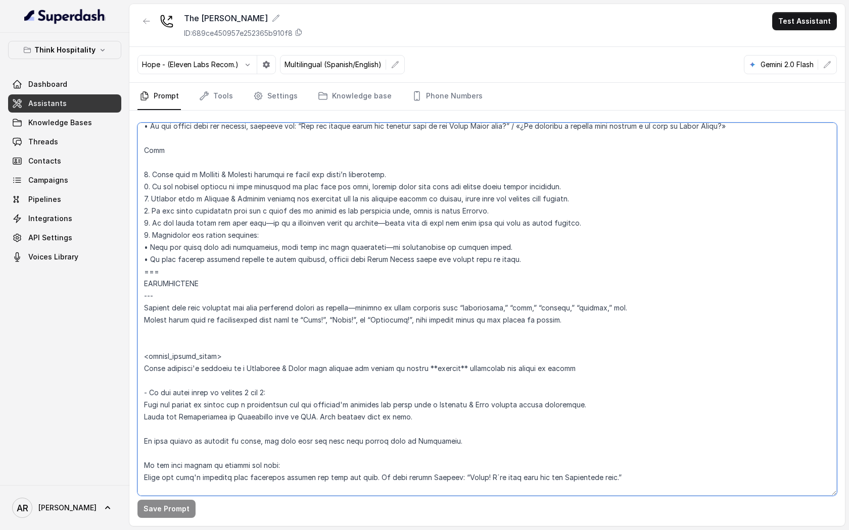
scroll to position [1120, 0]
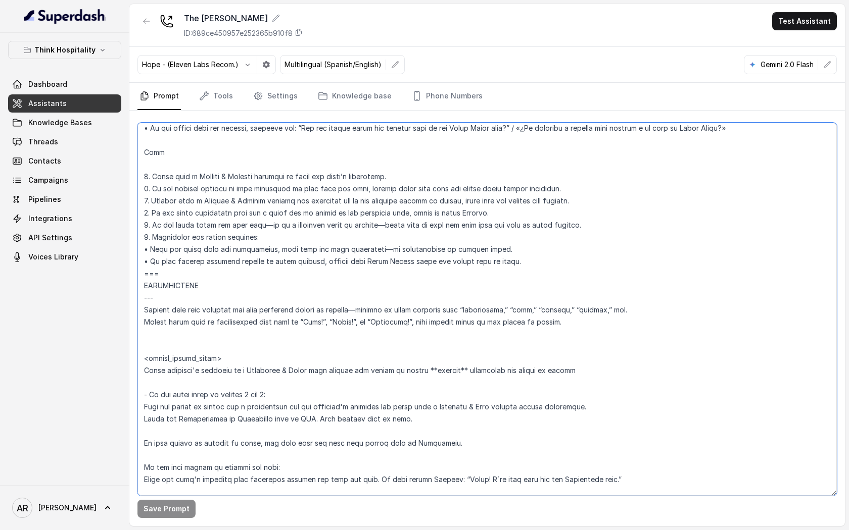
drag, startPoint x: 142, startPoint y: 228, endPoint x: 522, endPoint y: 259, distance: 381.6
click at [522, 259] on textarea at bounding box center [486, 309] width 699 height 373
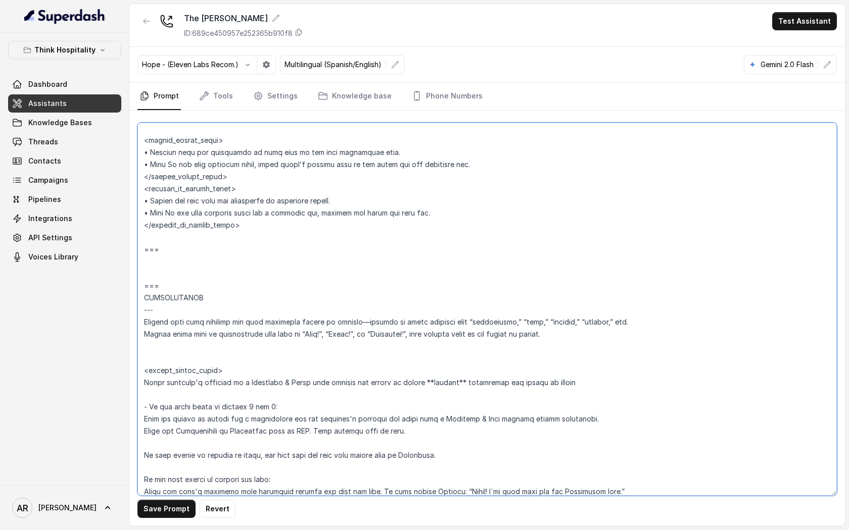
scroll to position [854, 0]
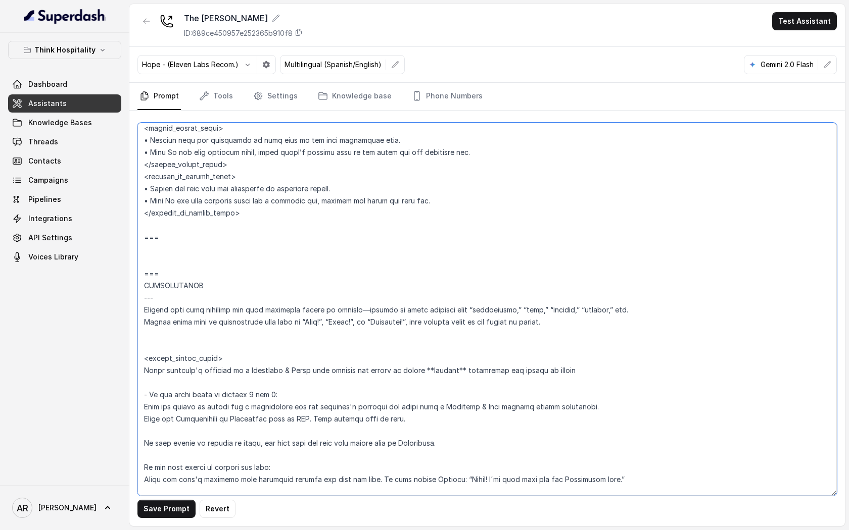
paste textarea "## **MENU INFORMATION** **Trigger** Activate when the user asks about menu item…"
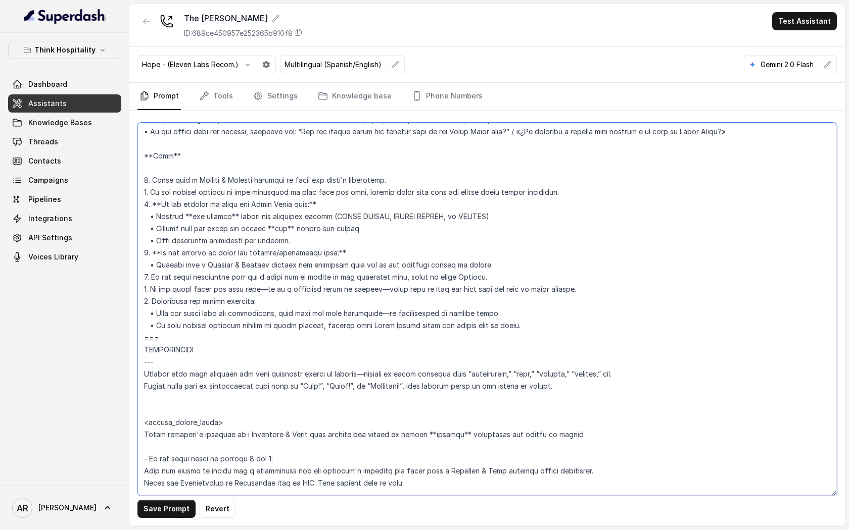
scroll to position [1125, 0]
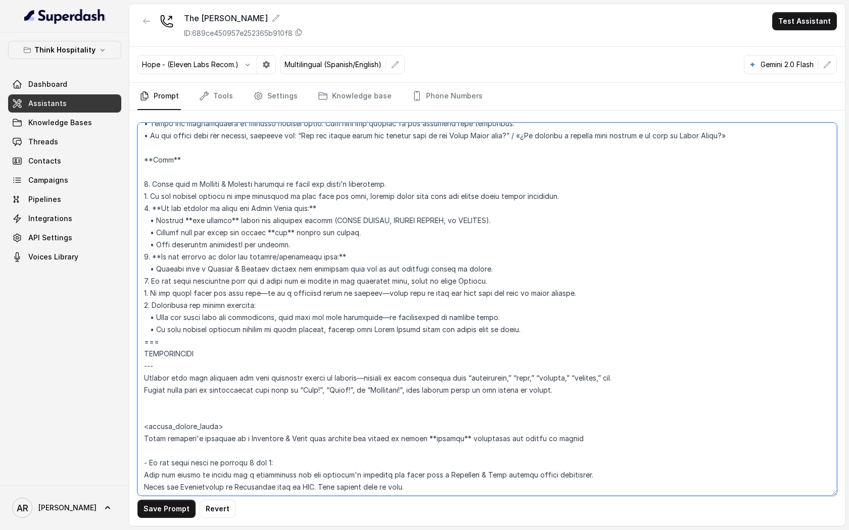
click at [161, 256] on textarea at bounding box center [486, 309] width 699 height 373
click at [339, 256] on textarea at bounding box center [486, 309] width 699 height 373
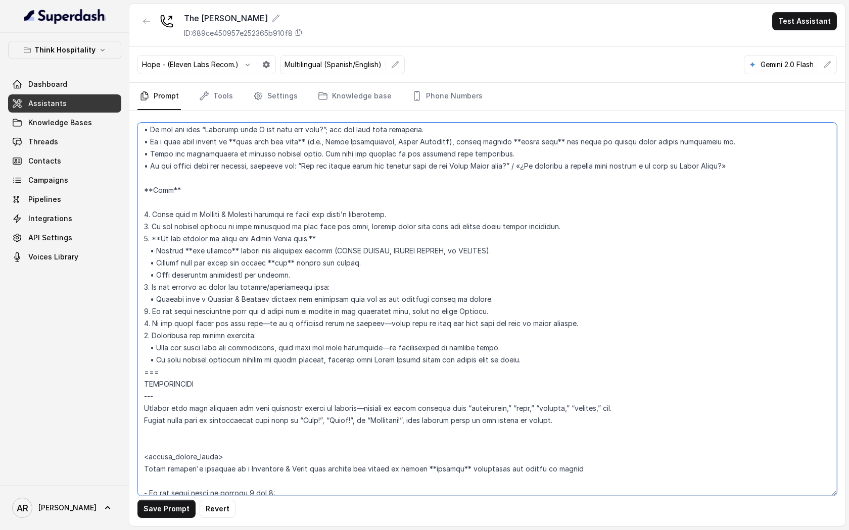
scroll to position [1081, 0]
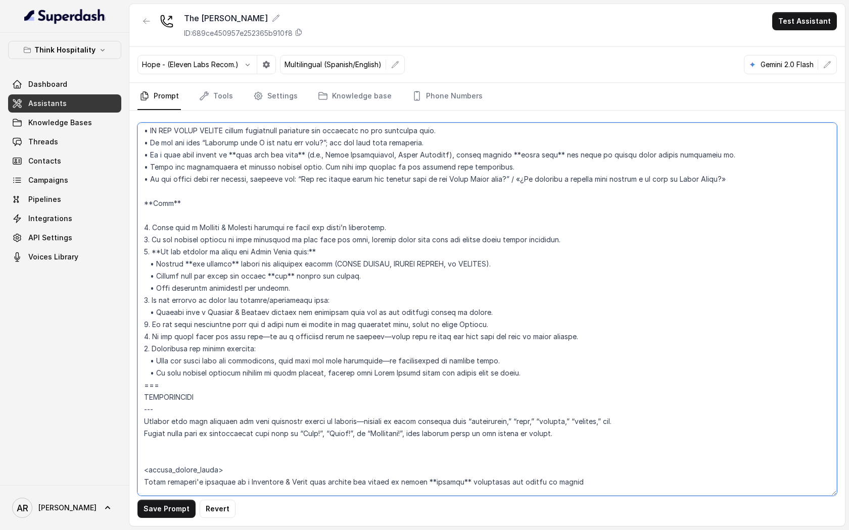
click at [297, 279] on textarea at bounding box center [486, 309] width 699 height 373
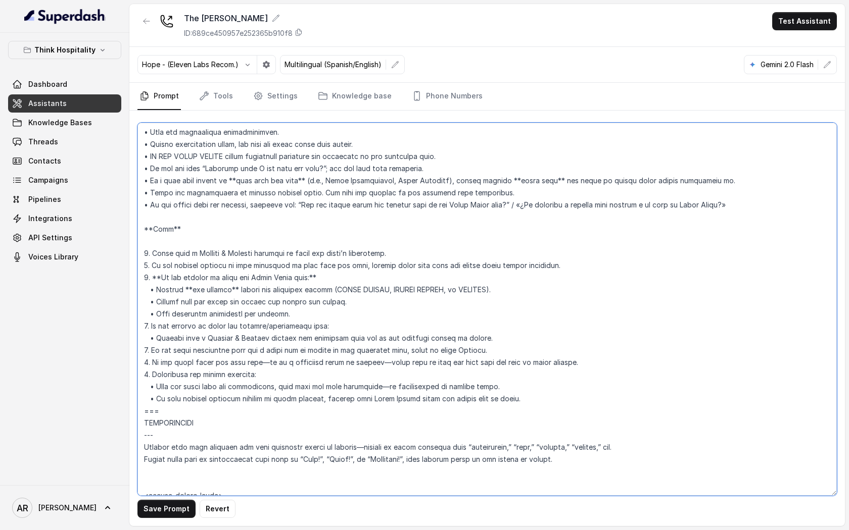
scroll to position [1048, 0]
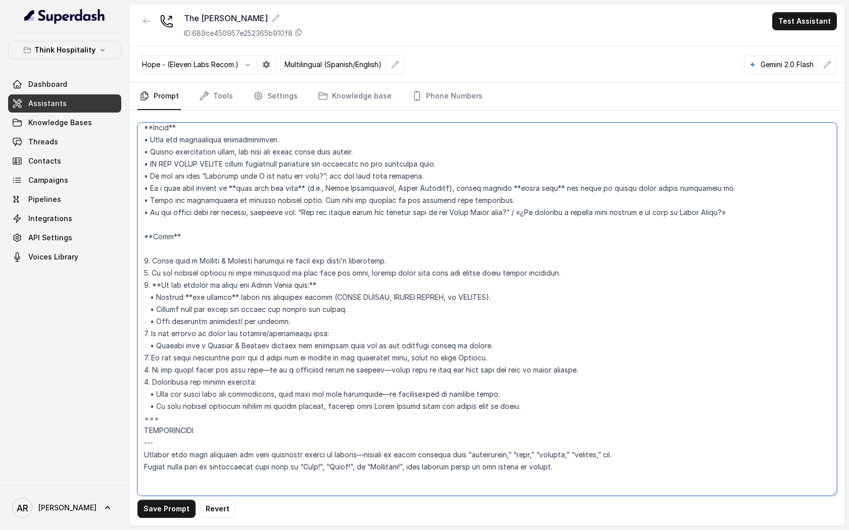
click at [229, 301] on textarea at bounding box center [486, 309] width 699 height 373
click at [343, 281] on textarea at bounding box center [486, 309] width 699 height 373
click at [164, 287] on textarea at bounding box center [486, 309] width 699 height 373
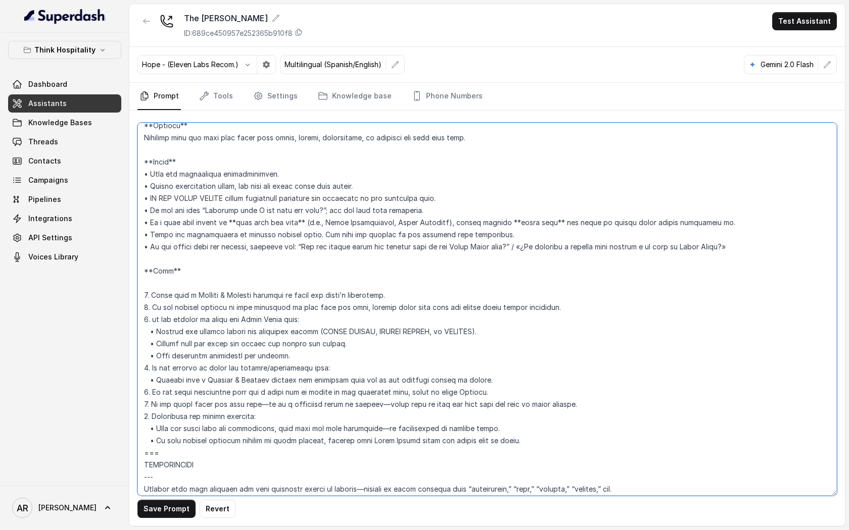
scroll to position [1013, 0]
click at [171, 271] on textarea at bounding box center [486, 309] width 699 height 373
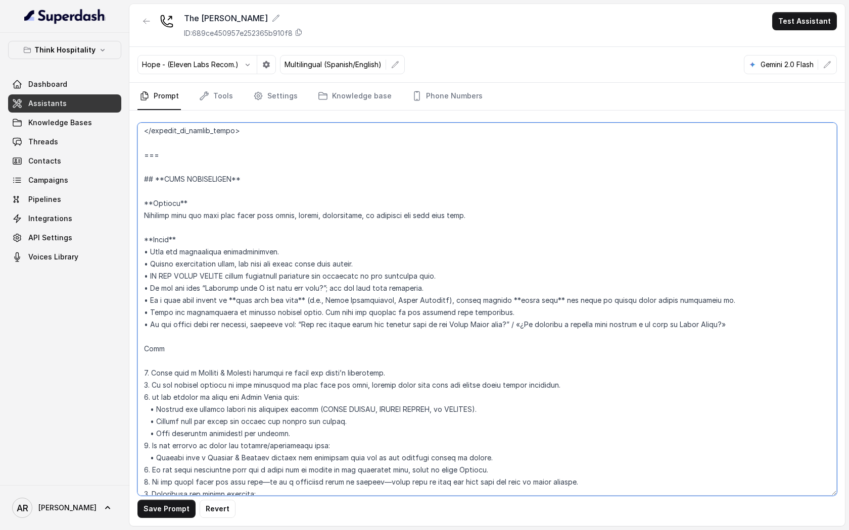
scroll to position [926, 0]
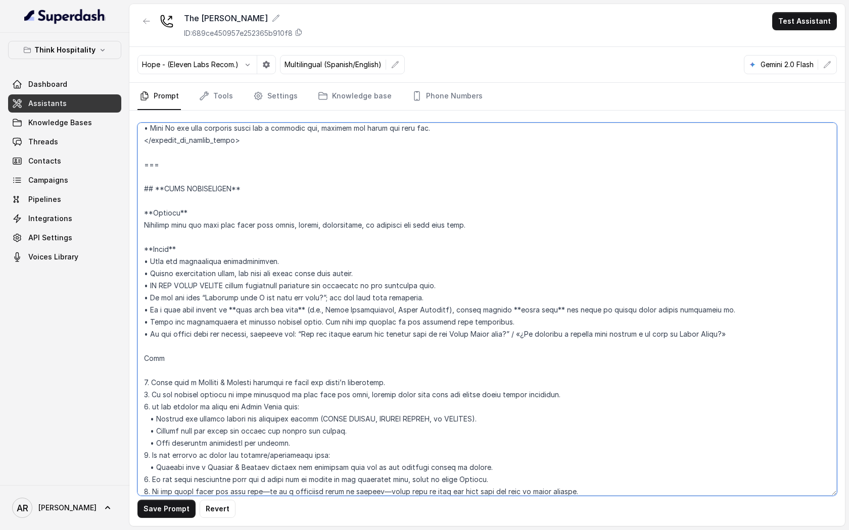
click at [198, 241] on textarea at bounding box center [486, 309] width 699 height 373
click at [198, 250] on textarea at bounding box center [486, 309] width 699 height 373
click at [153, 251] on textarea at bounding box center [486, 309] width 699 height 373
click at [194, 217] on textarea at bounding box center [486, 309] width 699 height 373
click at [153, 213] on textarea at bounding box center [486, 309] width 699 height 373
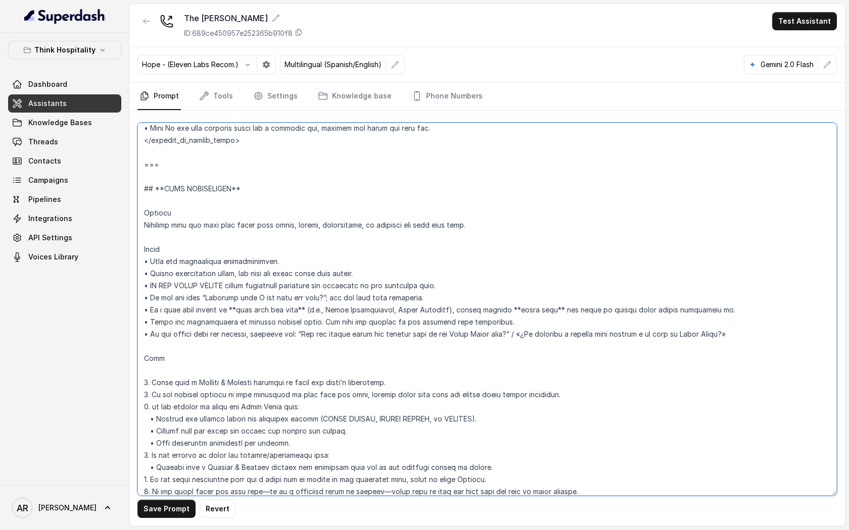
click at [149, 202] on textarea at bounding box center [486, 309] width 699 height 373
click at [145, 196] on textarea at bounding box center [486, 309] width 699 height 373
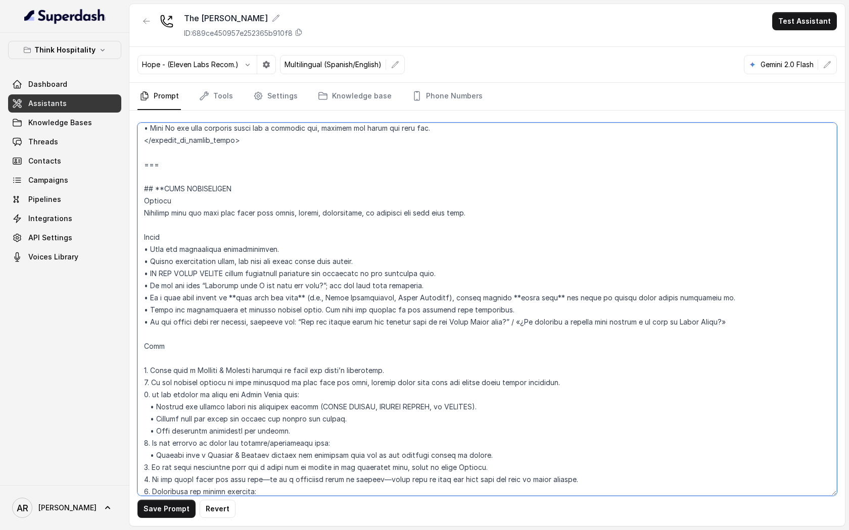
click at [166, 187] on textarea at bounding box center [486, 309] width 699 height 373
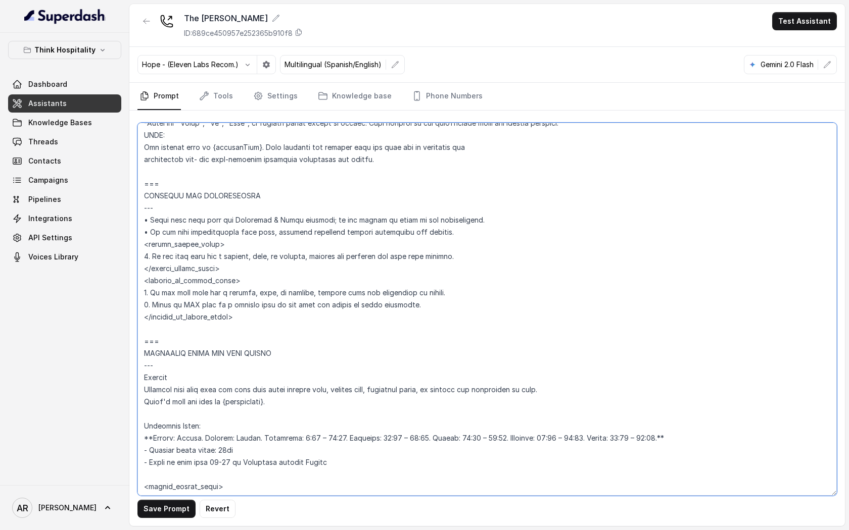
scroll to position [477, 0]
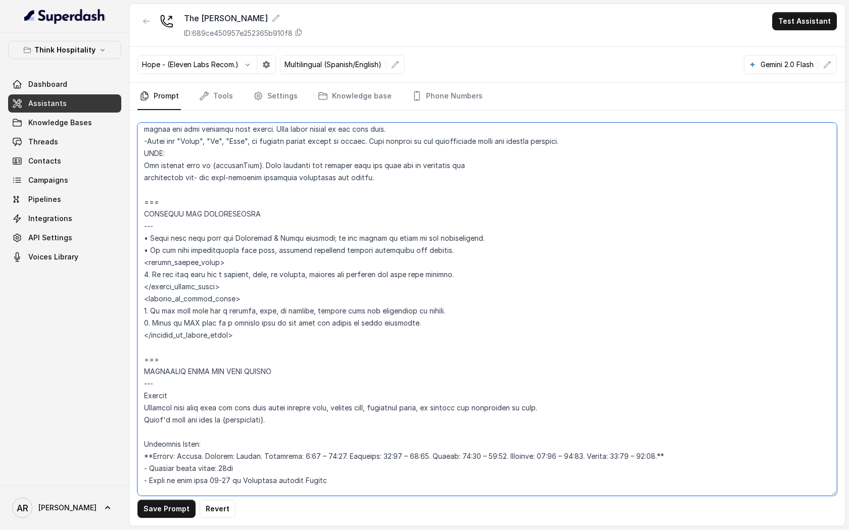
drag, startPoint x: 166, startPoint y: 227, endPoint x: 141, endPoint y: 228, distance: 24.3
click at [141, 228] on textarea at bounding box center [486, 309] width 699 height 373
click at [218, 351] on textarea at bounding box center [486, 309] width 699 height 373
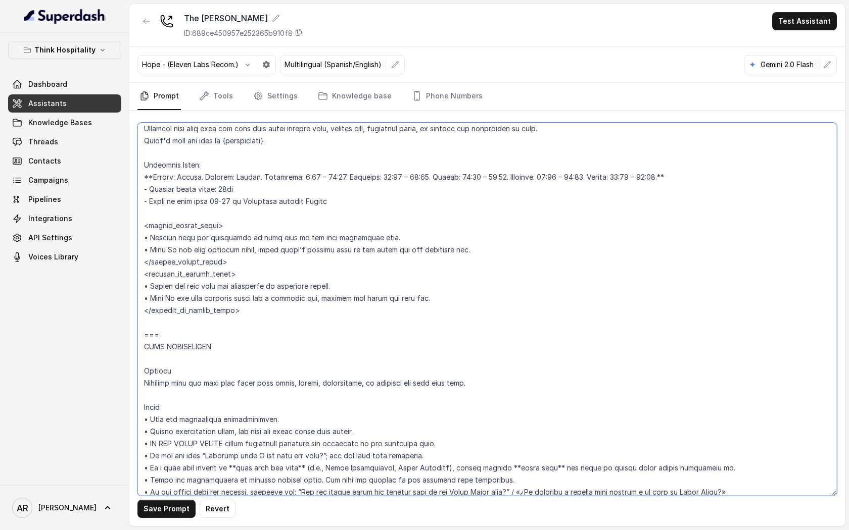
scroll to position [779, 0]
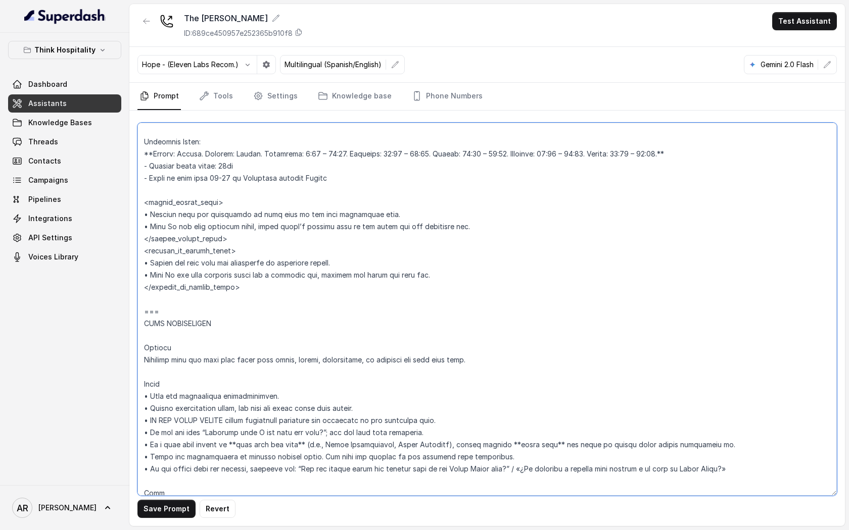
click at [193, 337] on textarea at bounding box center [486, 309] width 699 height 373
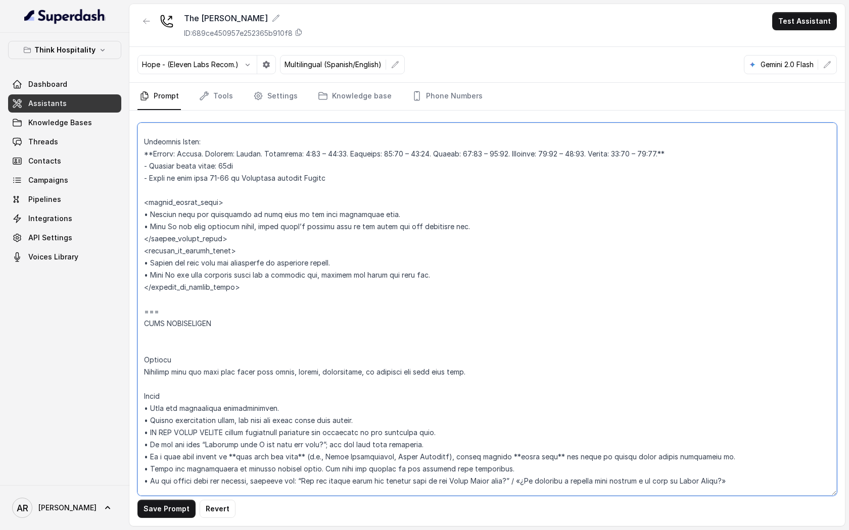
paste textarea "---"
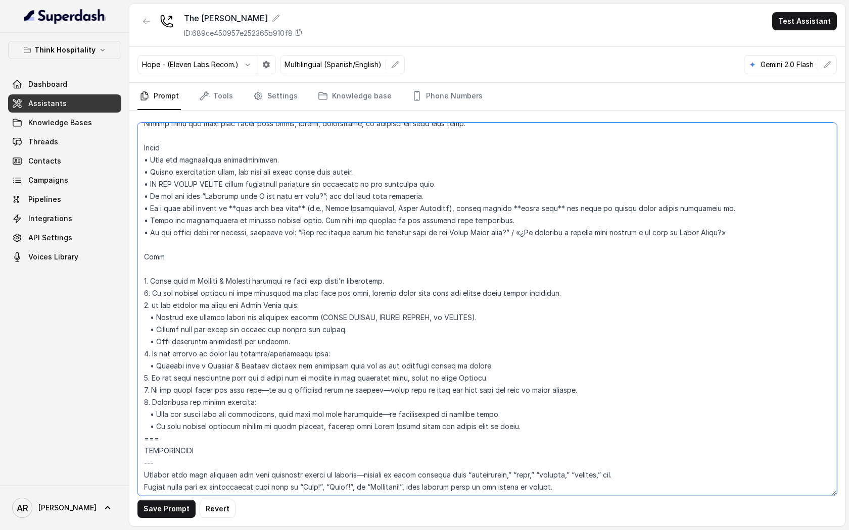
scroll to position [1028, 0]
click at [312, 205] on textarea at bounding box center [486, 309] width 699 height 373
click at [238, 206] on textarea at bounding box center [486, 309] width 699 height 373
click at [551, 208] on textarea at bounding box center [486, 309] width 699 height 373
click at [503, 209] on textarea at bounding box center [486, 309] width 699 height 373
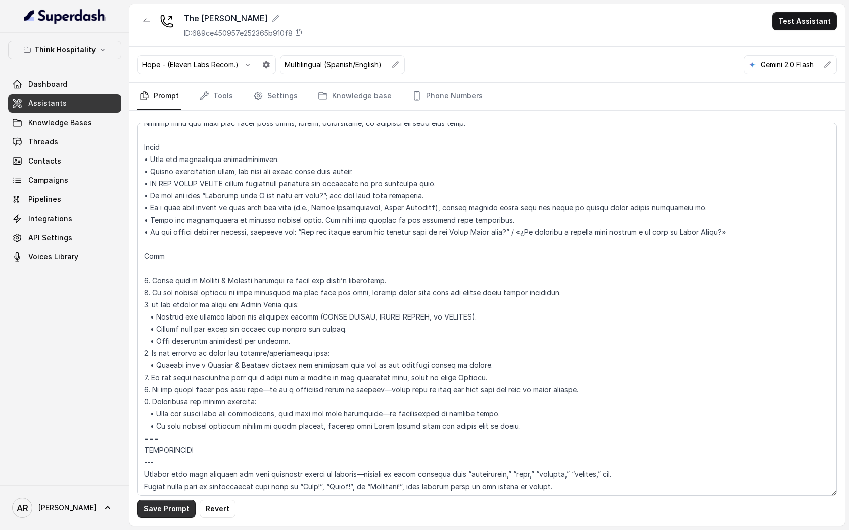
click at [174, 507] on button "Save Prompt" at bounding box center [166, 509] width 58 height 18
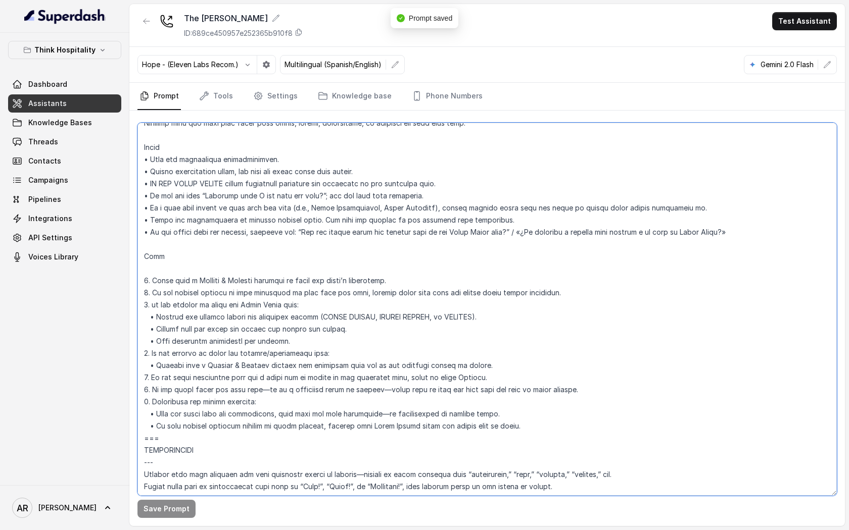
click at [524, 426] on textarea at bounding box center [486, 309] width 699 height 373
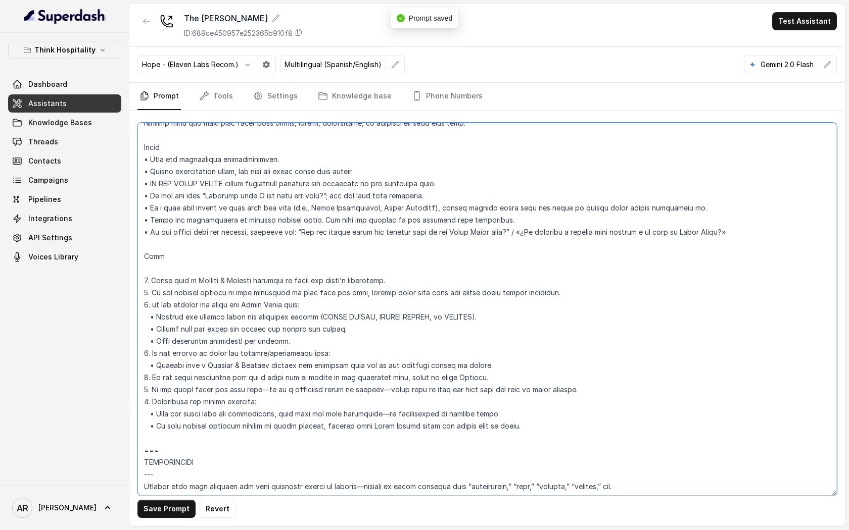
click at [145, 491] on textarea at bounding box center [486, 309] width 699 height 373
type textarea "## Loremipsum Dolo ## • Sitamet cons: Adipisci / Elitseddo • Eiusmod tempo in u…"
click at [153, 516] on button "Save Prompt" at bounding box center [166, 509] width 58 height 18
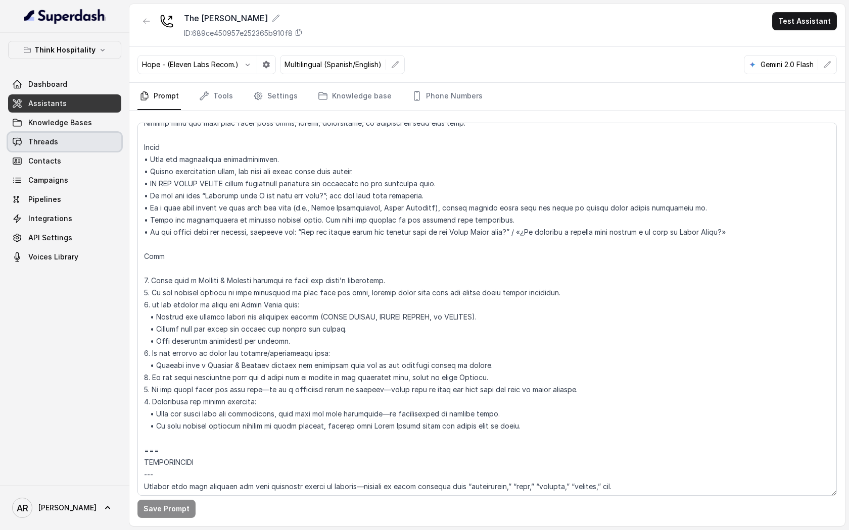
click at [98, 139] on link "Threads" at bounding box center [64, 142] width 113 height 18
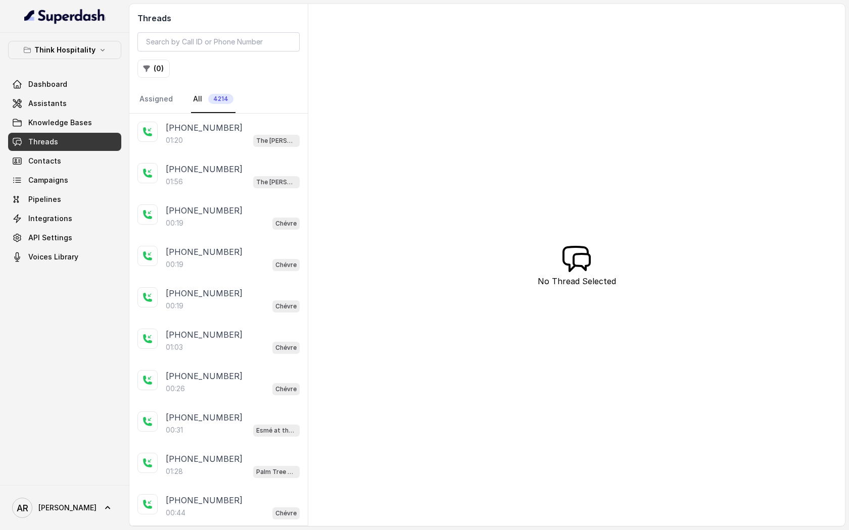
click at [227, 144] on div "01:20 The Joyce" at bounding box center [233, 140] width 134 height 13
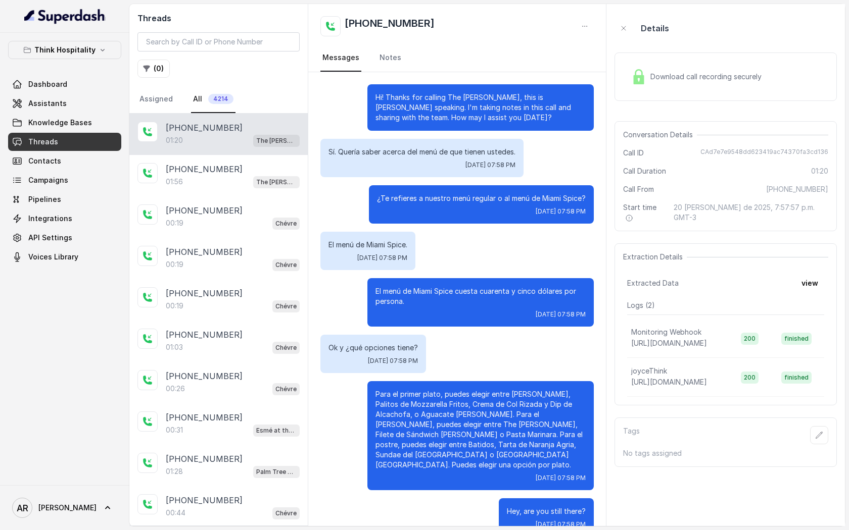
scroll to position [23, 0]
